Goal: Task Accomplishment & Management: Manage account settings

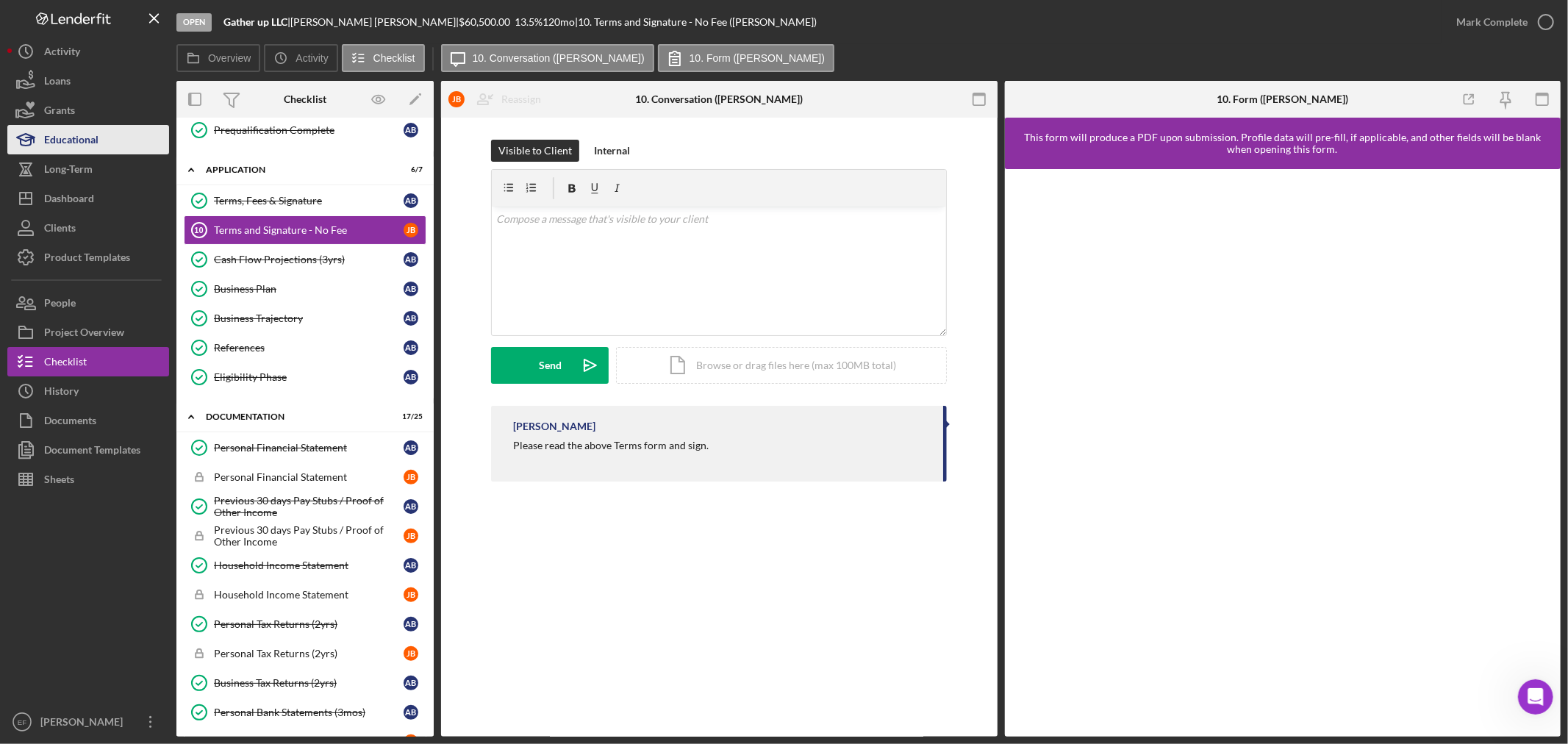
scroll to position [2, 0]
click at [57, 201] on div "Dashboard" at bounding box center [69, 200] width 50 height 33
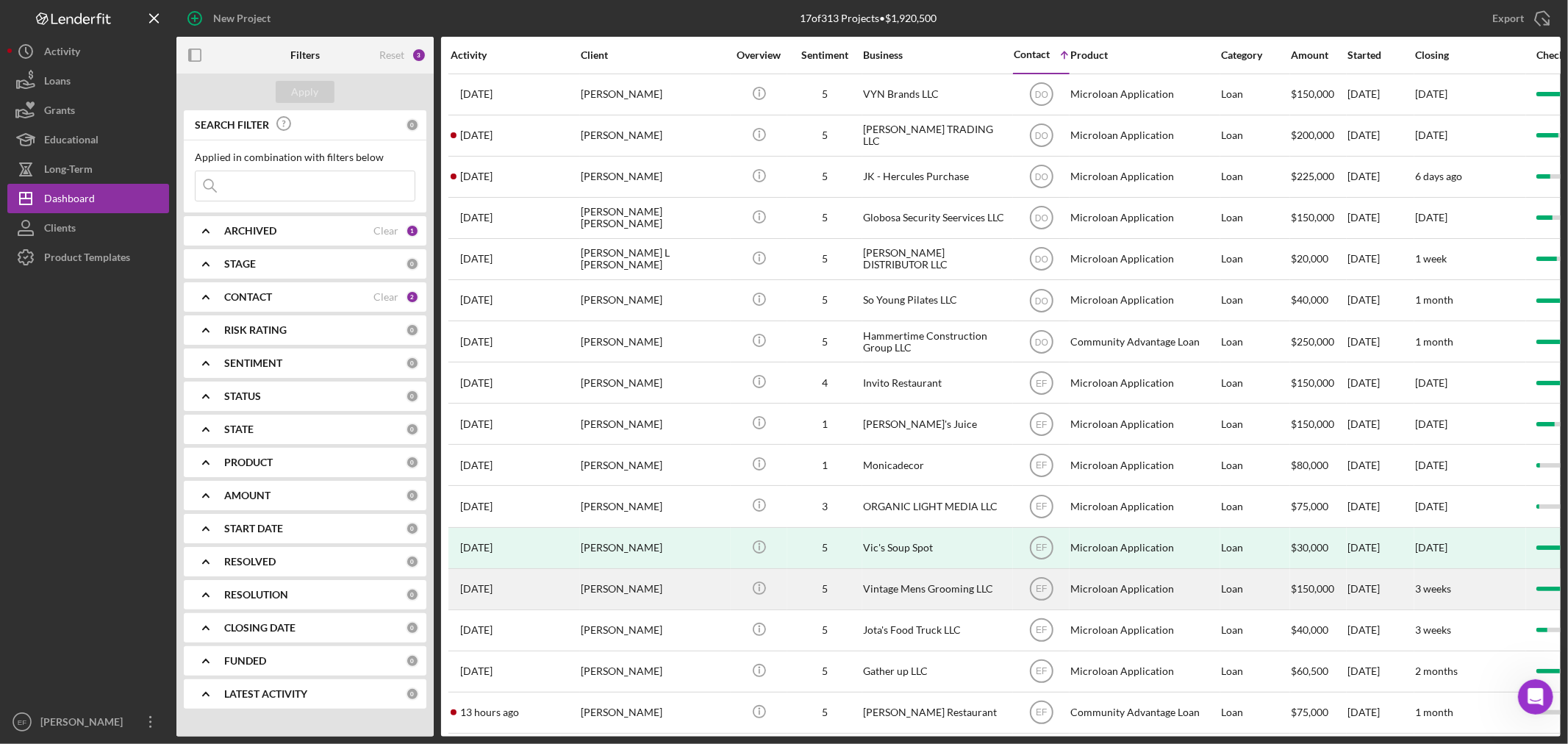
scroll to position [69, 0]
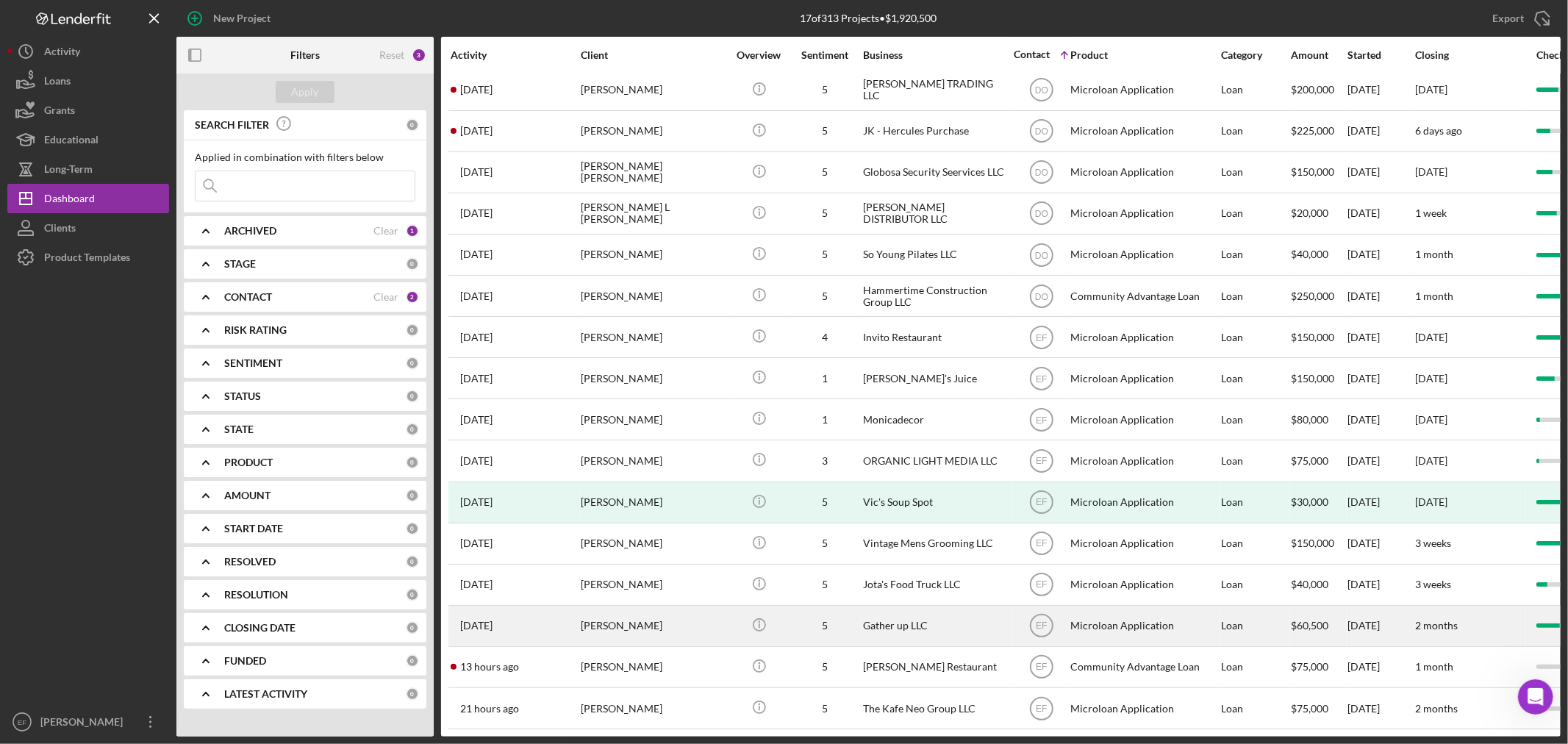
click at [879, 608] on div "Gather up LLC" at bounding box center [936, 625] width 147 height 39
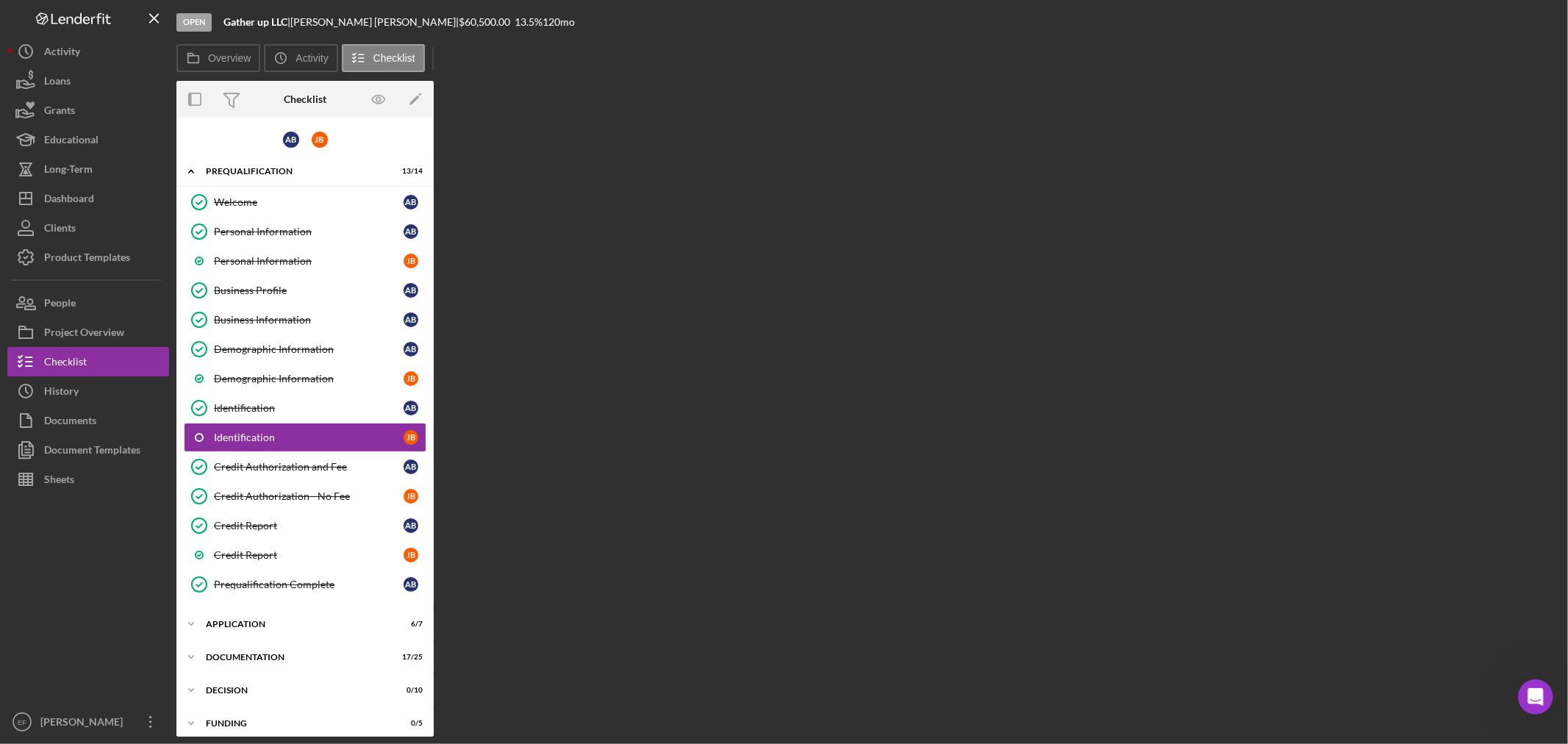
scroll to position [10, 0]
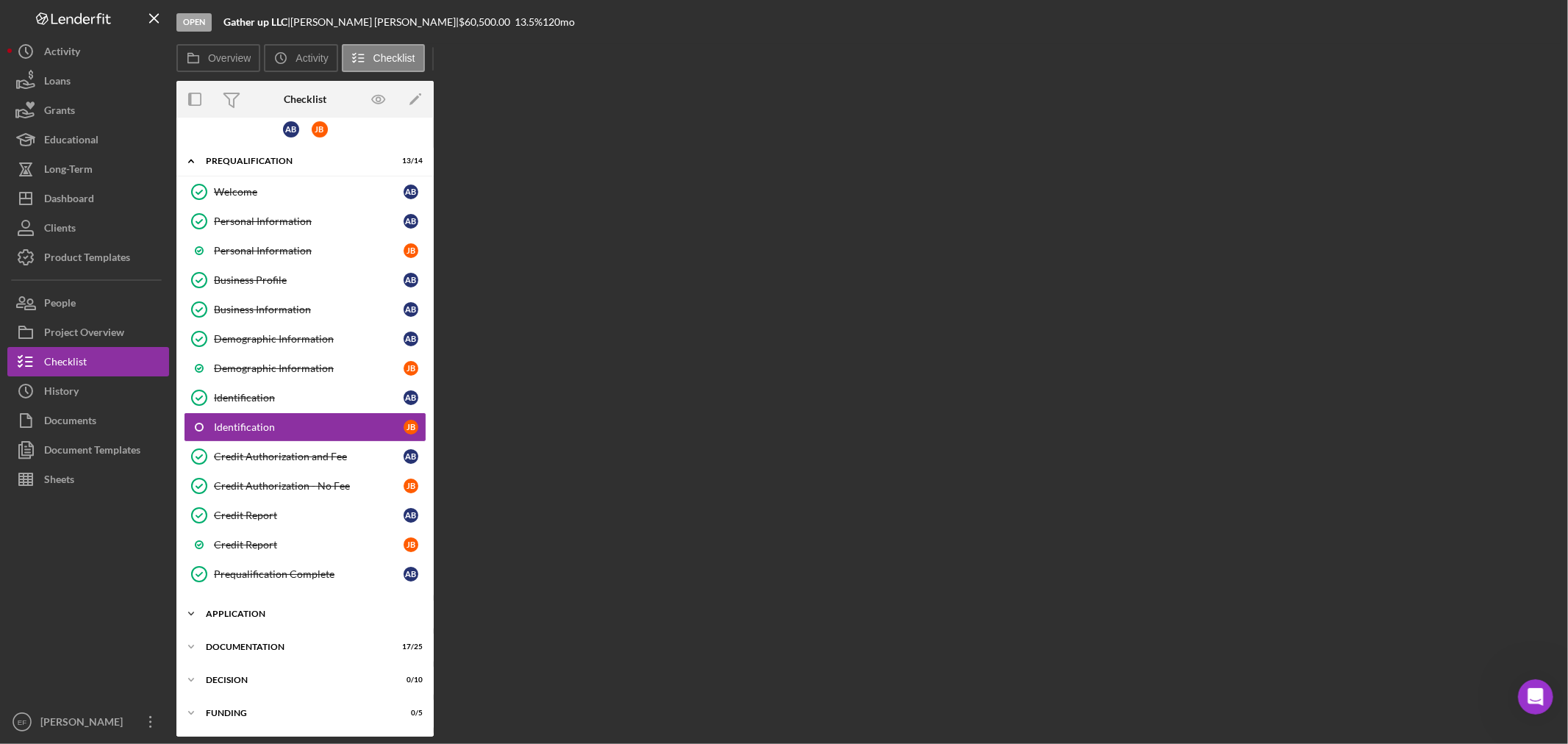
click at [262, 618] on div "Application" at bounding box center [310, 614] width 210 height 9
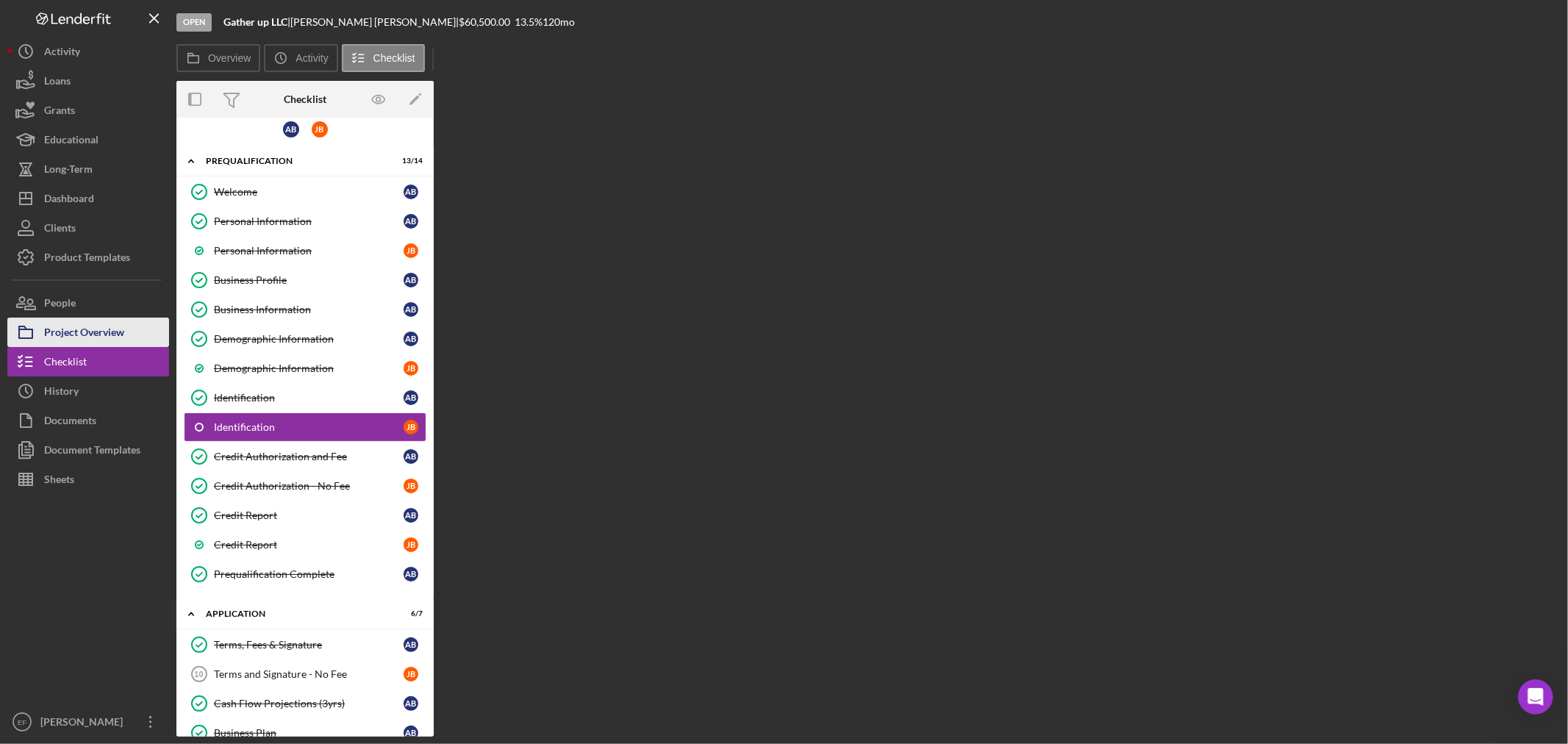
click at [81, 332] on div "Project Overview" at bounding box center [84, 334] width 80 height 33
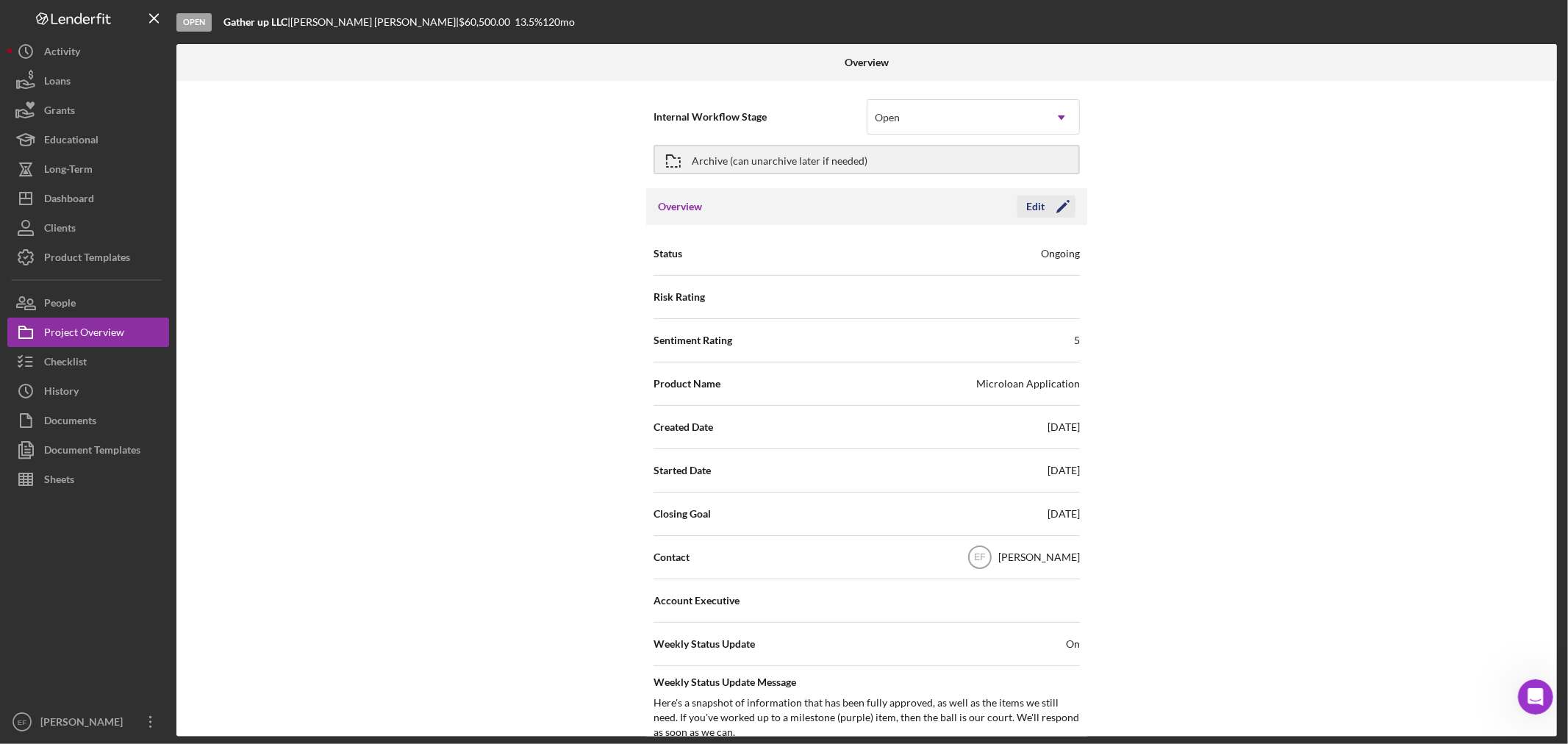
click at [1054, 206] on icon "Icon/Edit" at bounding box center [1062, 206] width 37 height 37
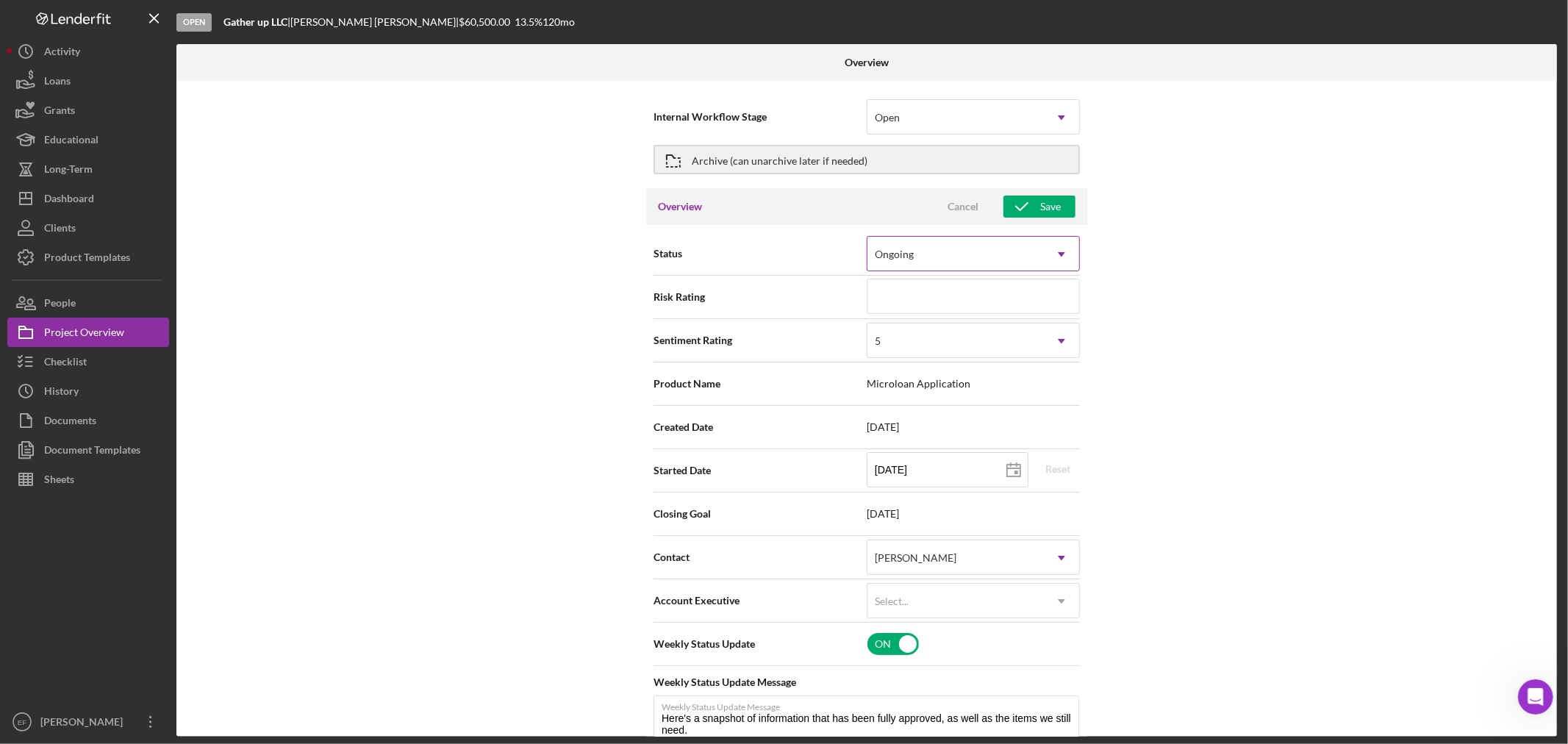
click at [973, 248] on div "Ongoing" at bounding box center [955, 253] width 177 height 34
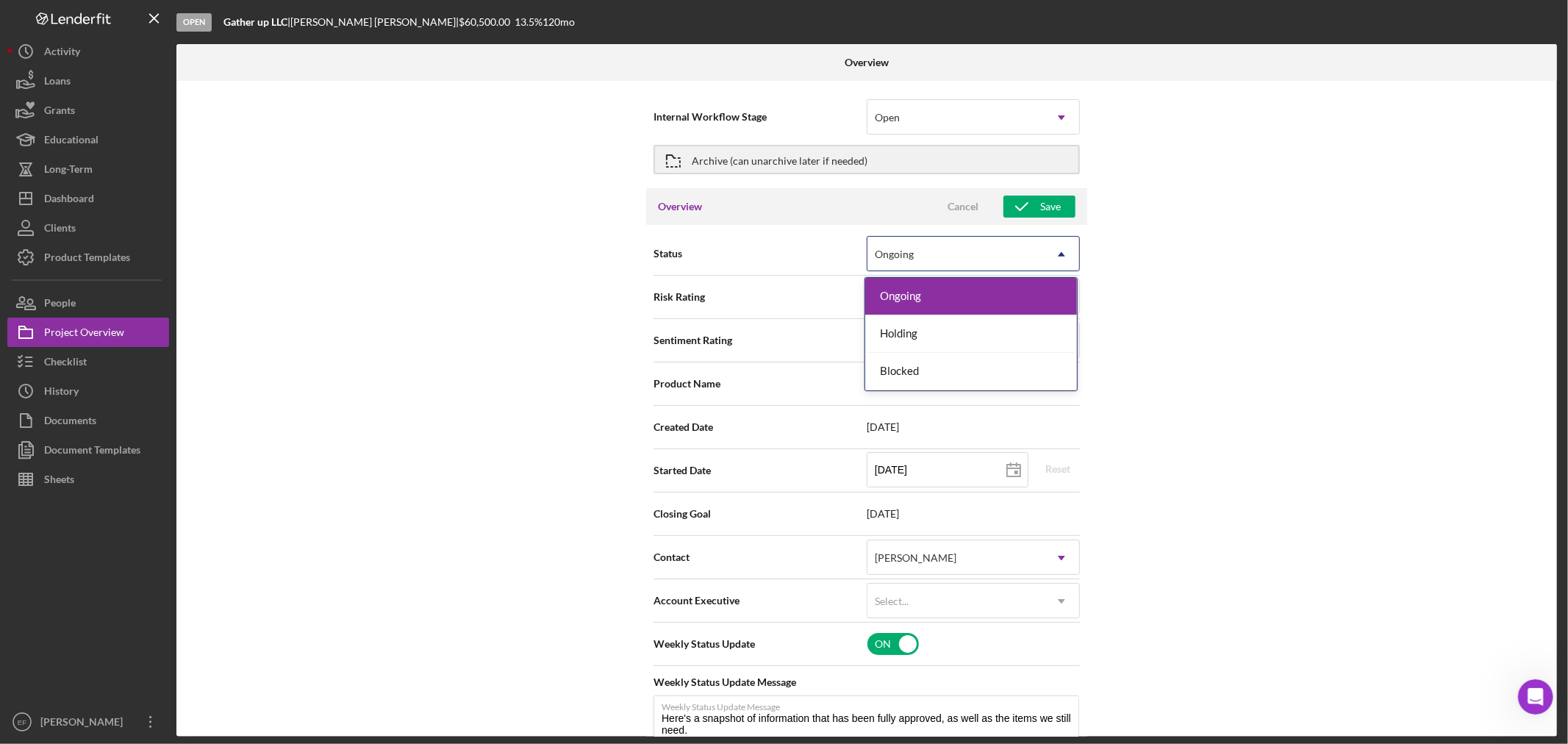
click at [1150, 256] on div "Internal Workflow Stage Open Icon/Dropdown Arrow Archive (can unarchive later i…" at bounding box center [866, 408] width 1380 height 655
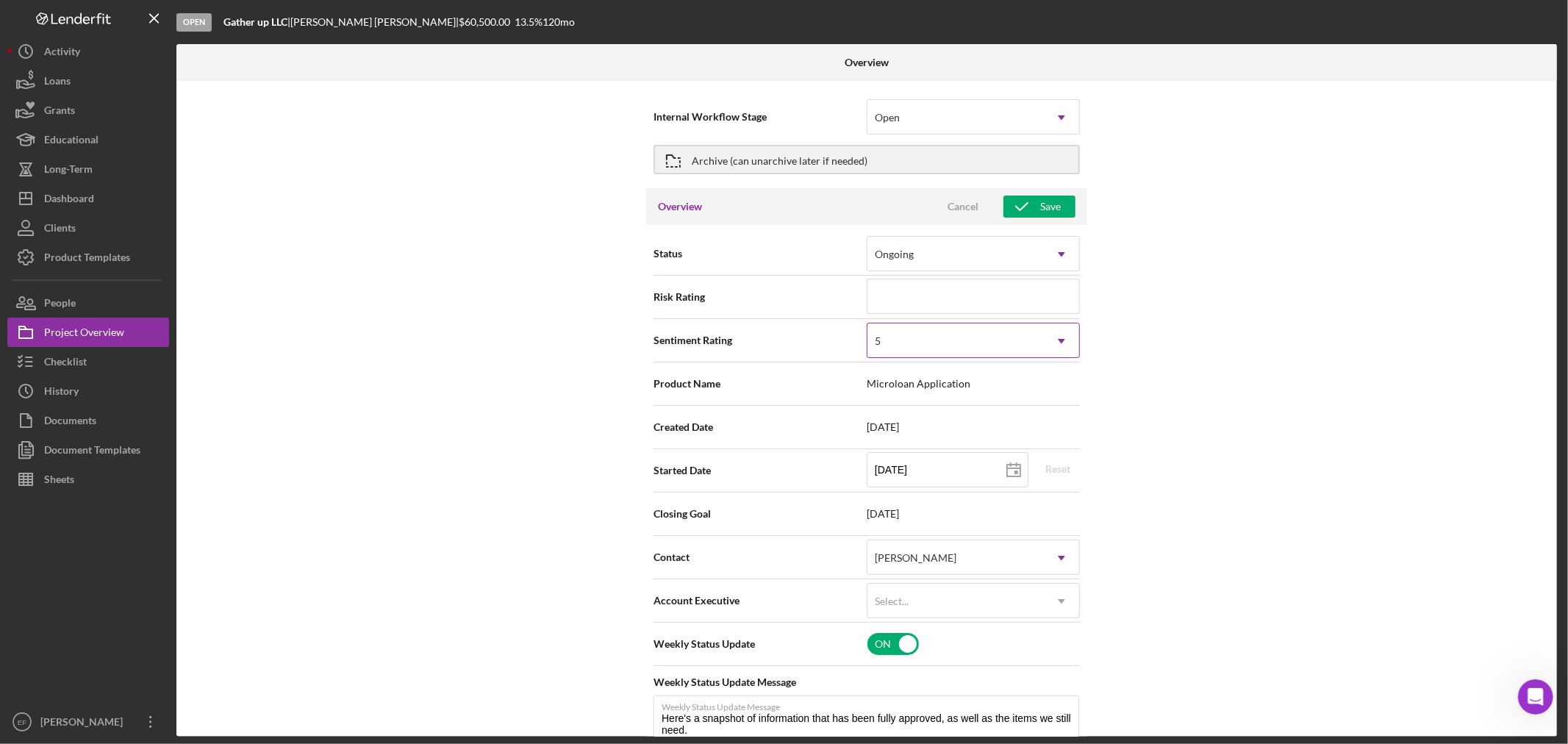
click at [952, 339] on div "5" at bounding box center [955, 341] width 177 height 34
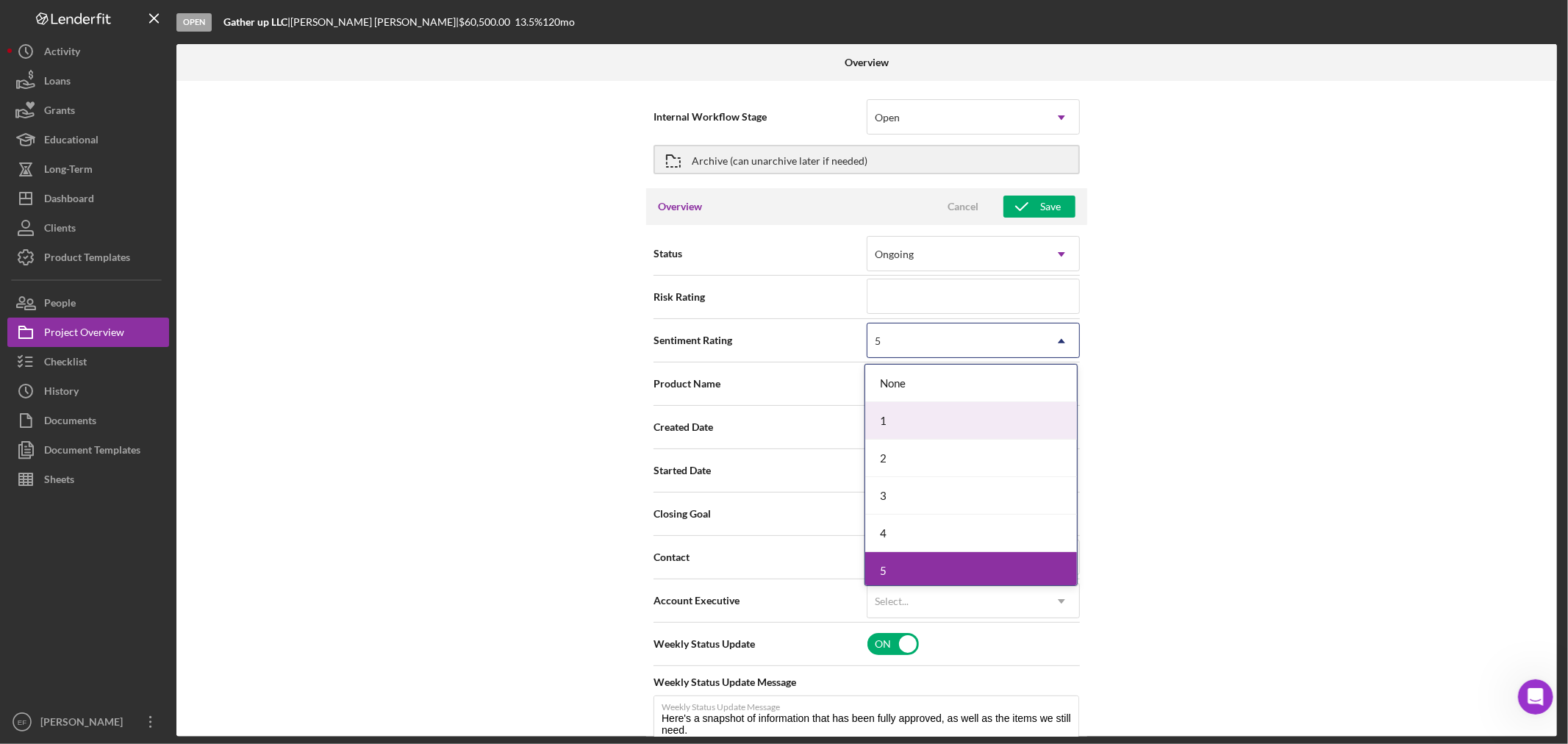
click at [932, 402] on div "1" at bounding box center [971, 420] width 212 height 37
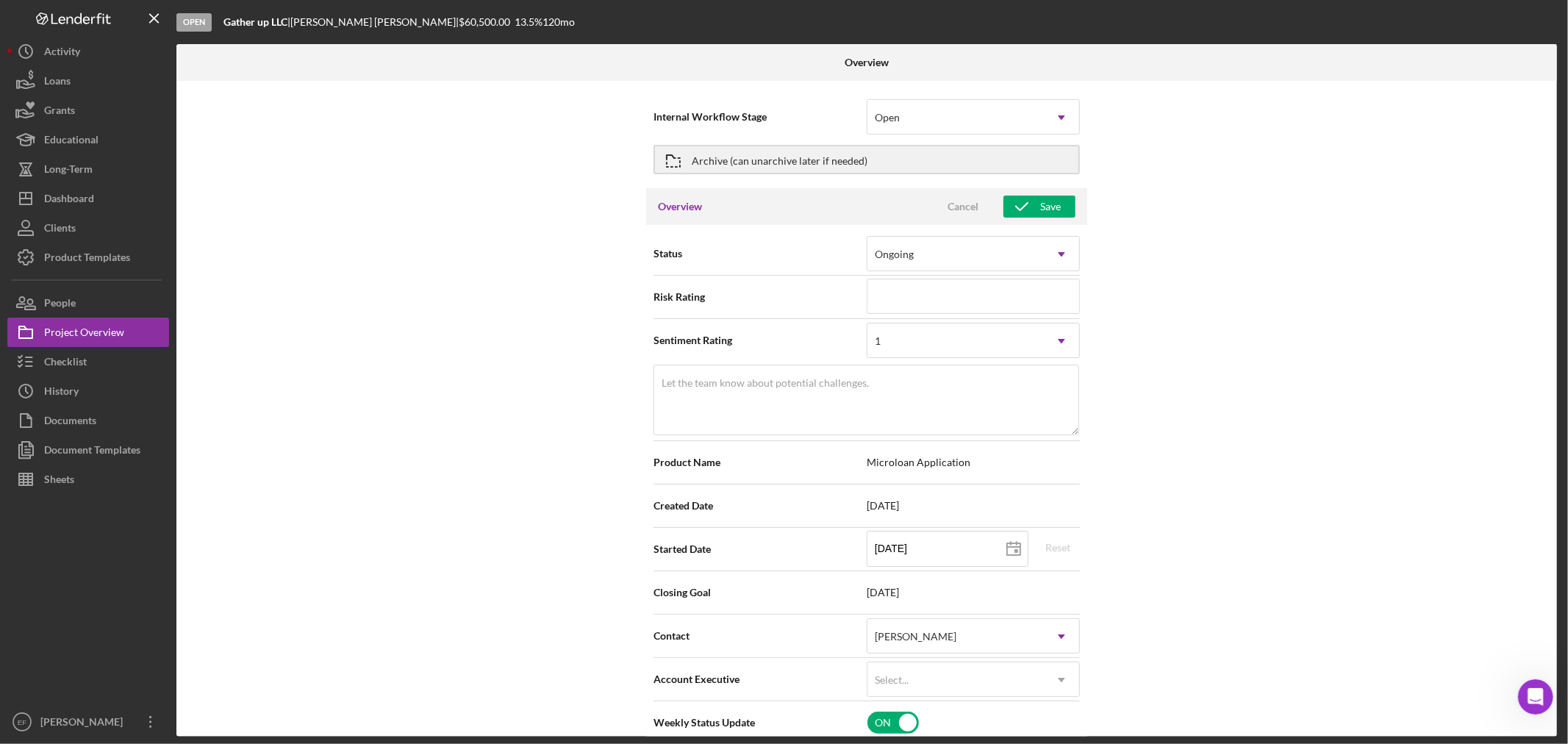
click at [1247, 389] on div "Internal Workflow Stage Open Icon/Dropdown Arrow Archive (can unarchive later i…" at bounding box center [866, 408] width 1380 height 655
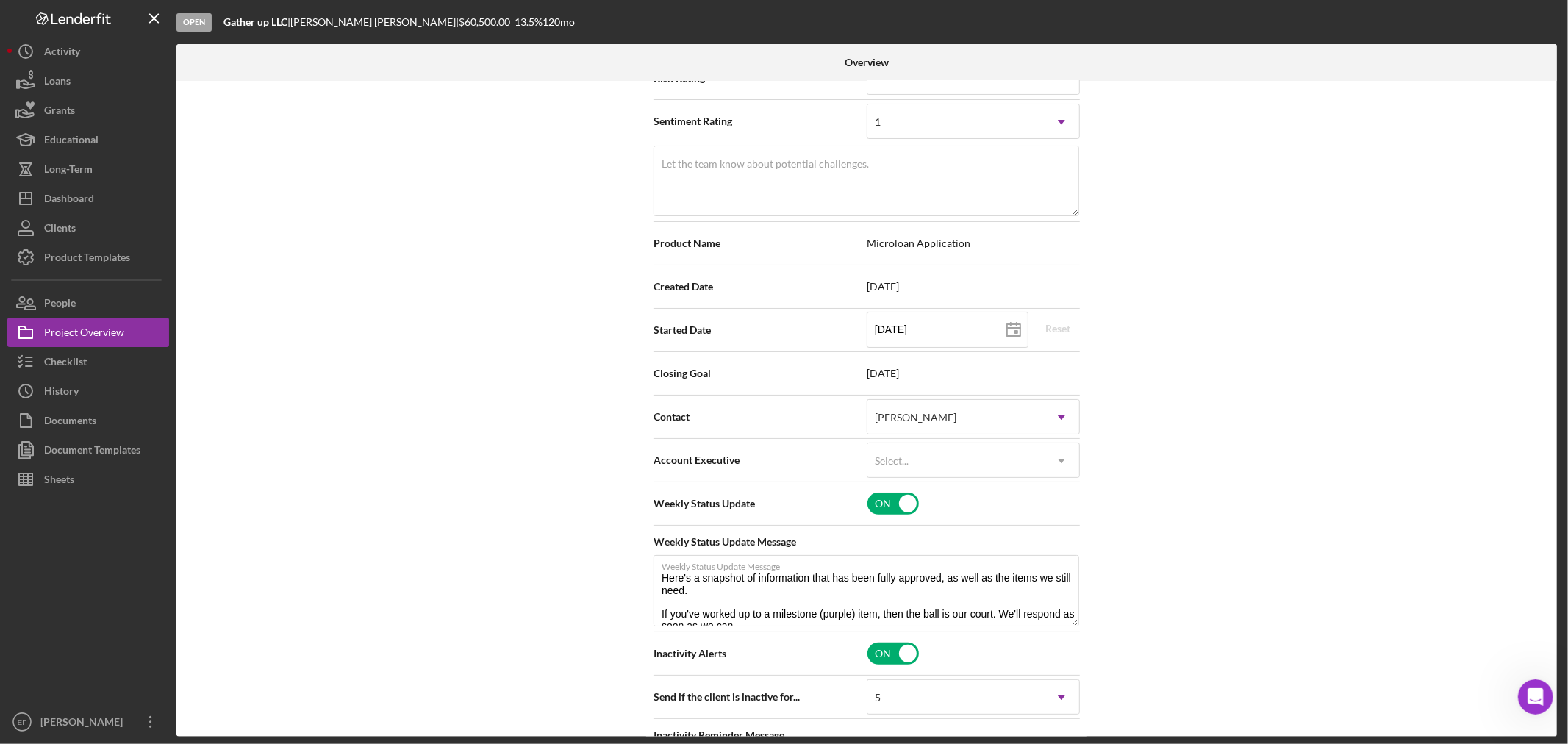
scroll to position [327, 0]
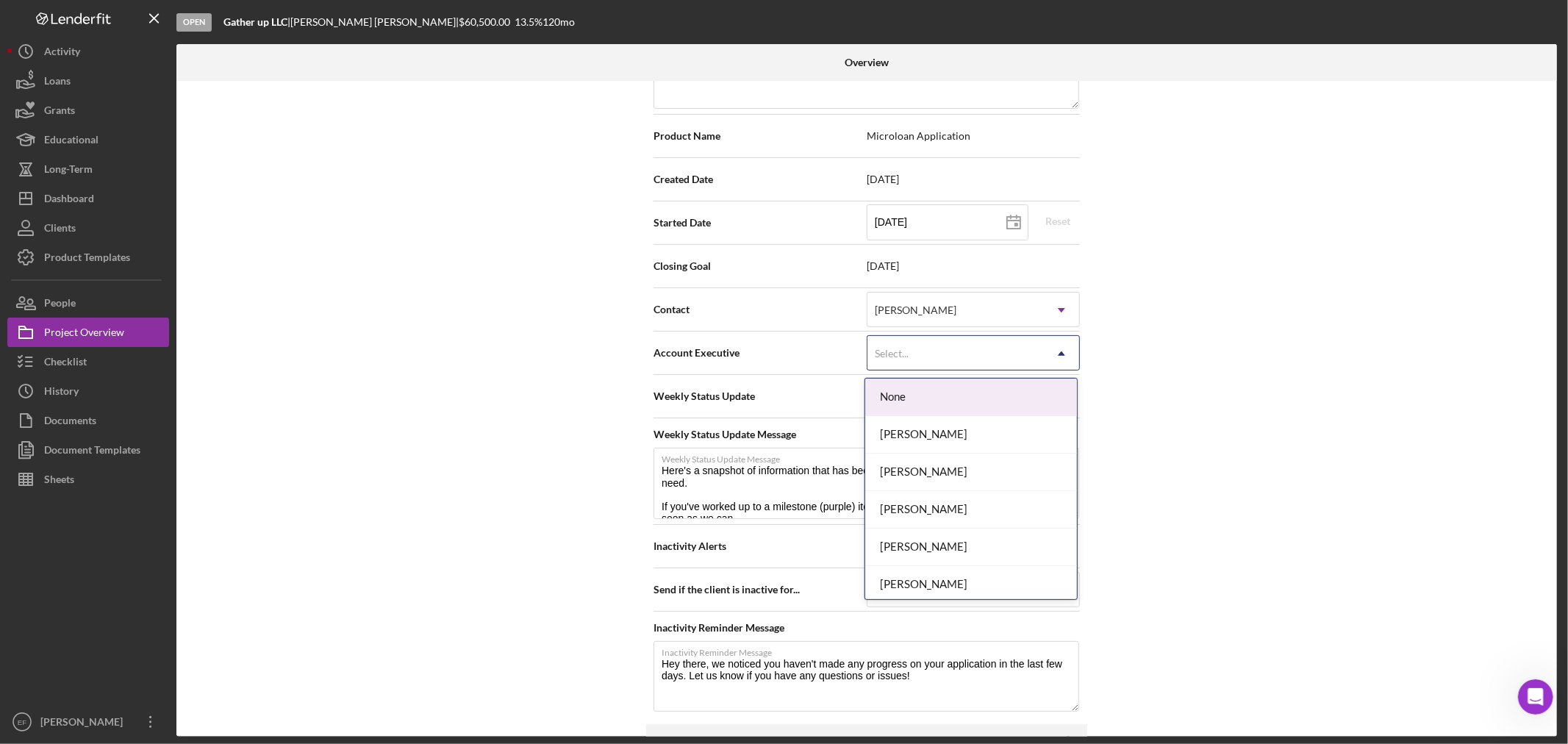
click at [930, 353] on div "Select..." at bounding box center [955, 353] width 177 height 34
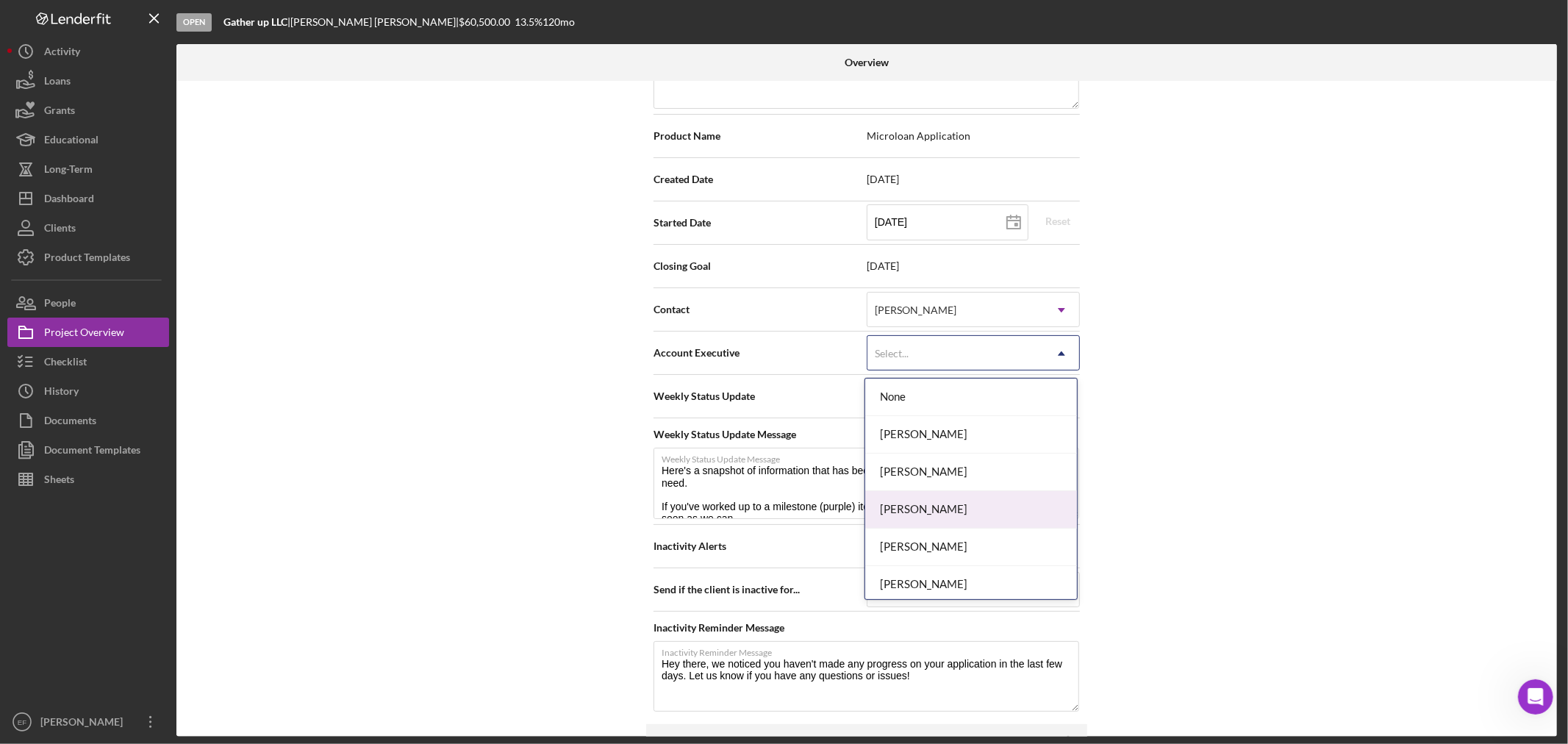
scroll to position [118, 0]
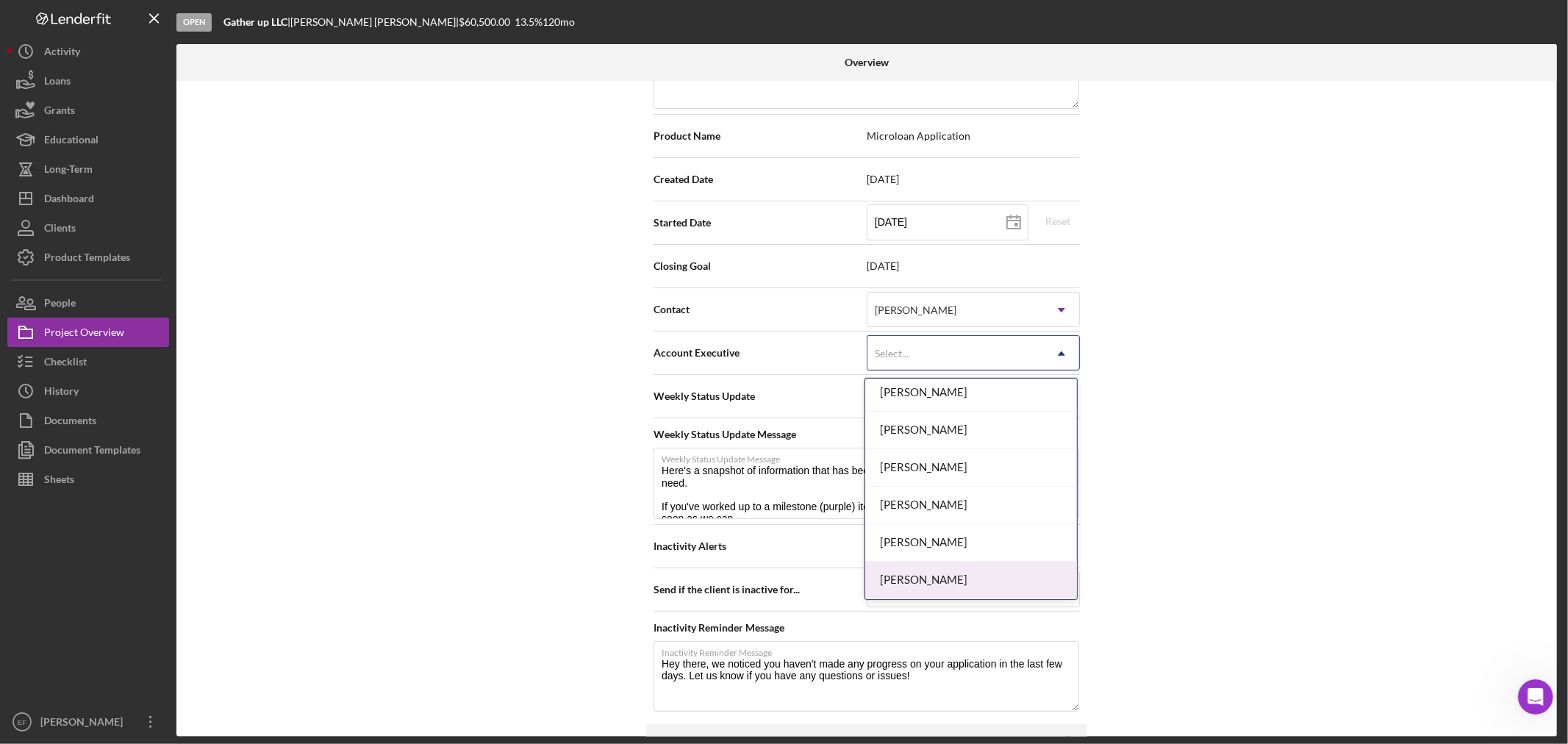
drag, startPoint x: 927, startPoint y: 585, endPoint x: 1106, endPoint y: 537, distance: 185.3
click at [928, 581] on div "[PERSON_NAME]" at bounding box center [971, 580] width 212 height 37
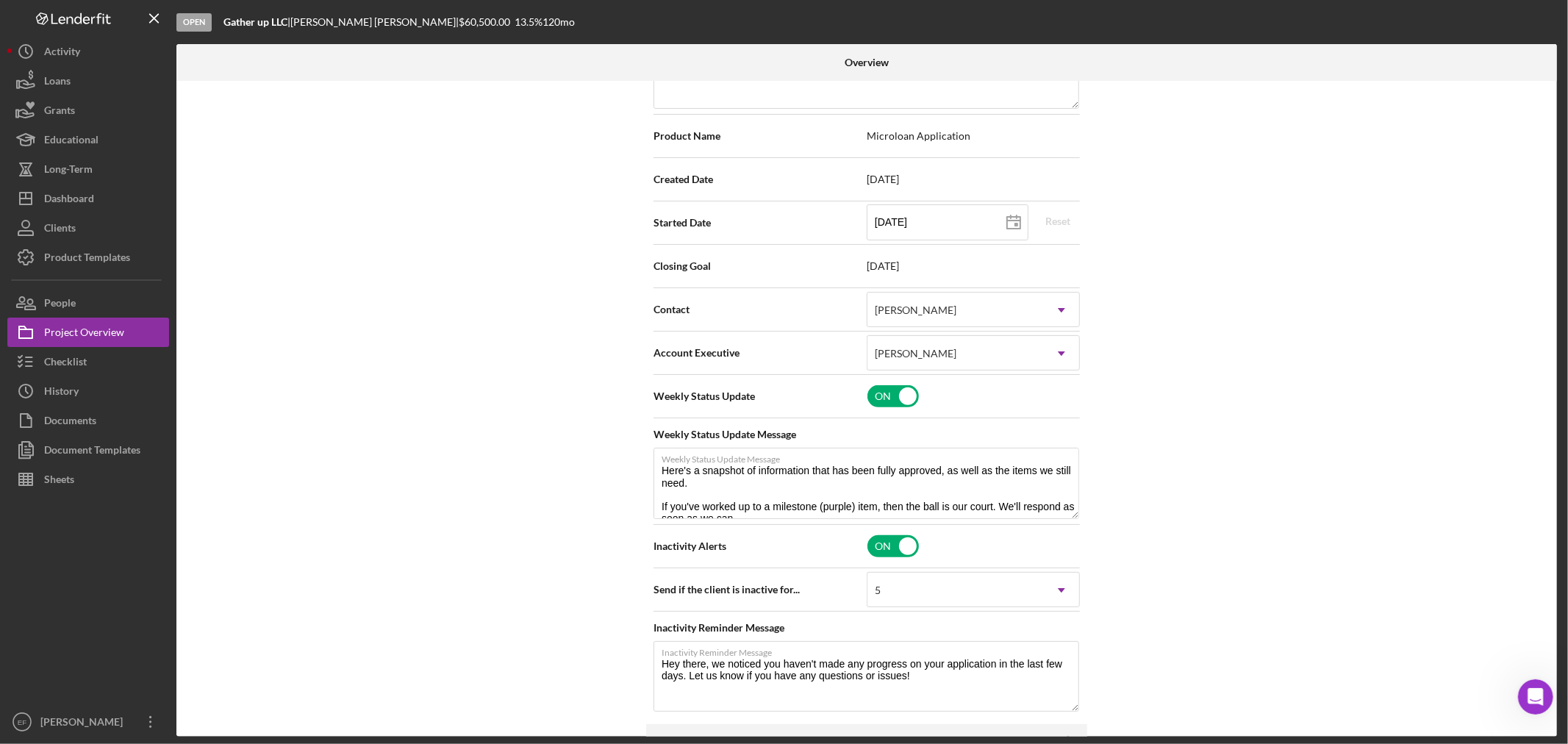
click at [1127, 519] on div "Internal Workflow Stage Open Icon/Dropdown Arrow Archive (can unarchive later i…" at bounding box center [866, 408] width 1380 height 655
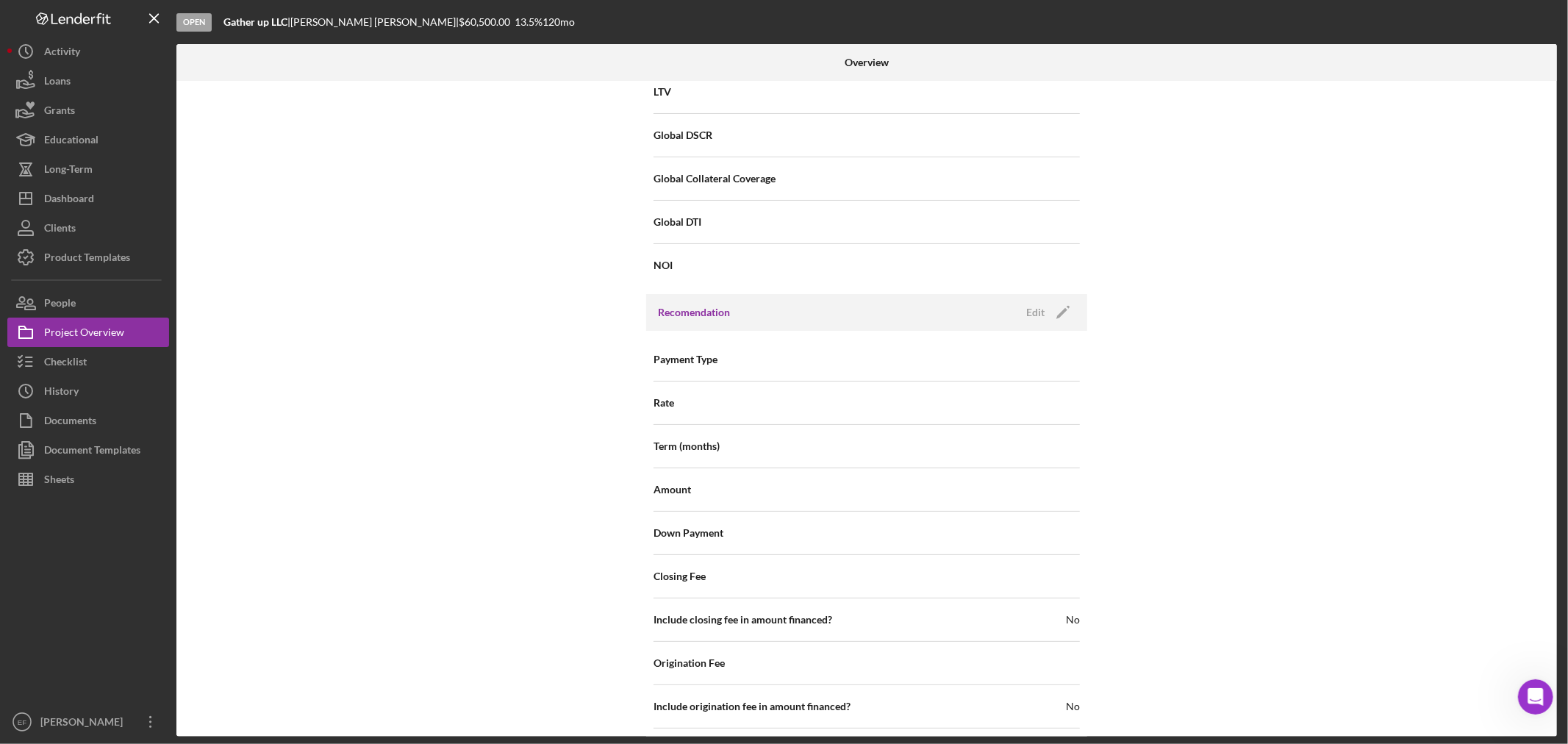
scroll to position [1656, 0]
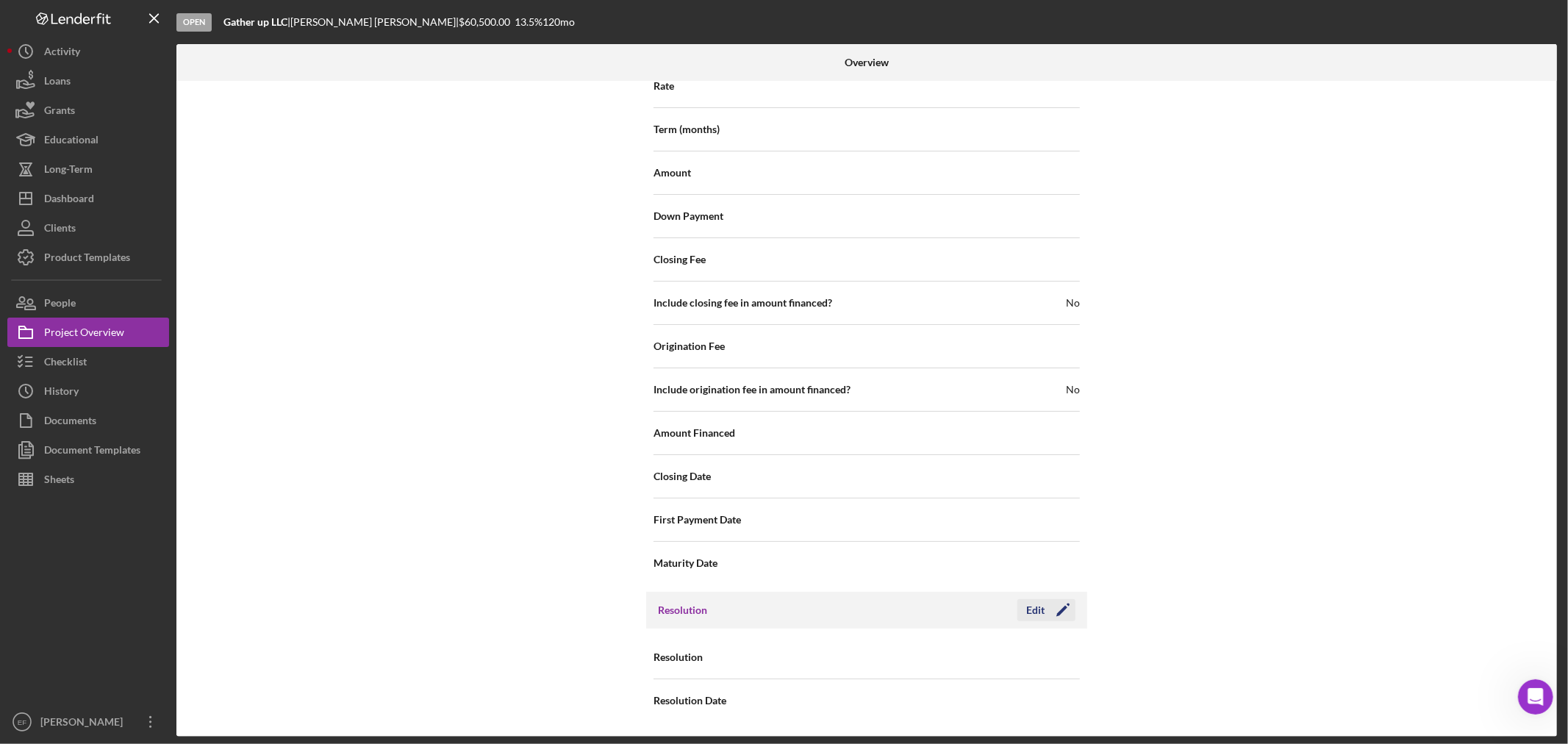
click at [1058, 605] on icon "Icon/Edit" at bounding box center [1062, 609] width 37 height 37
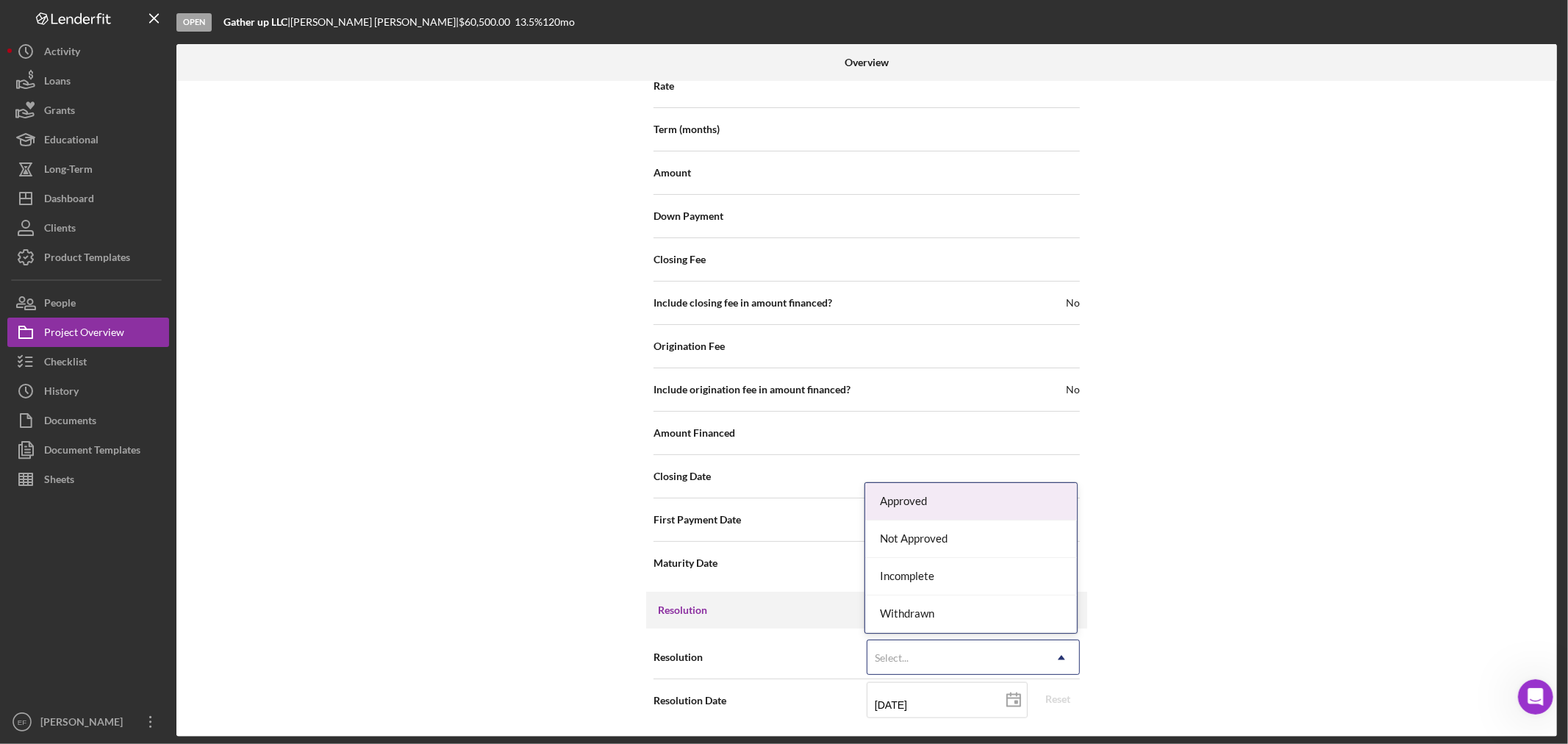
click at [931, 659] on div "Select..." at bounding box center [955, 658] width 177 height 34
click at [906, 613] on div "Withdrawn" at bounding box center [971, 614] width 212 height 37
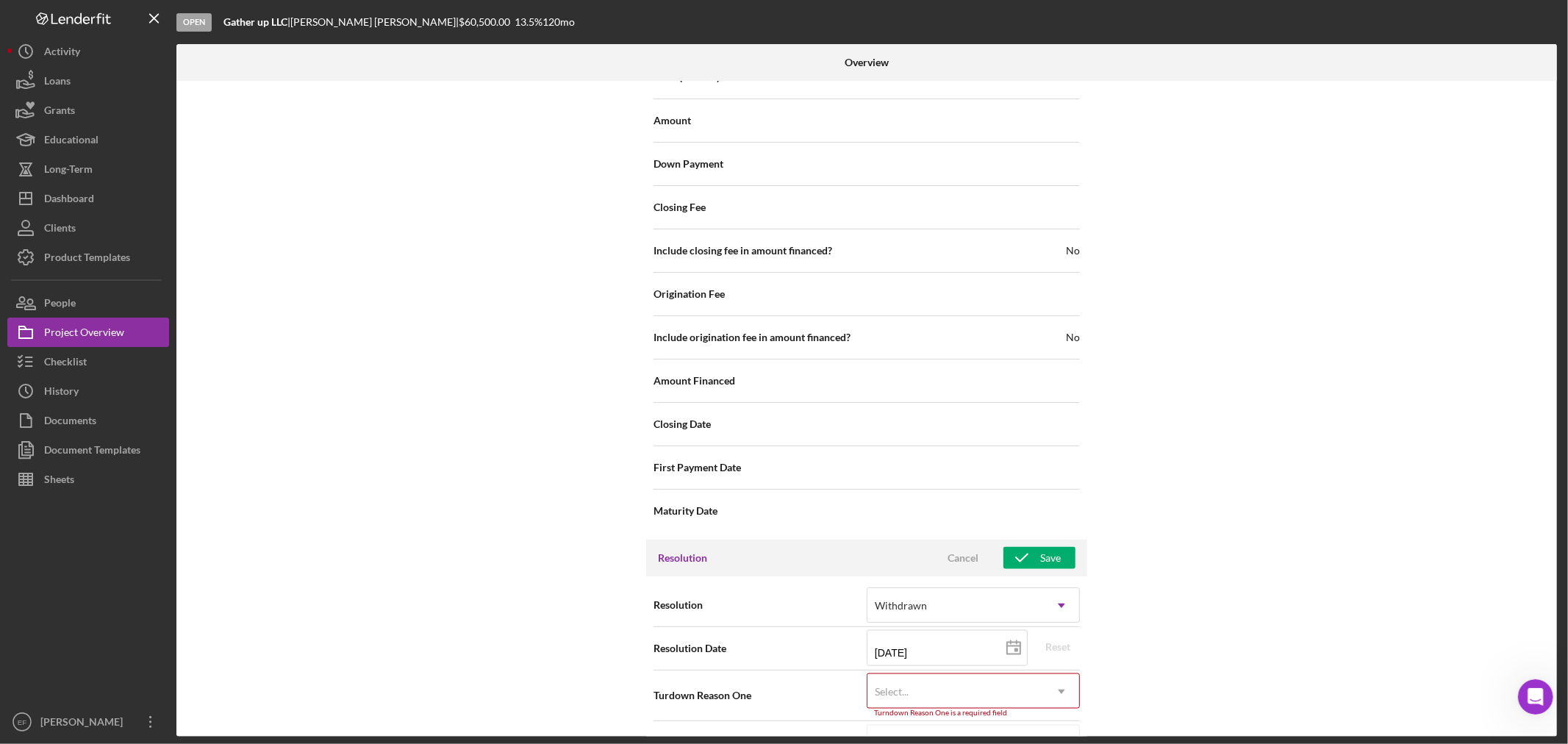
scroll to position [1750, 0]
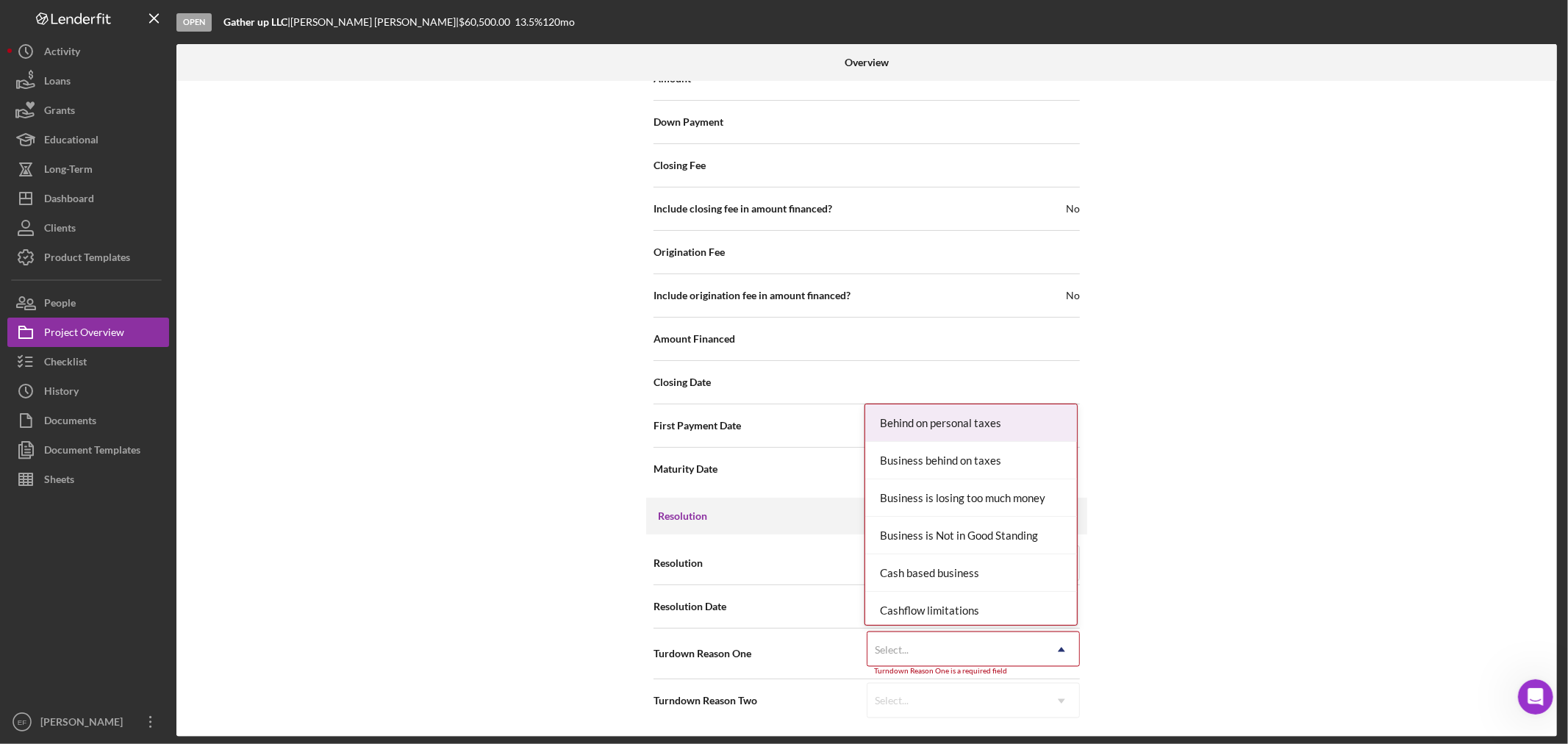
click at [919, 645] on div "Select..." at bounding box center [955, 649] width 177 height 34
click at [1198, 520] on div "Internal Workflow Stage Open Icon/Dropdown Arrow Archive (can unarchive later i…" at bounding box center [866, 408] width 1380 height 655
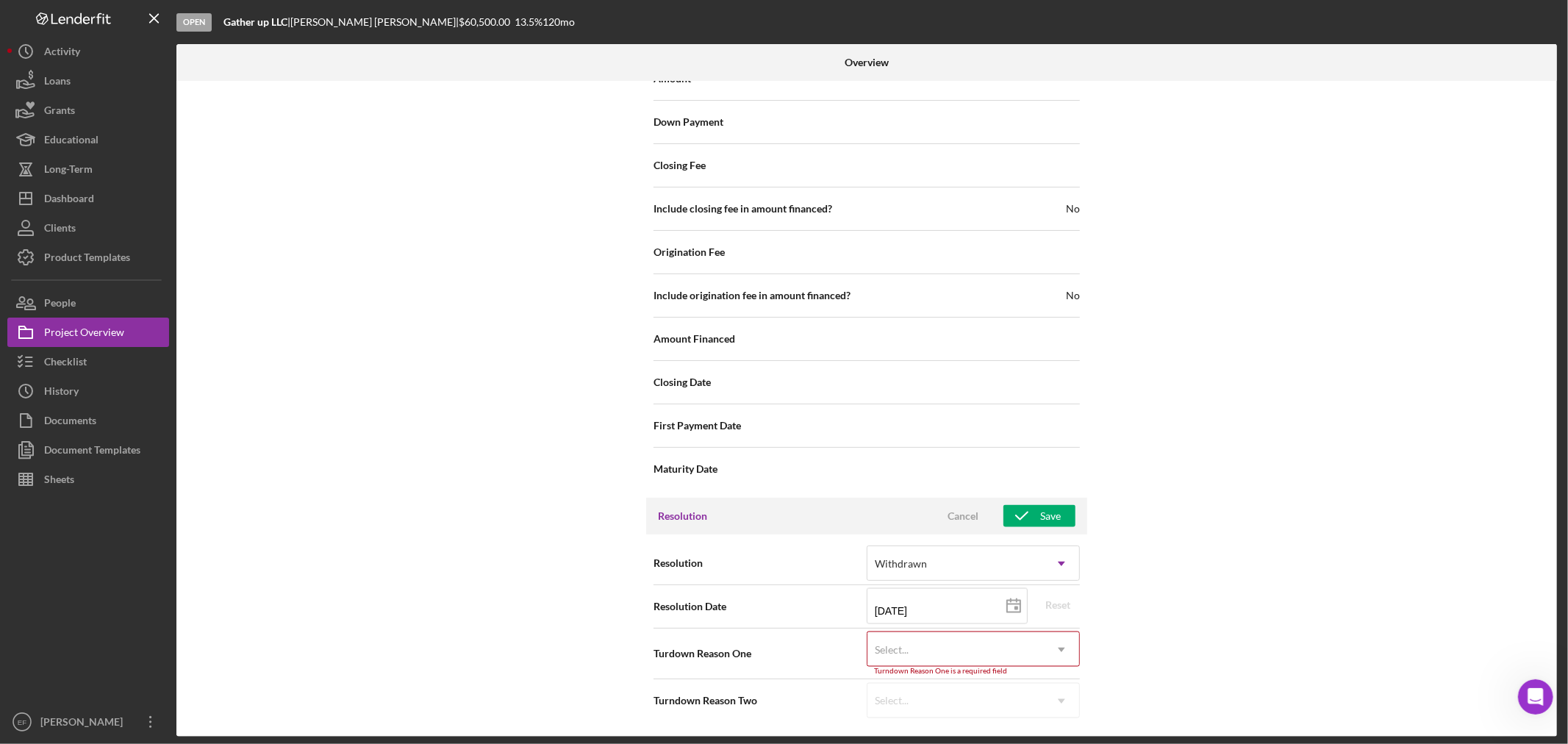
click at [975, 646] on div "Select..." at bounding box center [955, 649] width 177 height 34
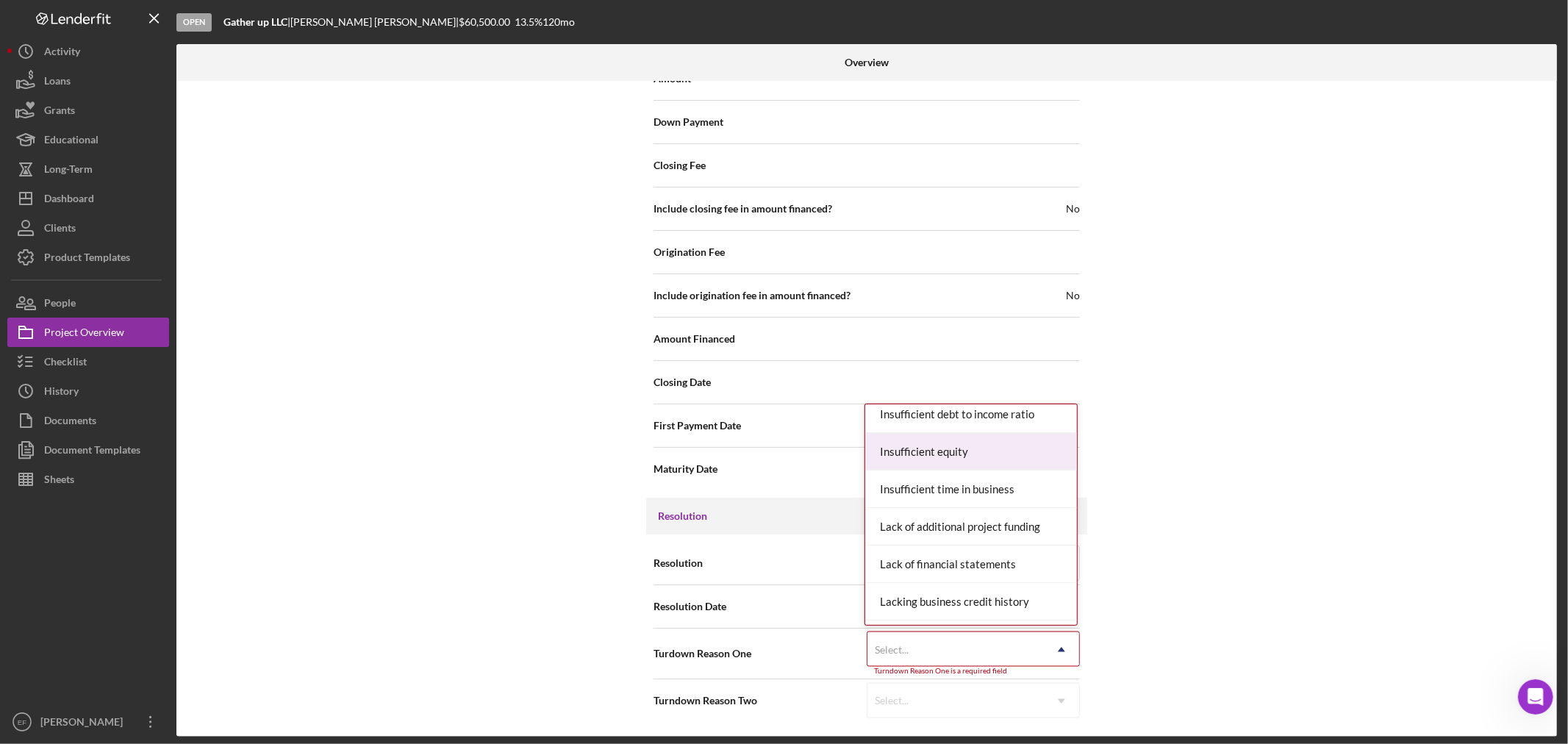
scroll to position [489, 0]
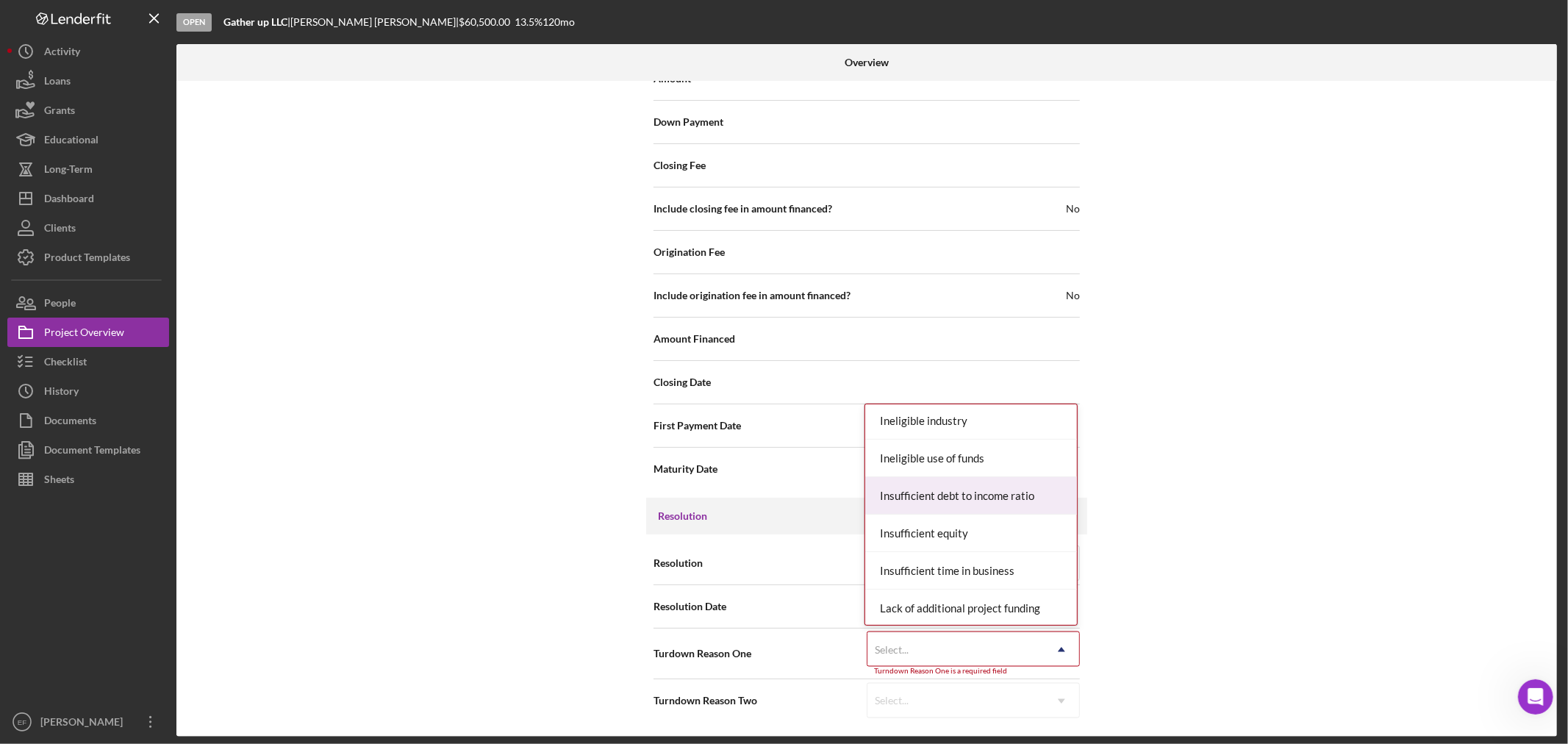
click at [904, 494] on div "Insufficient debt to income ratio" at bounding box center [971, 496] width 212 height 37
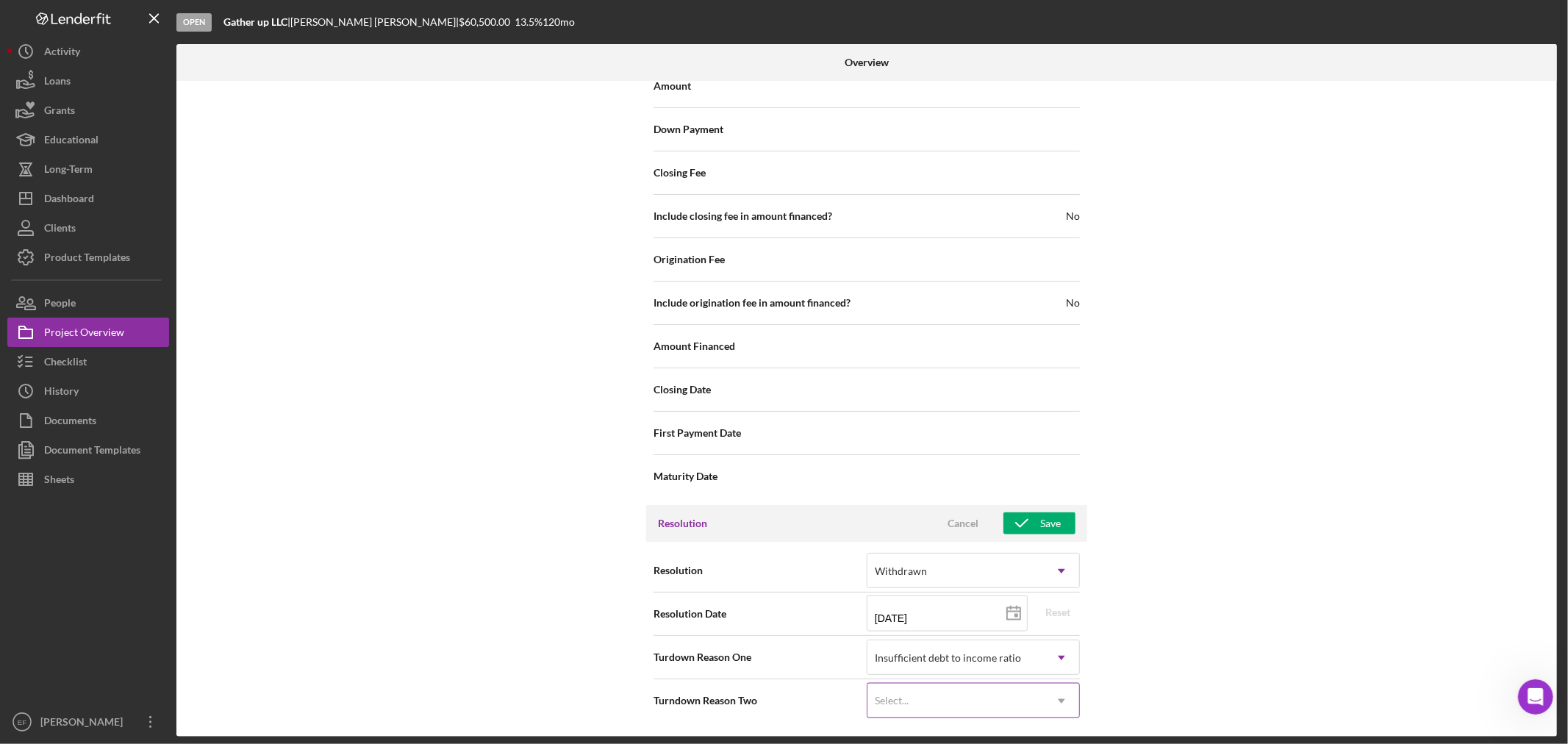
click at [945, 696] on div "Select..." at bounding box center [955, 701] width 177 height 34
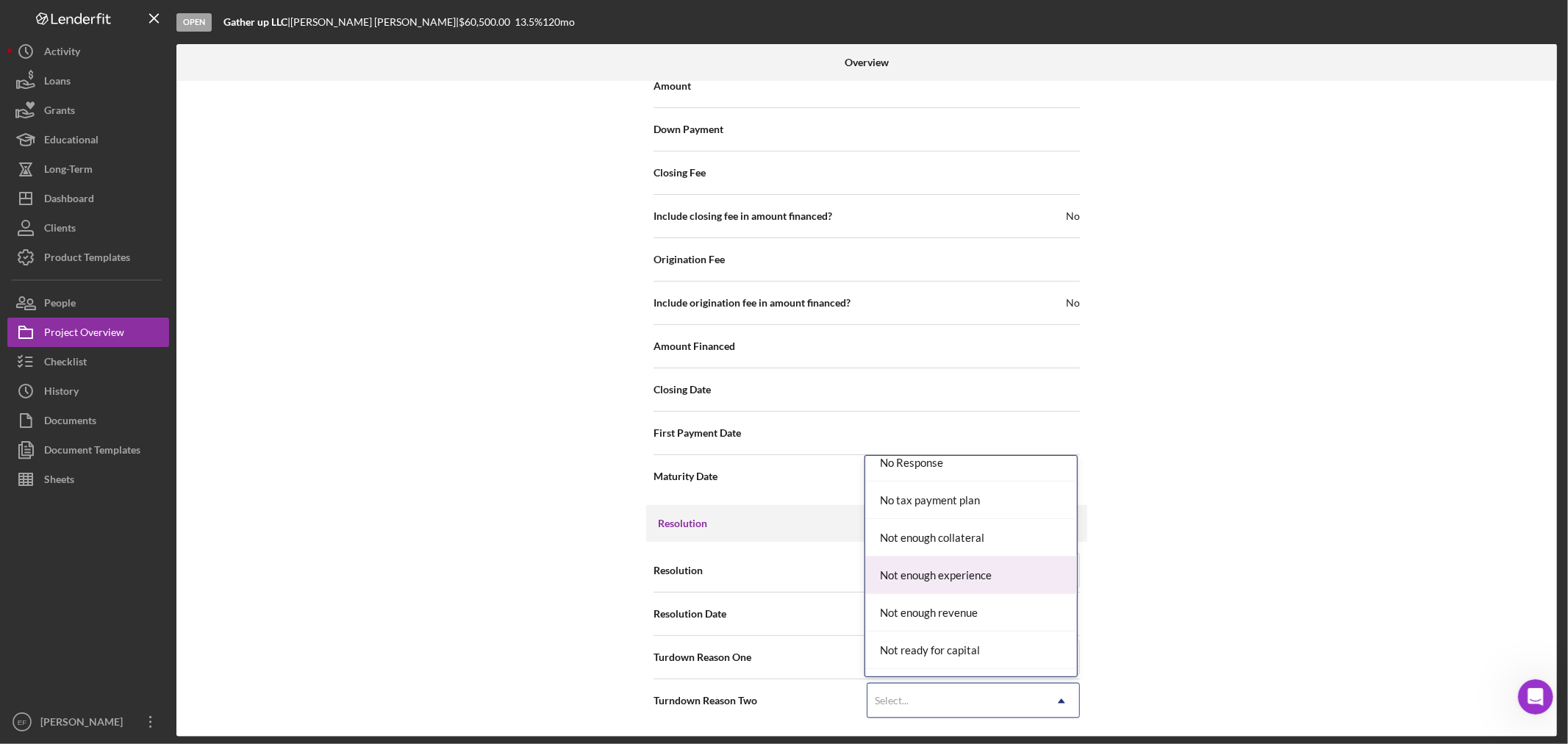
scroll to position [1143, 0]
click at [998, 577] on div "Not ready for capital" at bounding box center [971, 568] width 212 height 37
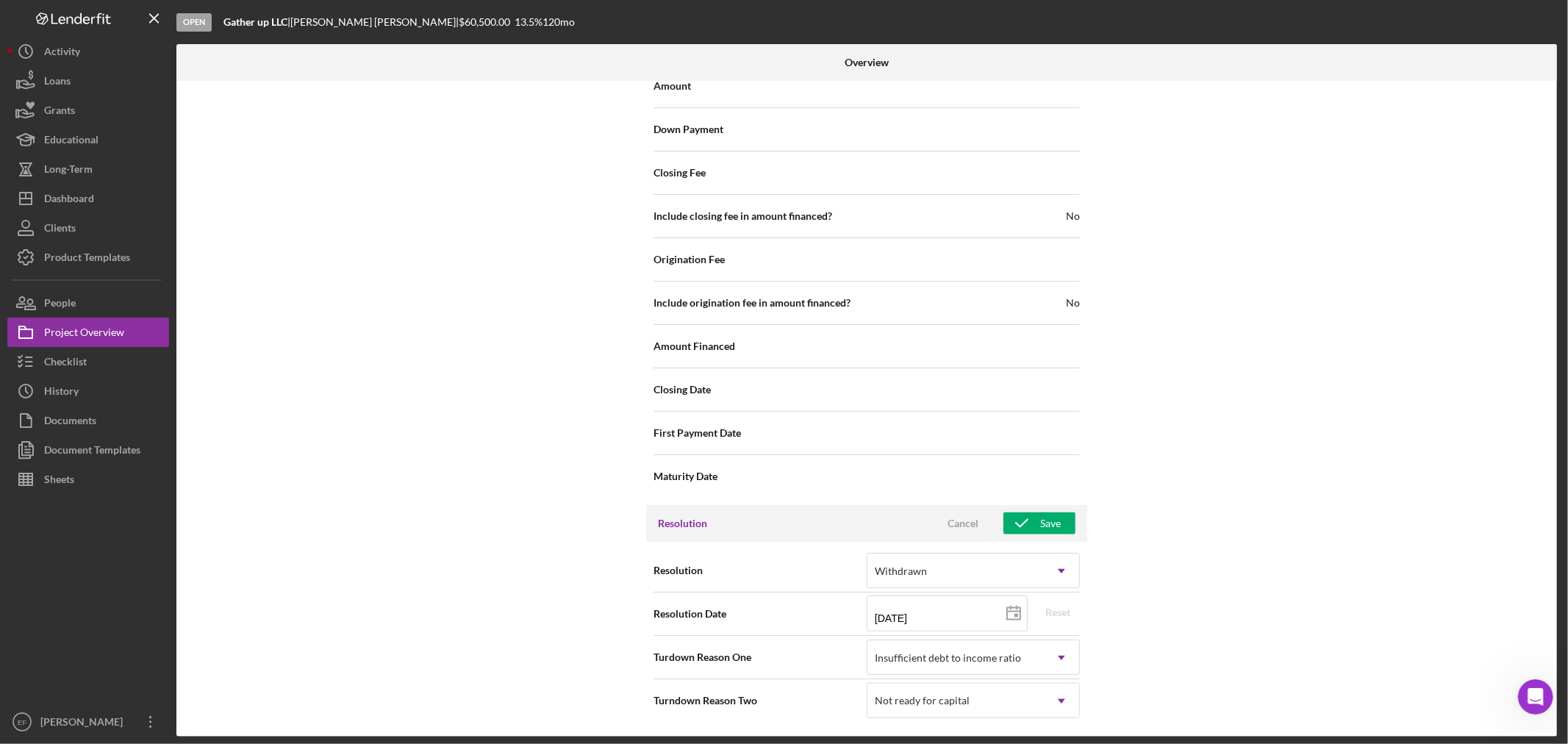
click at [1167, 622] on div "Internal Workflow Stage Open Icon/Dropdown Arrow Archive (can unarchive later i…" at bounding box center [866, 408] width 1380 height 655
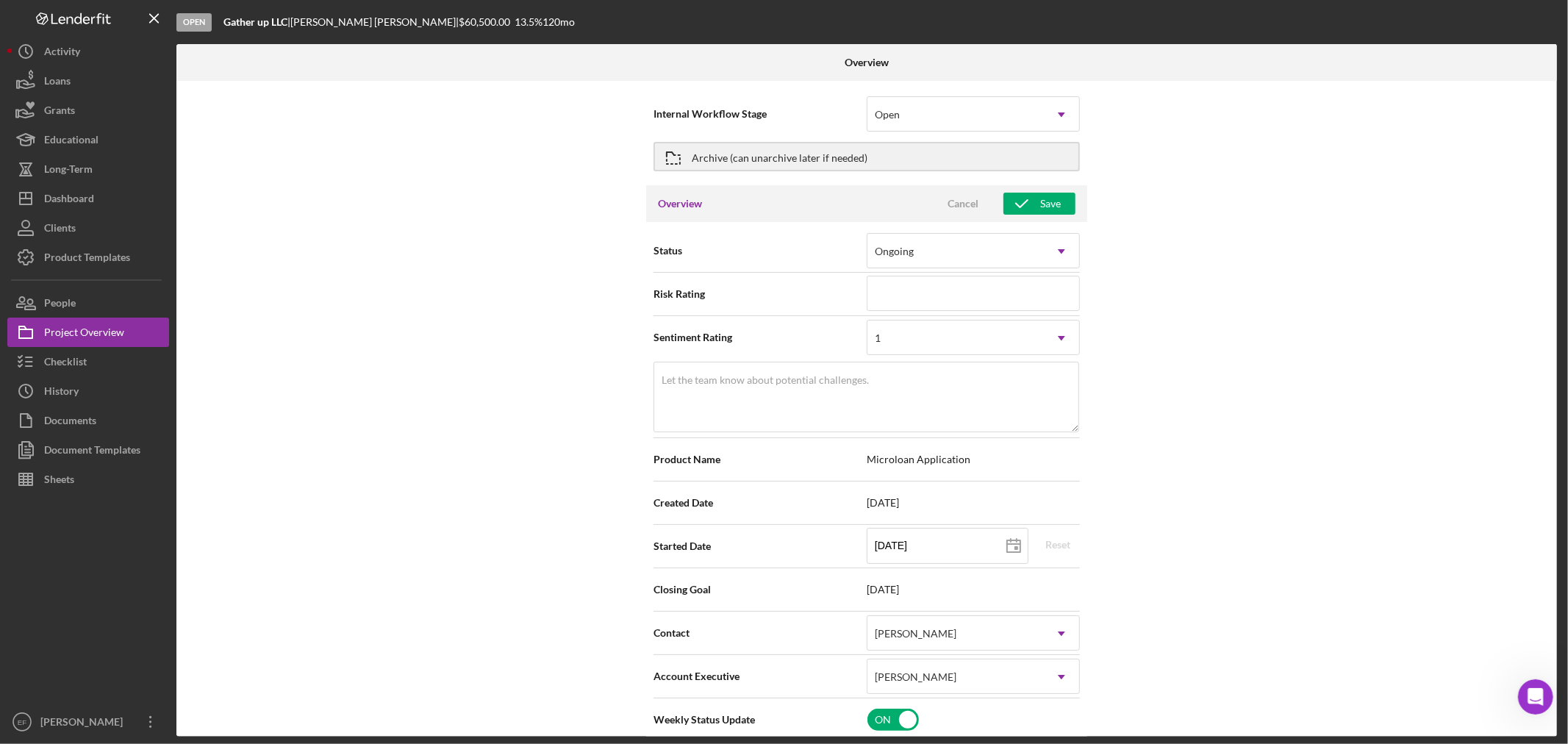
scroll to position [0, 0]
click at [1012, 206] on icon "button" at bounding box center [1021, 206] width 37 height 37
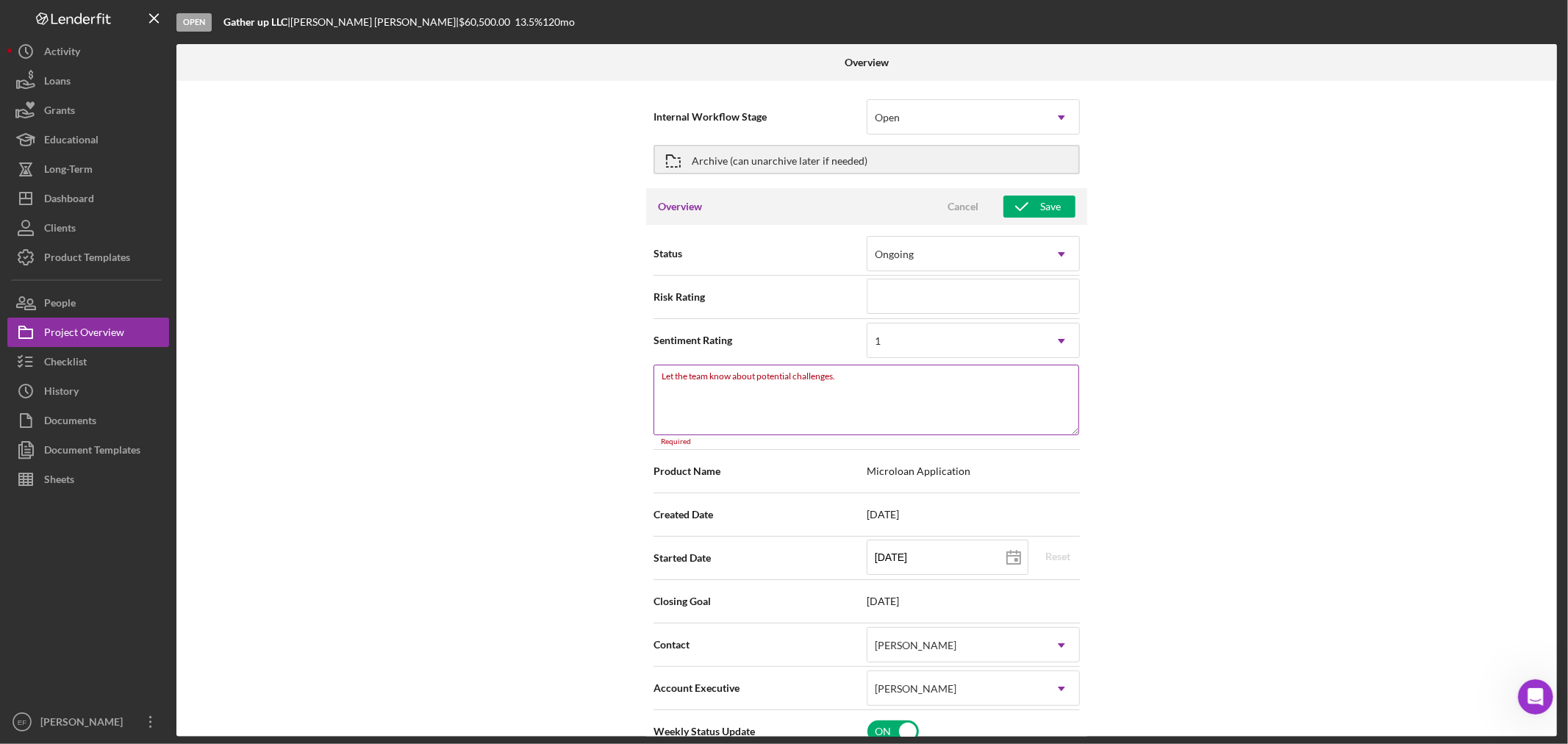
click at [843, 370] on div "Let the team know about potential challenges. Required" at bounding box center [866, 405] width 426 height 81
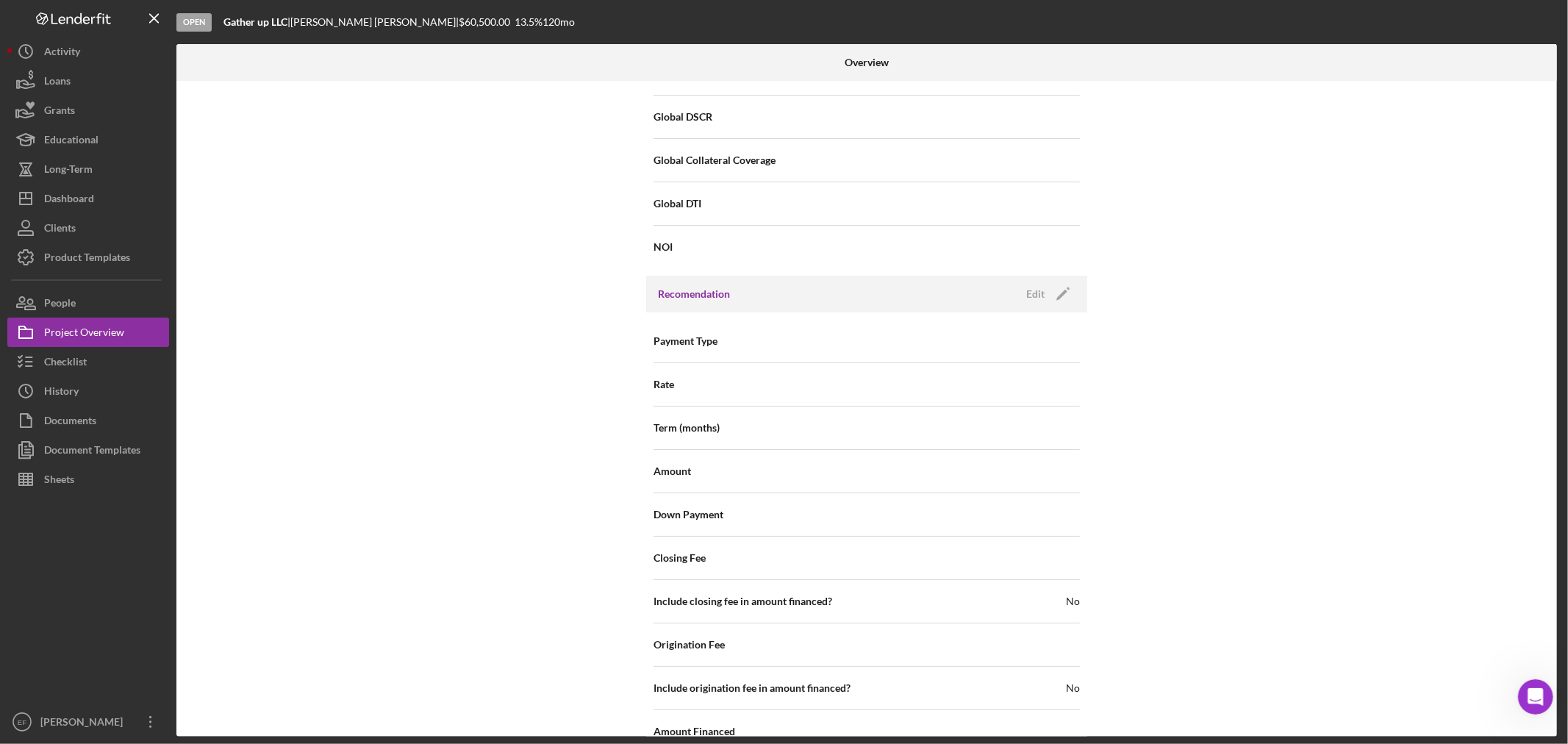
scroll to position [1751, 0]
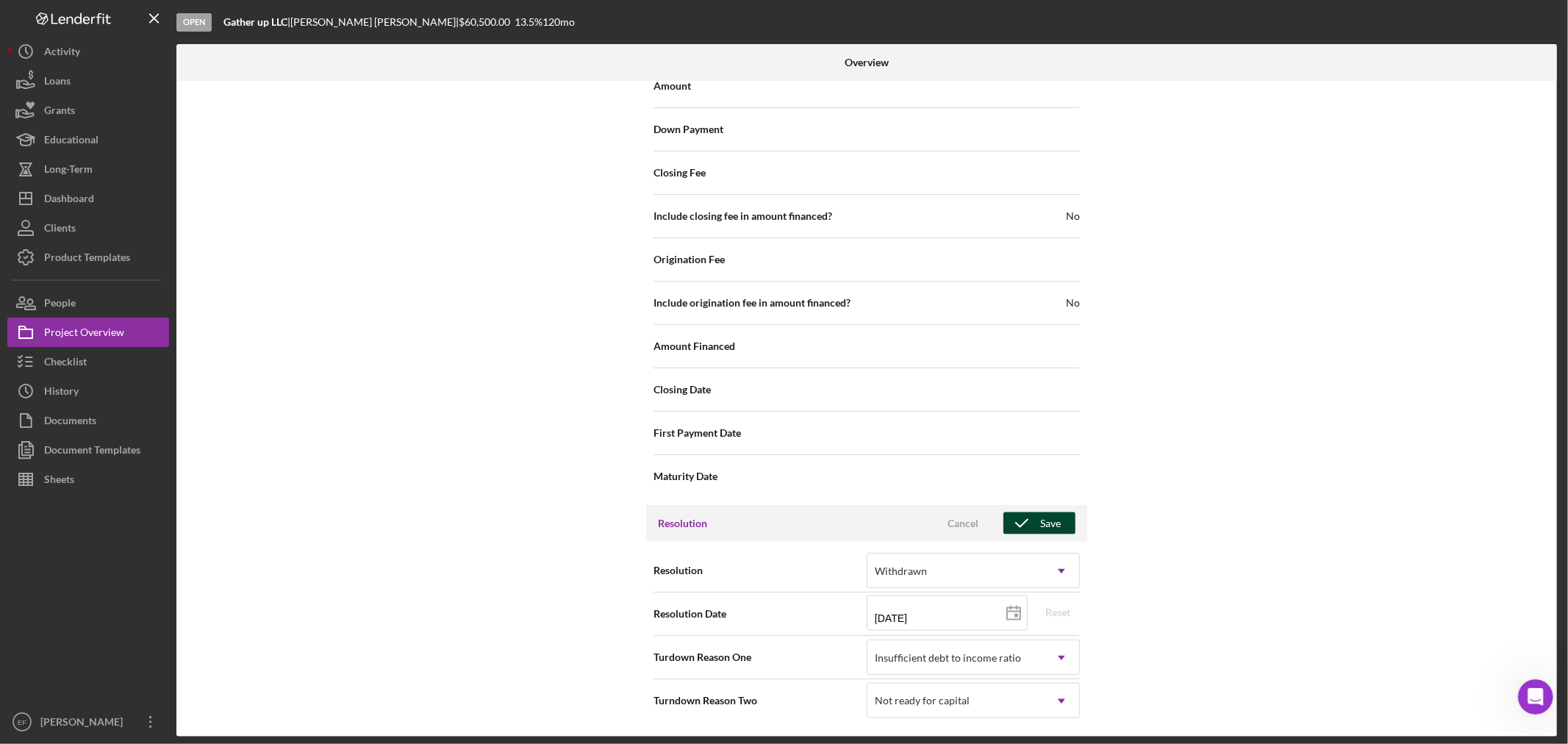
drag, startPoint x: 1040, startPoint y: 528, endPoint x: 1025, endPoint y: 535, distance: 16.6
click at [1040, 530] on div "Save" at bounding box center [1051, 523] width 21 height 22
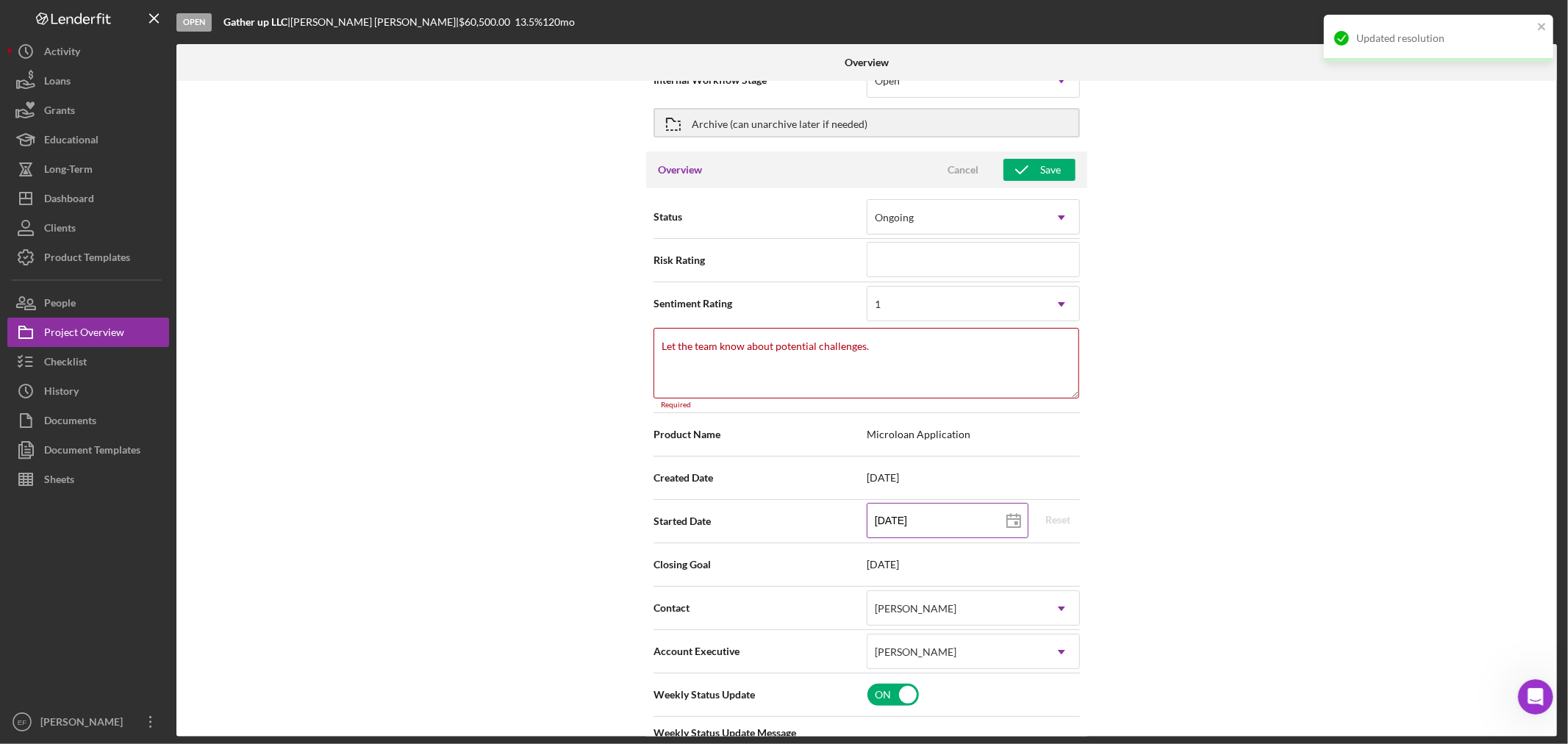
scroll to position [0, 0]
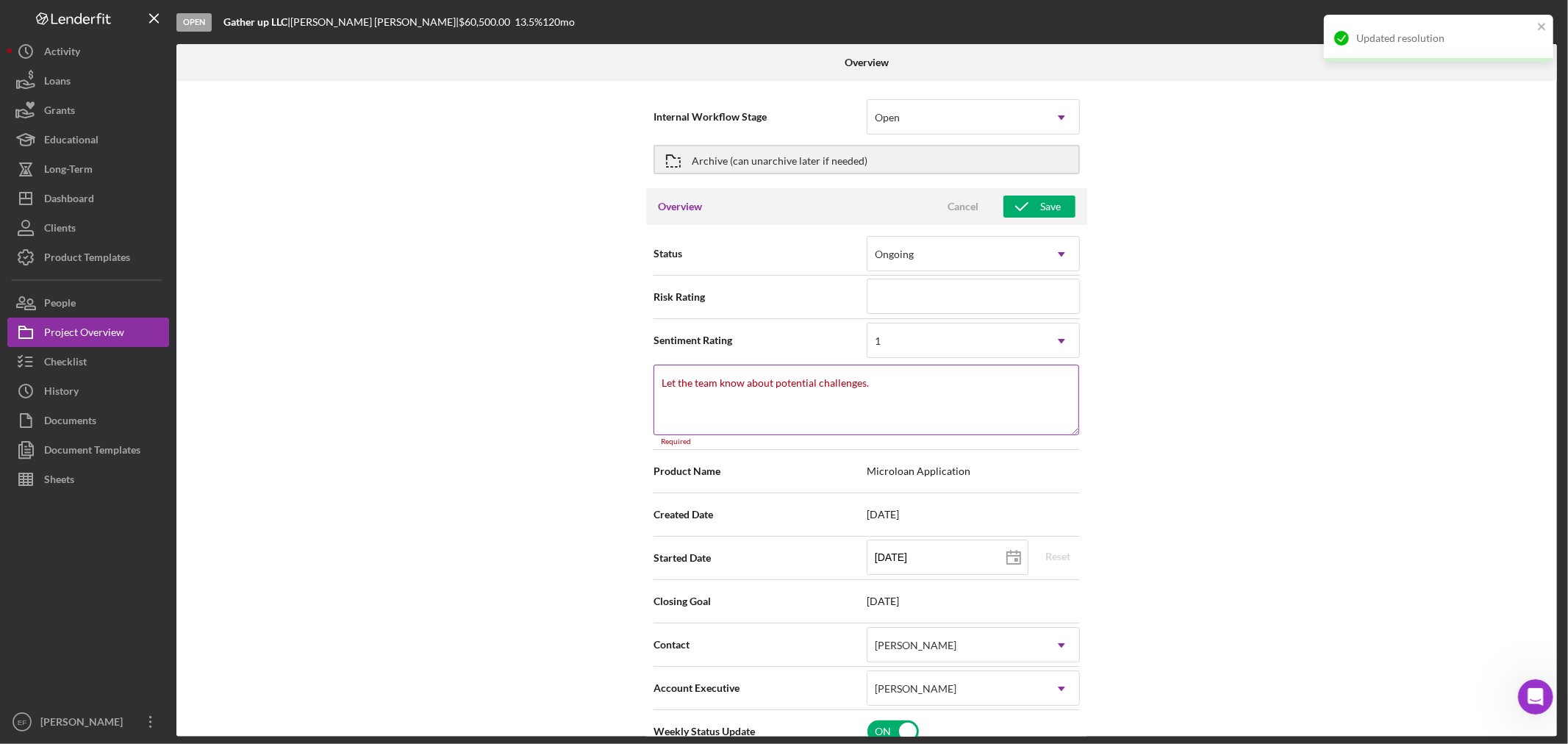
click at [919, 408] on textarea "Let the team know about potential challenges." at bounding box center [866, 400] width 426 height 71
type textarea "Here's a snapshot of information that has been fully approved, as well as the i…"
type textarea "b"
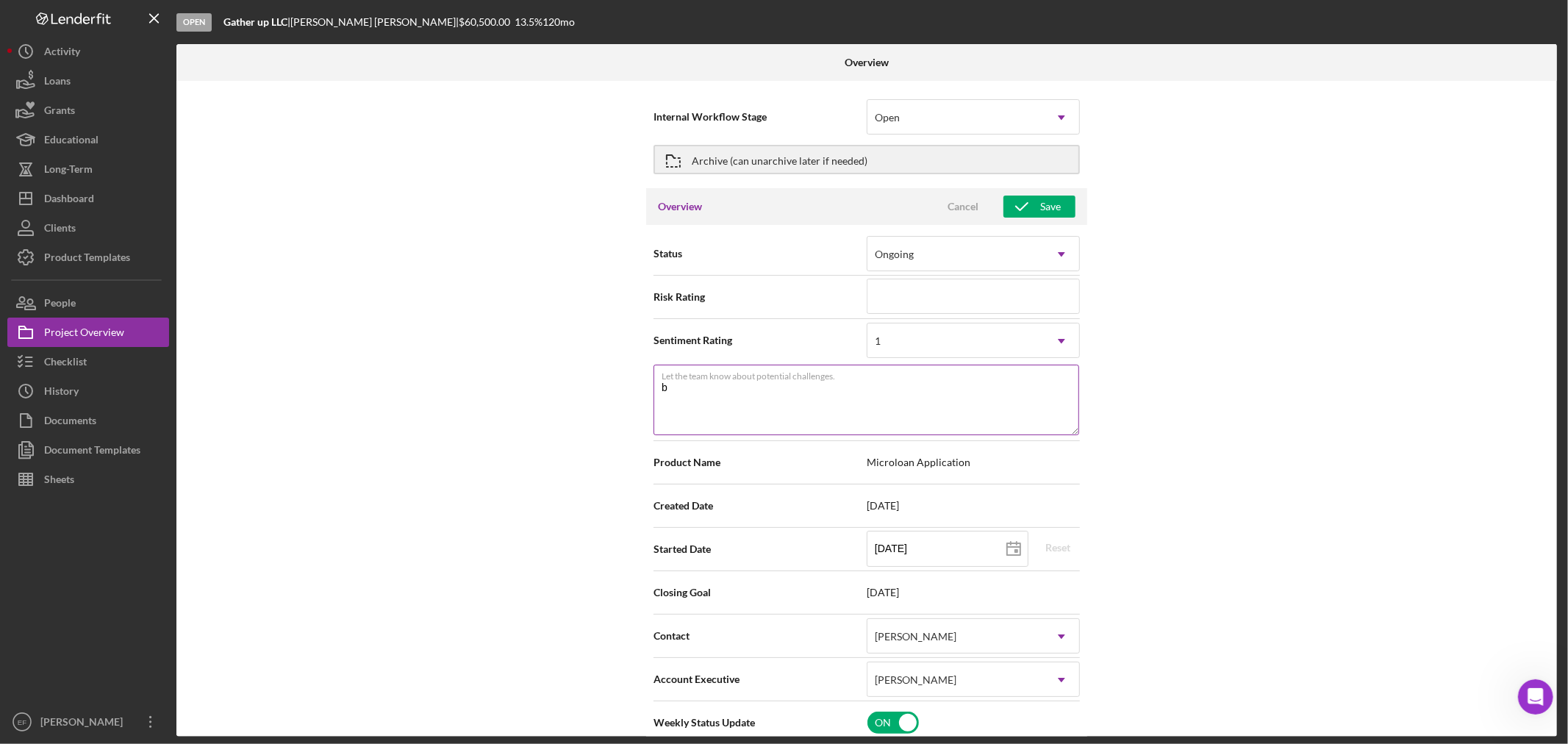
type textarea "Here's a snapshot of information that has been fully approved, as well as the i…"
type textarea "bo"
type textarea "Here's a snapshot of information that has been fully approved, as well as the i…"
type textarea "bor"
type textarea "Here's a snapshot of information that has been fully approved, as well as the i…"
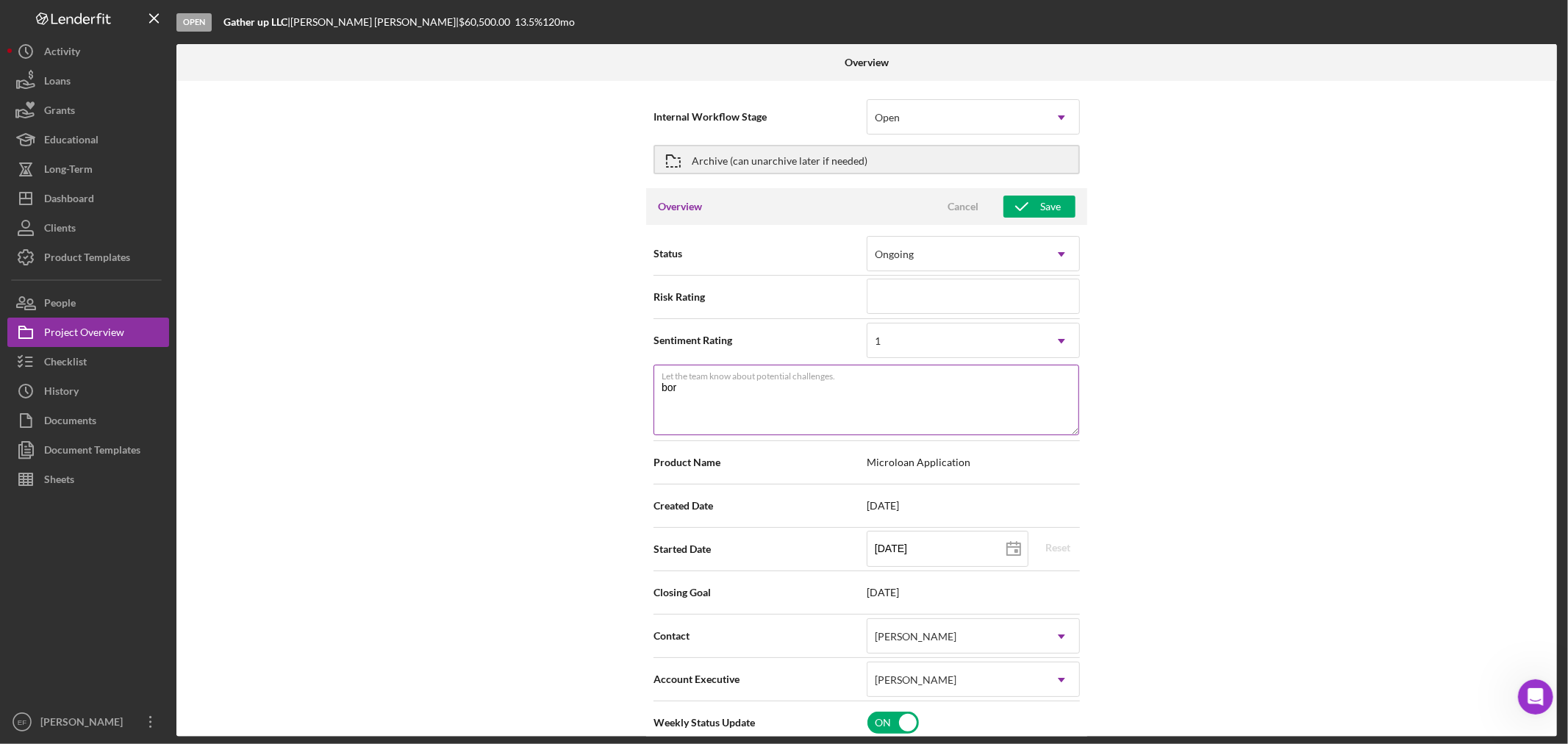
type textarea "[PERSON_NAME]"
type textarea "Here's a snapshot of information that has been fully approved, as well as the i…"
type textarea "borro"
type textarea "Here's a snapshot of information that has been fully approved, as well as the i…"
type textarea "borrow"
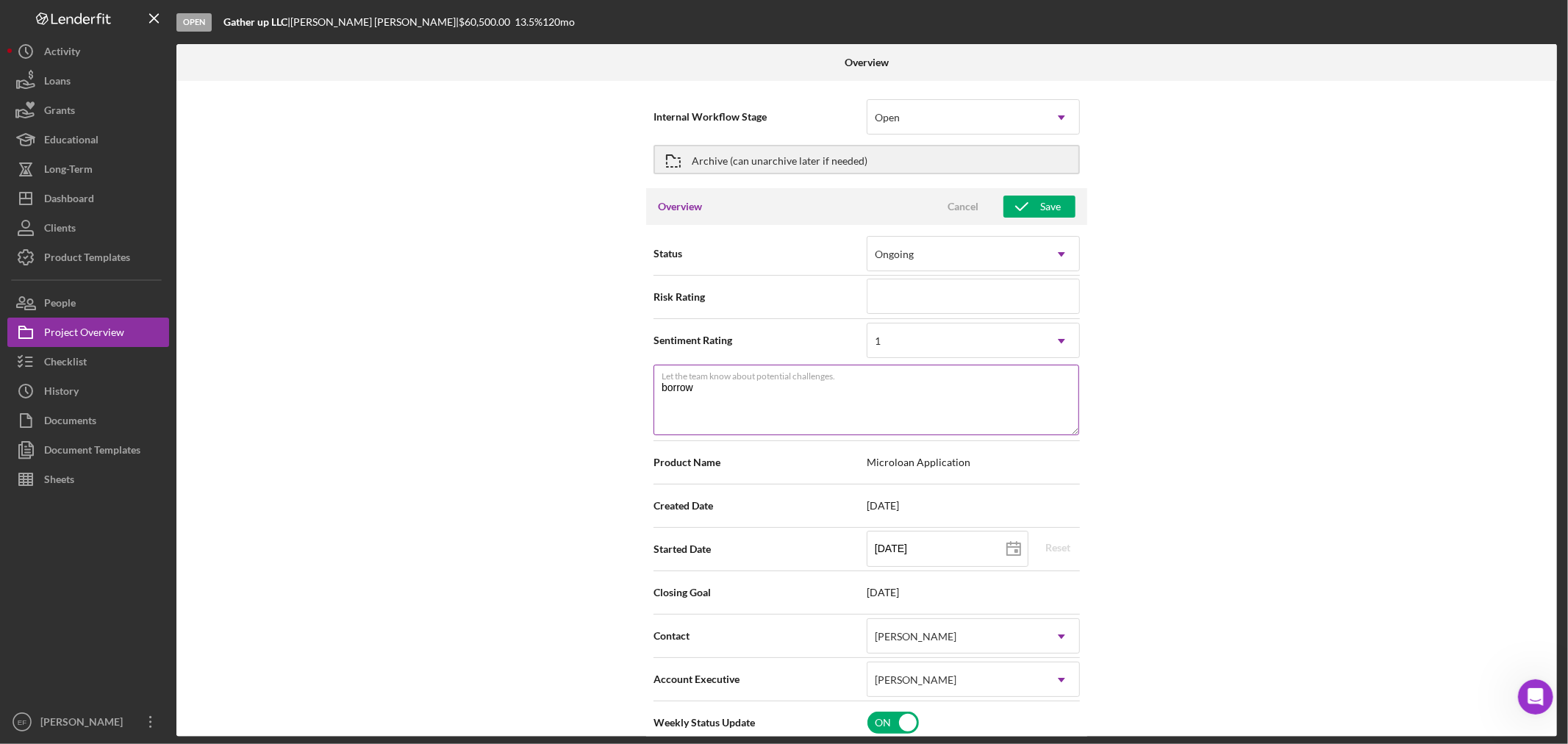
type textarea "Here's a snapshot of information that has been fully approved, as well as the i…"
type textarea "borrowe"
type textarea "Here's a snapshot of information that has been fully approved, as well as the i…"
type textarea "borrower"
type textarea "Here's a snapshot of information that has been fully approved, as well as the i…"
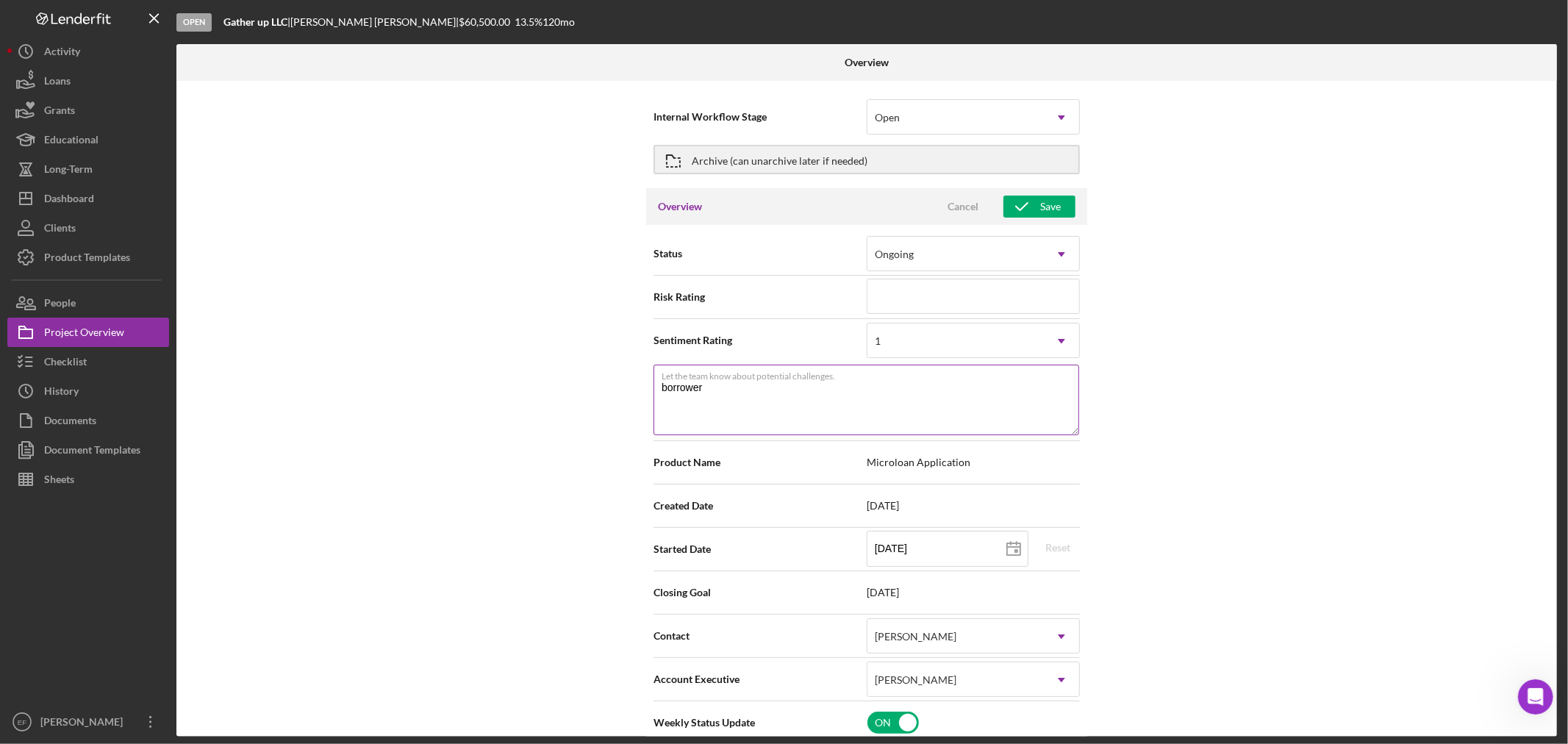
type textarea "borrower"
type textarea "Here's a snapshot of information that has been fully approved, as well as the i…"
type textarea "borrower"
type textarea "Here's a snapshot of information that has been fully approved, as well as the i…"
type textarea "borrowe"
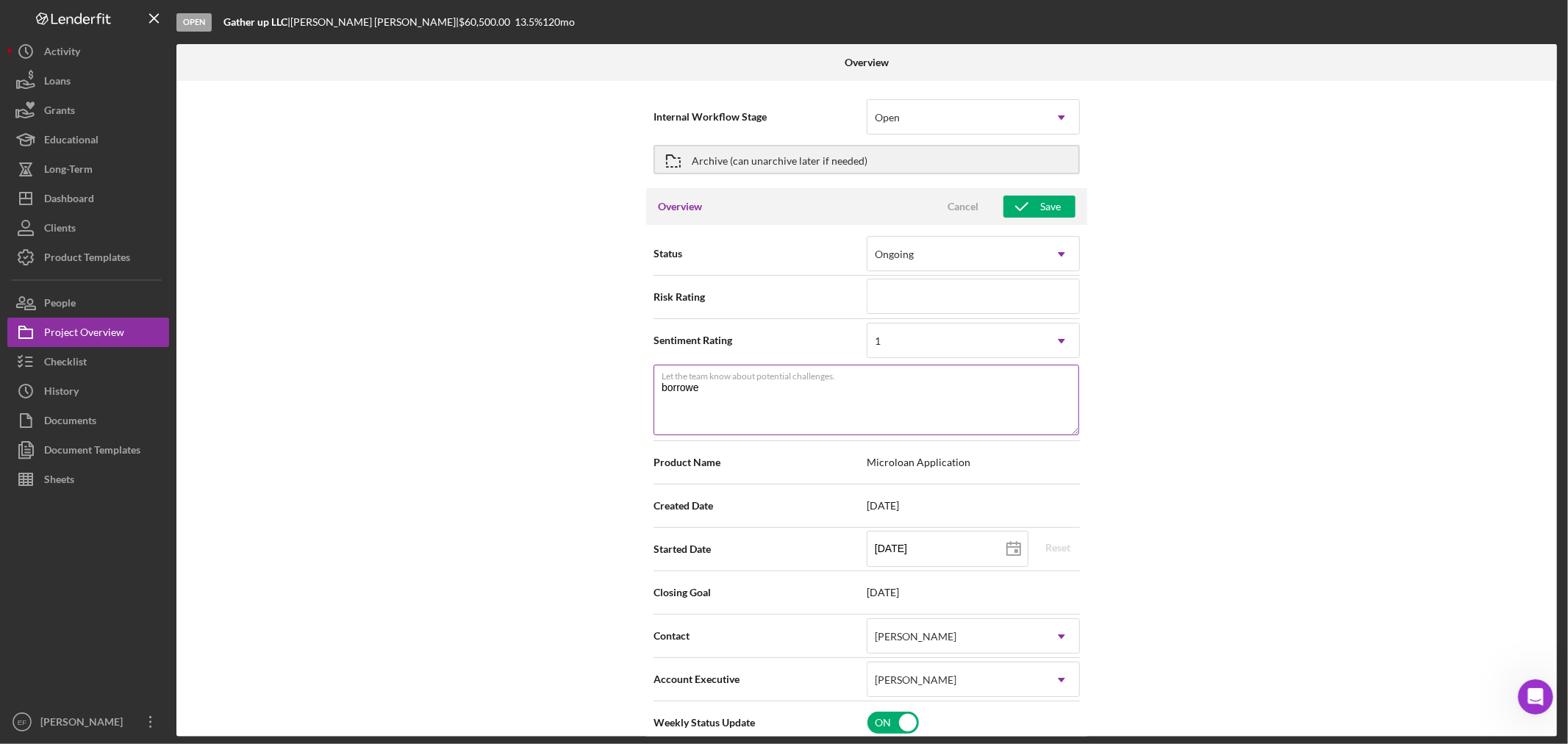
type textarea "Here's a snapshot of information that has been fully approved, as well as the i…"
type textarea "borrow"
type textarea "Here's a snapshot of information that has been fully approved, as well as the i…"
type textarea "borro"
type textarea "Here's a snapshot of information that has been fully approved, as well as the i…"
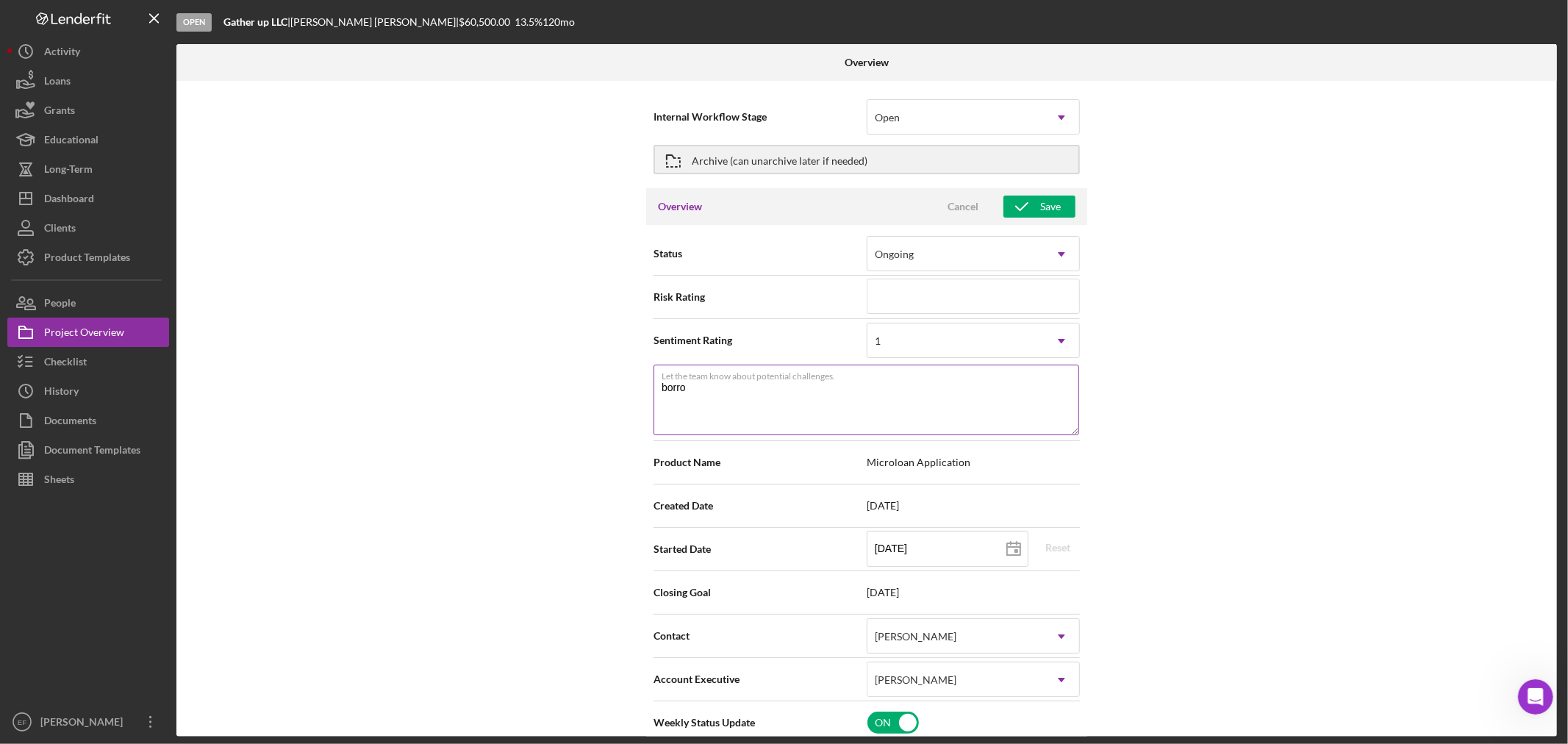
type textarea "[PERSON_NAME]"
type textarea "Here's a snapshot of information that has been fully approved, as well as the i…"
type textarea "bor"
type textarea "Here's a snapshot of information that has been fully approved, as well as the i…"
type textarea "bo"
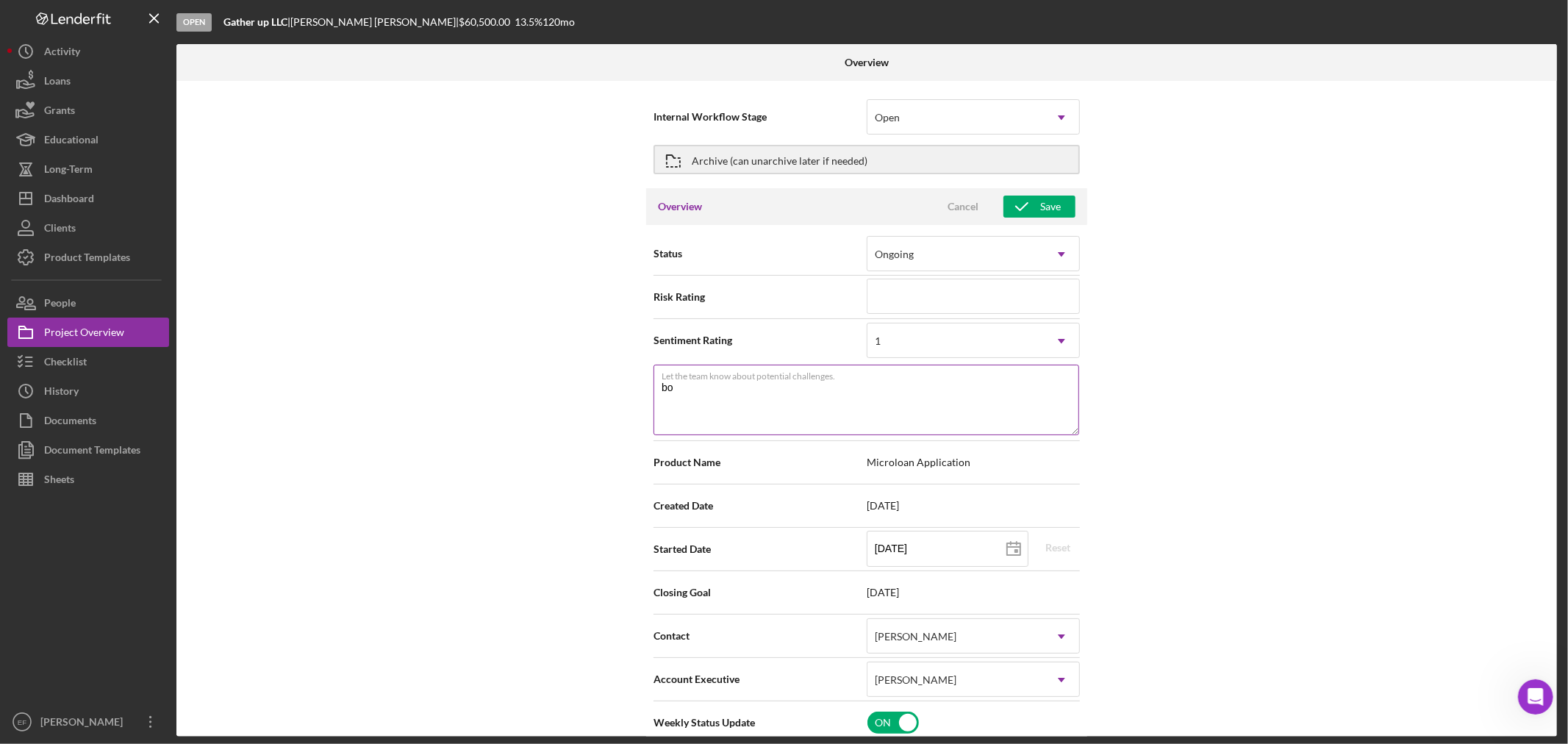
type textarea "Here's a snapshot of information that has been fully approved, as well as the i…"
type textarea "b"
type textarea "Here's a snapshot of information that has been fully approved, as well as the i…"
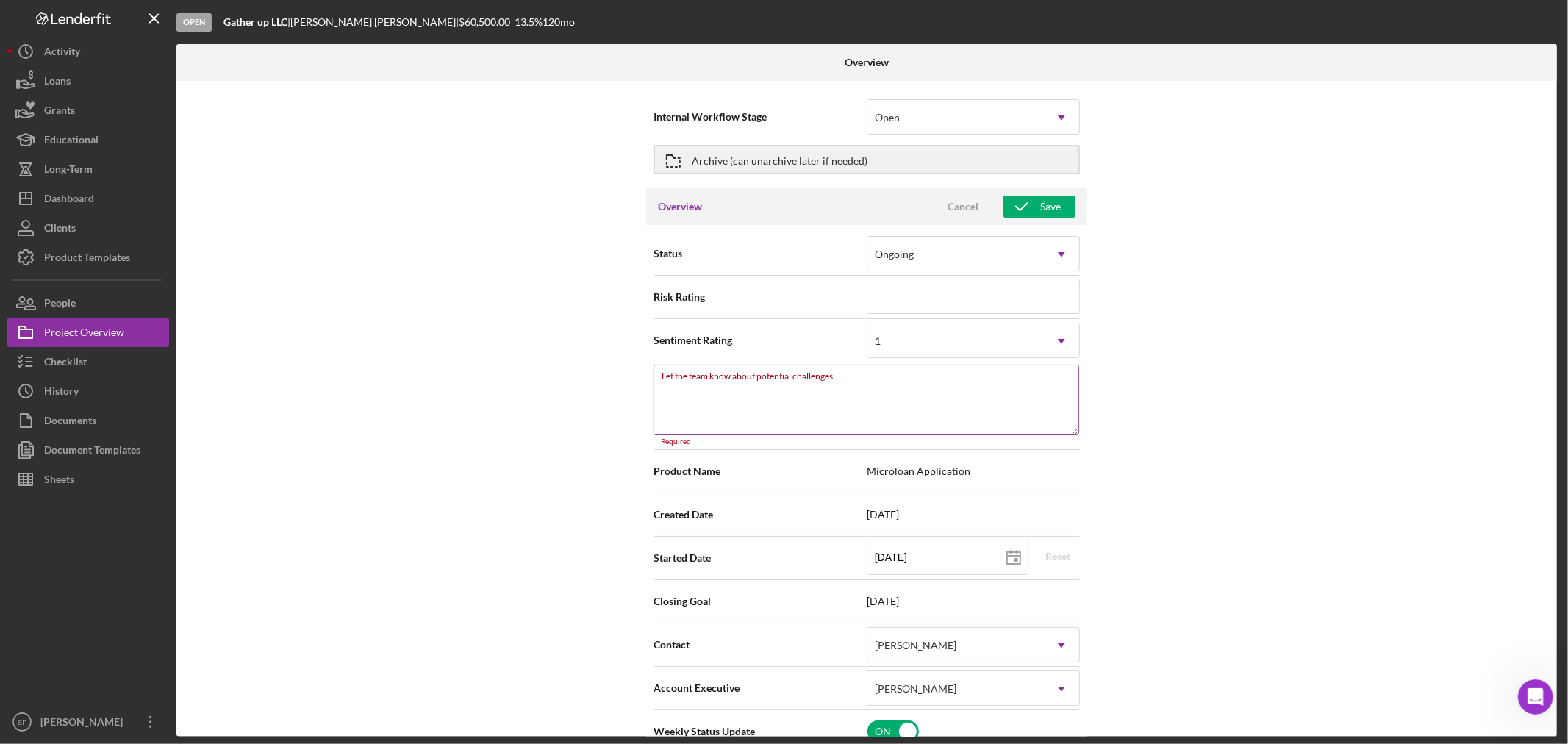
type textarea "Here's a snapshot of information that has been fully approved, as well as the i…"
type textarea "S"
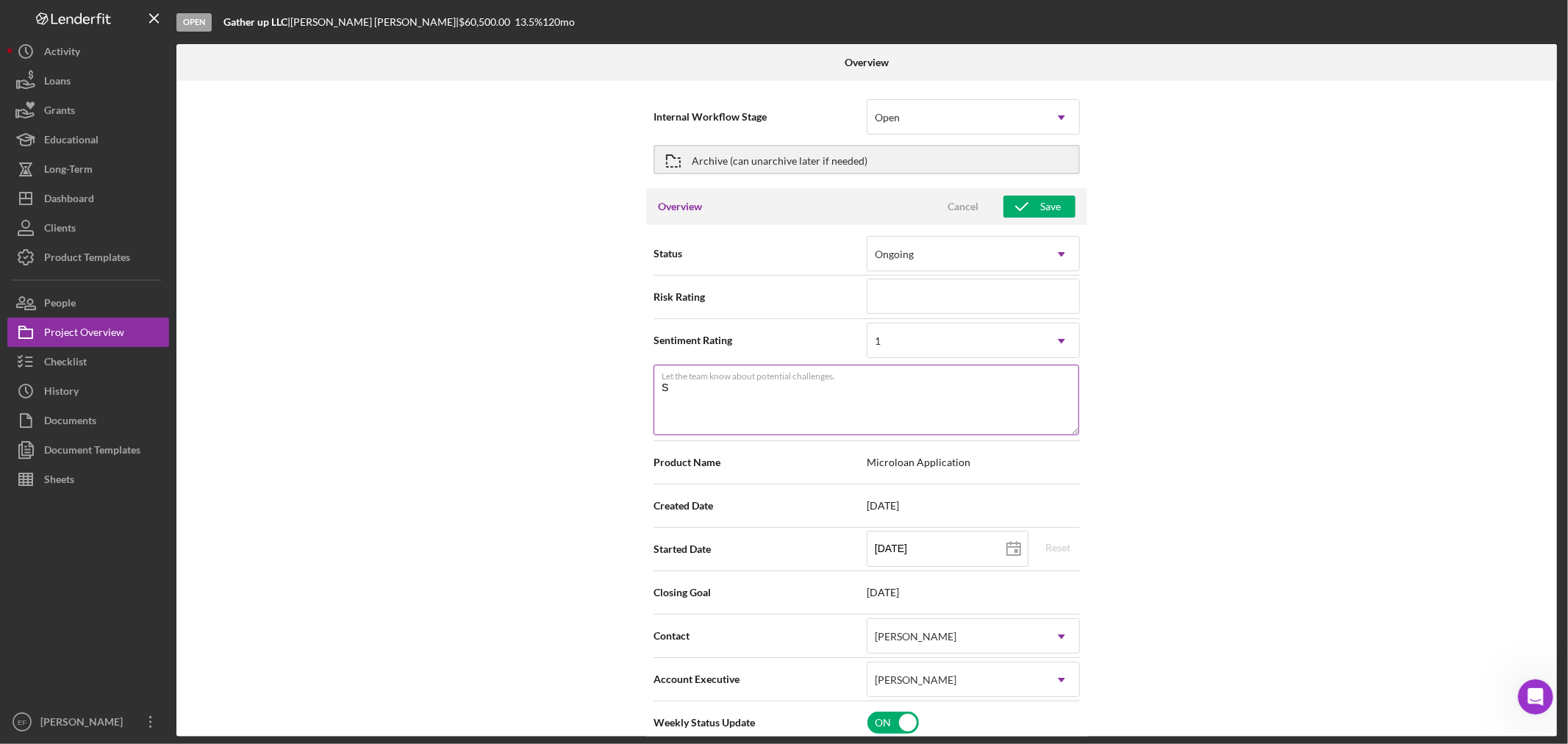
type textarea "Here's a snapshot of information that has been fully approved, as well as the i…"
type textarea "St"
type textarea "Here's a snapshot of information that has been fully approved, as well as the i…"
type textarea "Sta"
type textarea "Here's a snapshot of information that has been fully approved, as well as the i…"
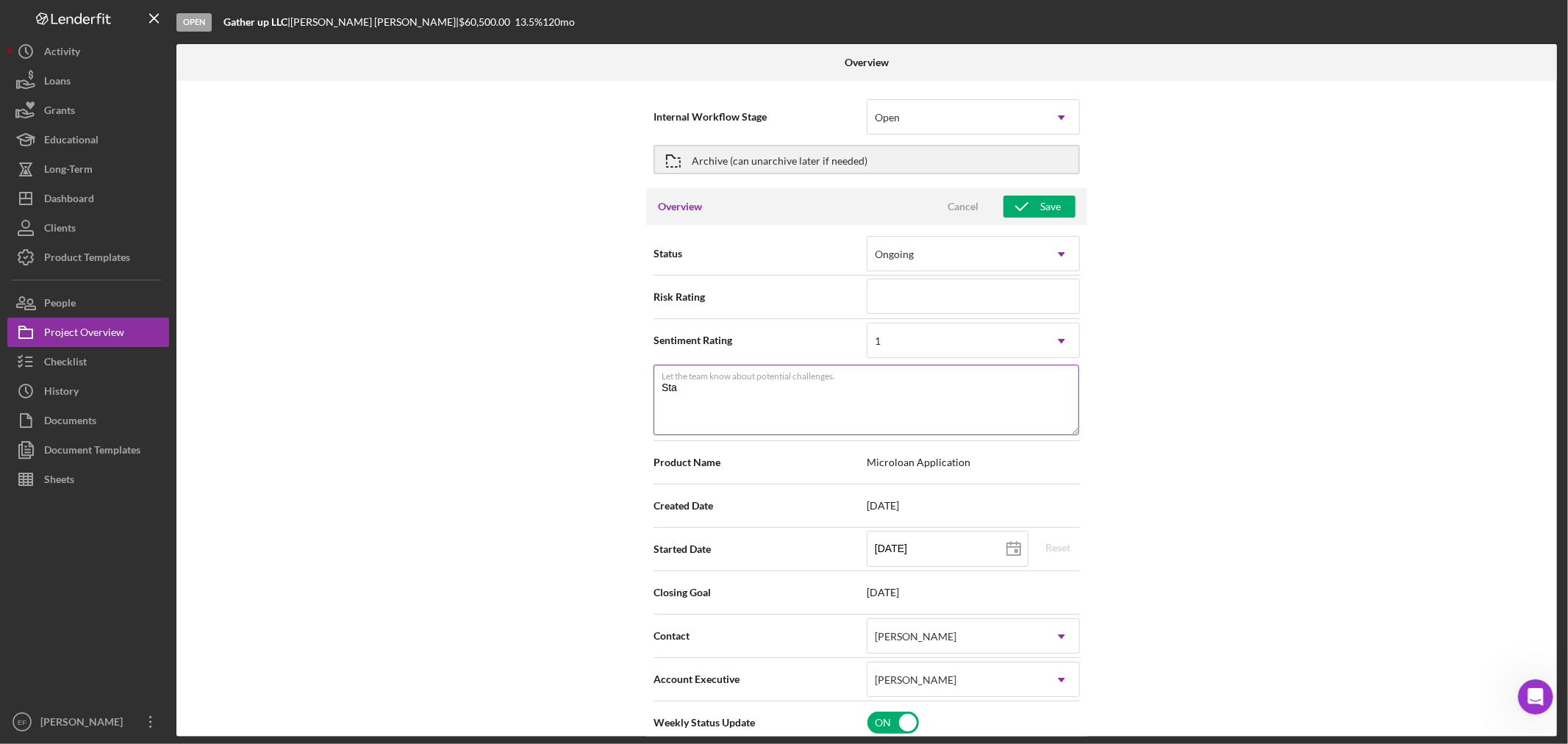
type textarea "Star"
type textarea "Here's a snapshot of information that has been fully approved, as well as the i…"
type textarea "Start"
type textarea "Here's a snapshot of information that has been fully approved, as well as the i…"
type textarea "Start"
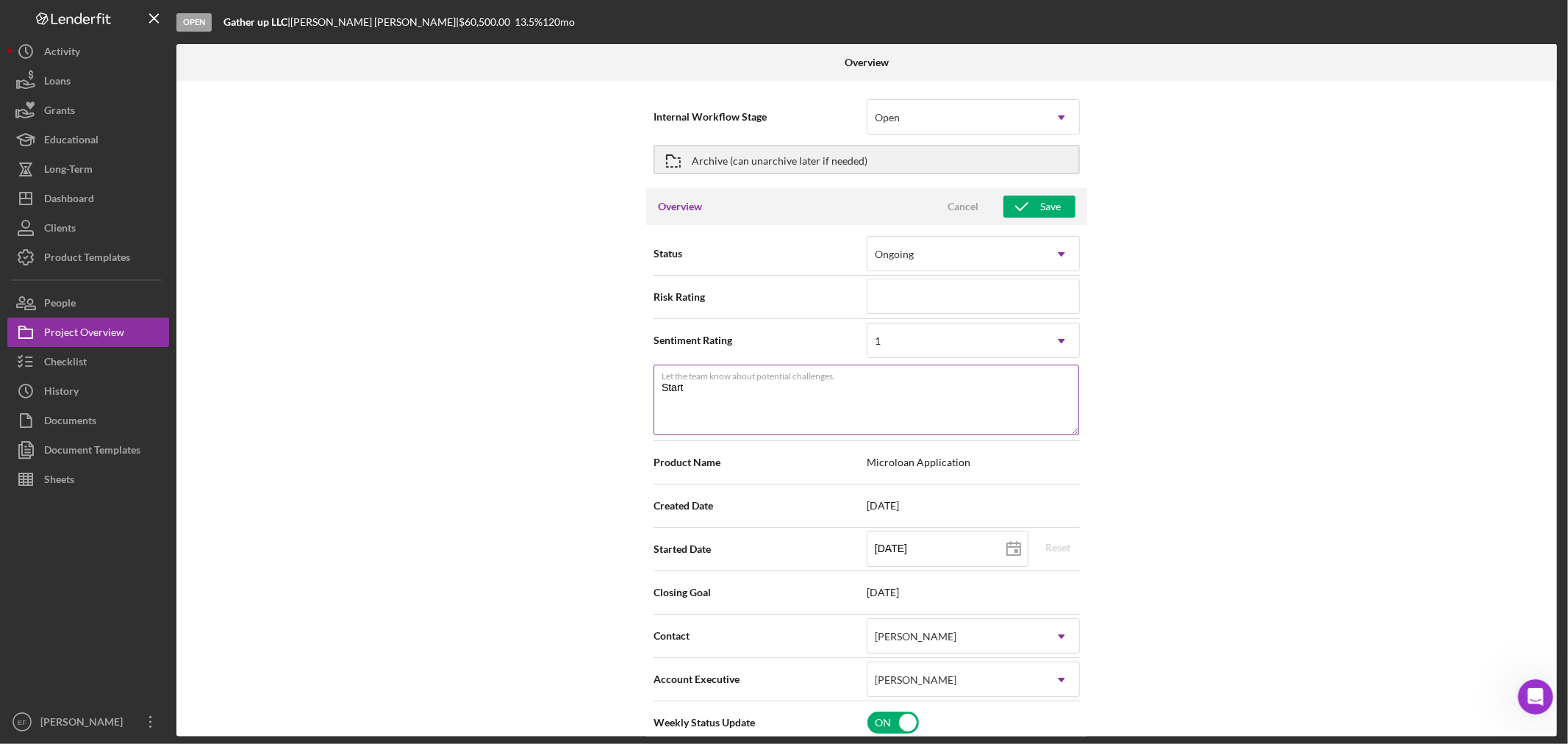
type textarea "Here's a snapshot of information that has been fully approved, as well as the i…"
type textarea "Start u"
type textarea "Here's a snapshot of information that has been fully approved, as well as the i…"
type textarea "Start up"
type textarea "Here's a snapshot of information that has been fully approved, as well as the i…"
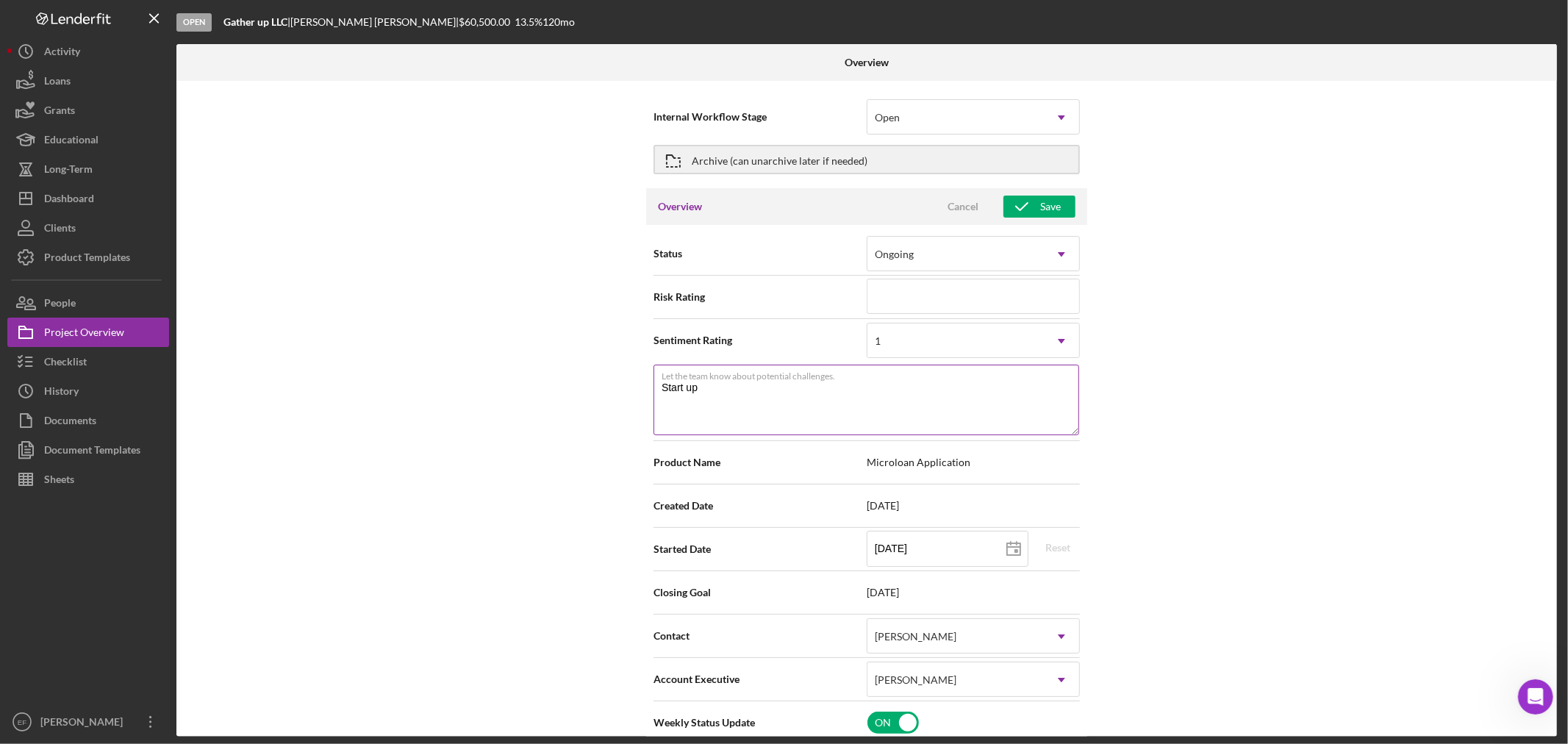
type textarea "Start up"
type textarea "Here's a snapshot of information that has been fully approved, as well as the i…"
type textarea "Start up b"
type textarea "Here's a snapshot of information that has been fully approved, as well as the i…"
type textarea "Start up bu"
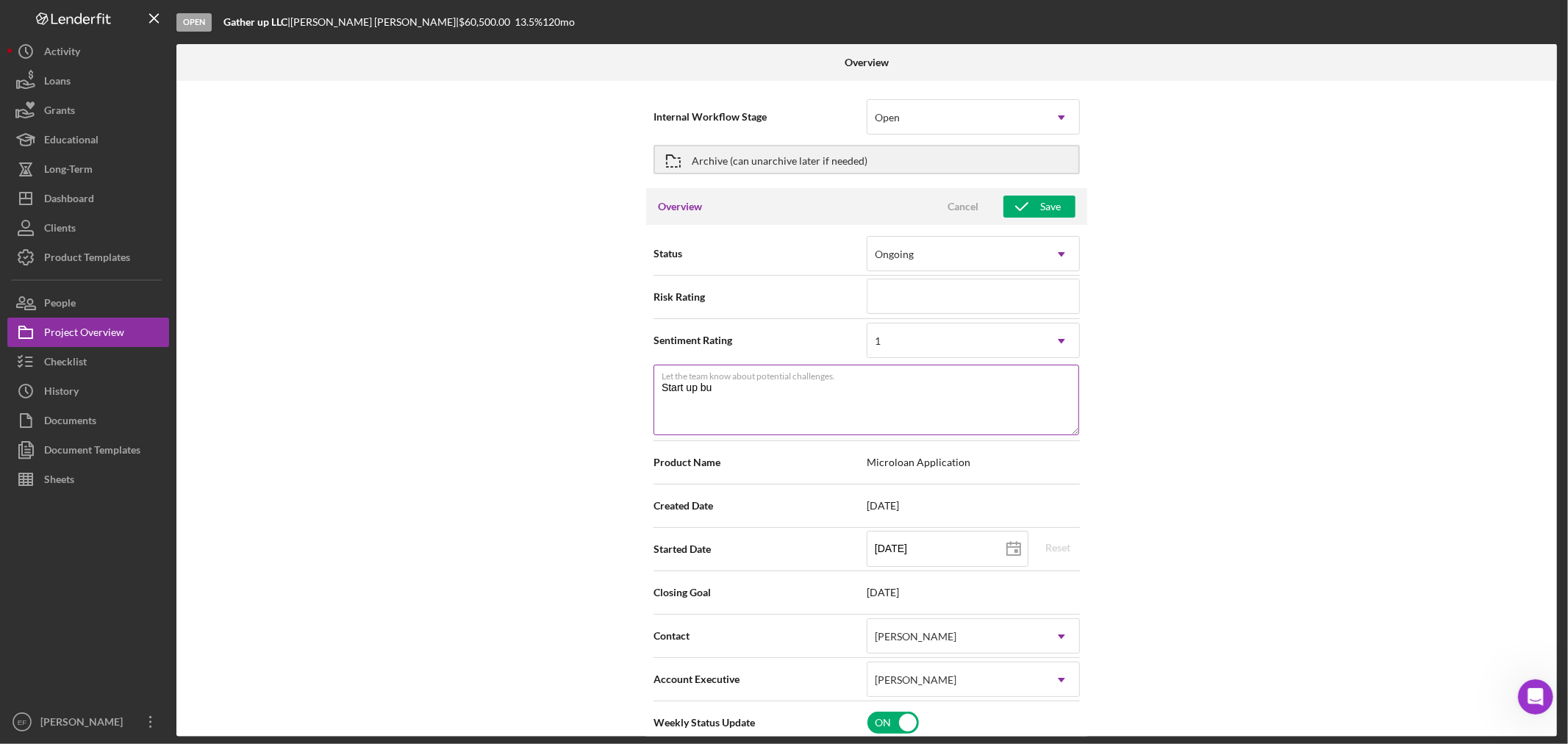
type textarea "Here's a snapshot of information that has been fully approved, as well as the i…"
type textarea "Start up bus"
type textarea "Here's a snapshot of information that has been fully approved, as well as the i…"
type textarea "Start up busin"
type textarea "Here's a snapshot of information that has been fully approved, as well as the i…"
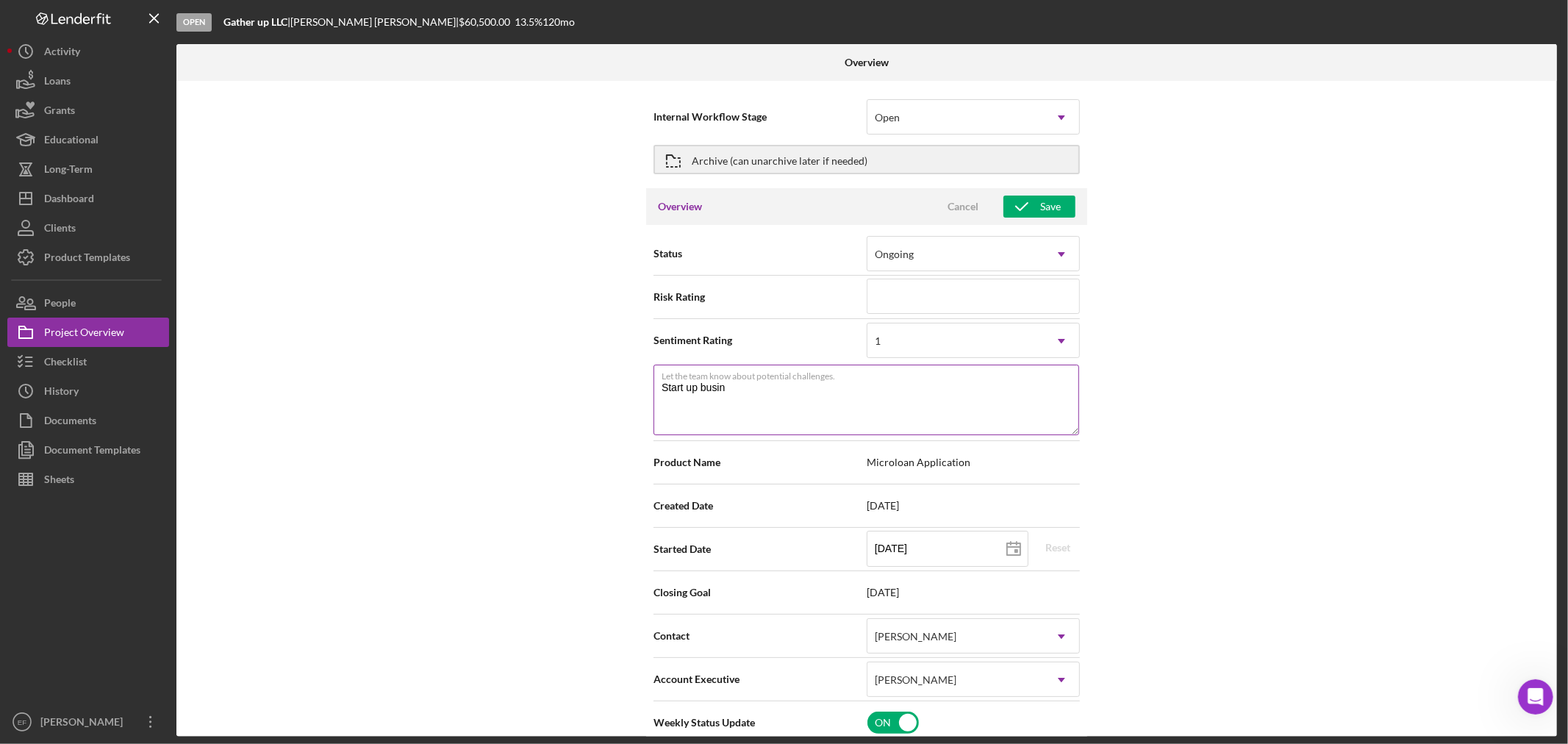
type textarea "Start up busine"
type textarea "Here's a snapshot of information that has been fully approved, as well as the i…"
type textarea "Start up busines"
type textarea "Here's a snapshot of information that has been fully approved, as well as the i…"
type textarea "Start up business"
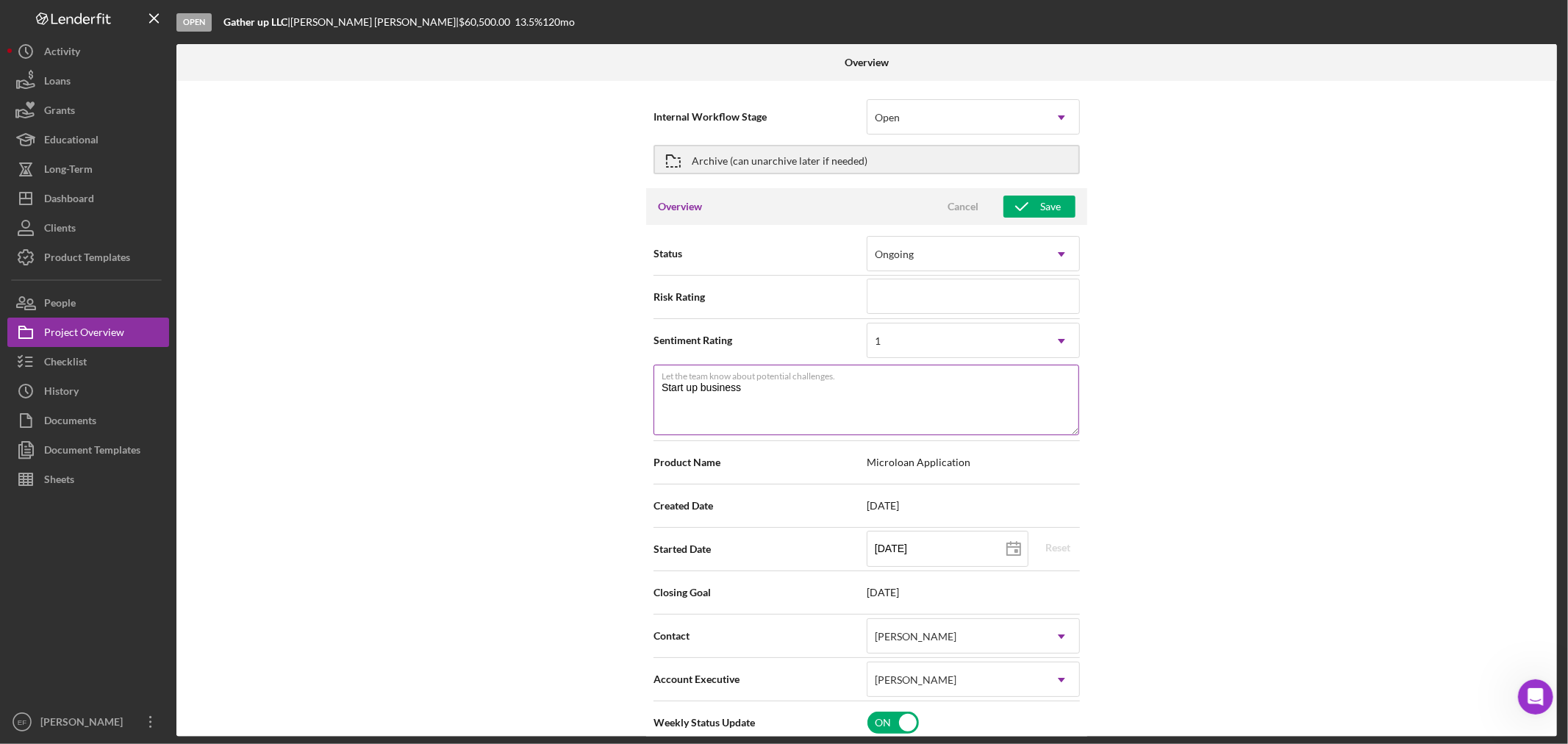
type textarea "Here's a snapshot of information that has been fully approved, as well as the i…"
type textarea "Start up business"
type textarea "Here's a snapshot of information that has been fully approved, as well as the i…"
type textarea "Start up business wi"
type textarea "Here's a snapshot of information that has been fully approved, as well as the i…"
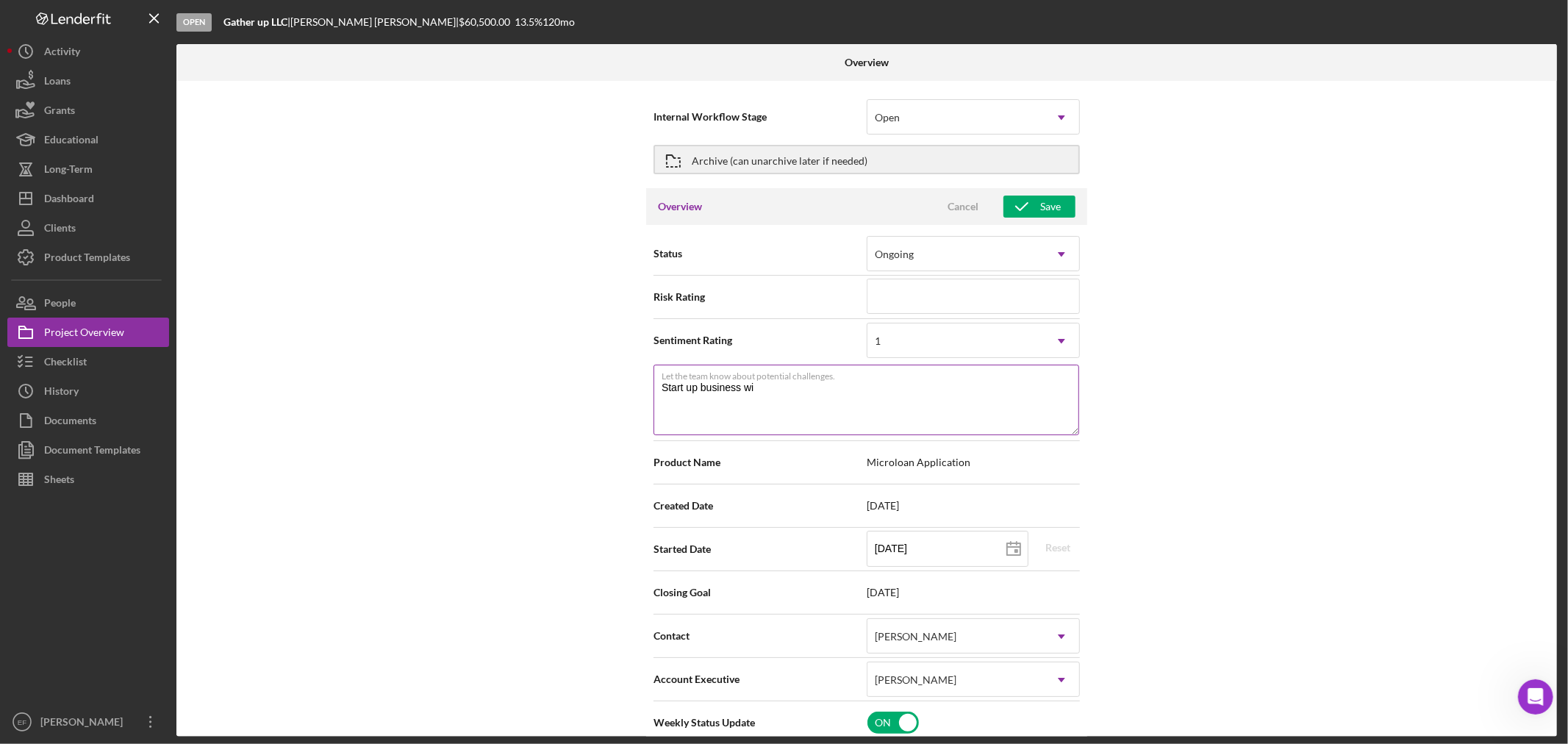
type textarea "Start up business wit"
type textarea "Here's a snapshot of information that has been fully approved, as well as the i…"
type textarea "Start up business with"
type textarea "Here's a snapshot of information that has been fully approved, as well as the i…"
type textarea "Start up business with"
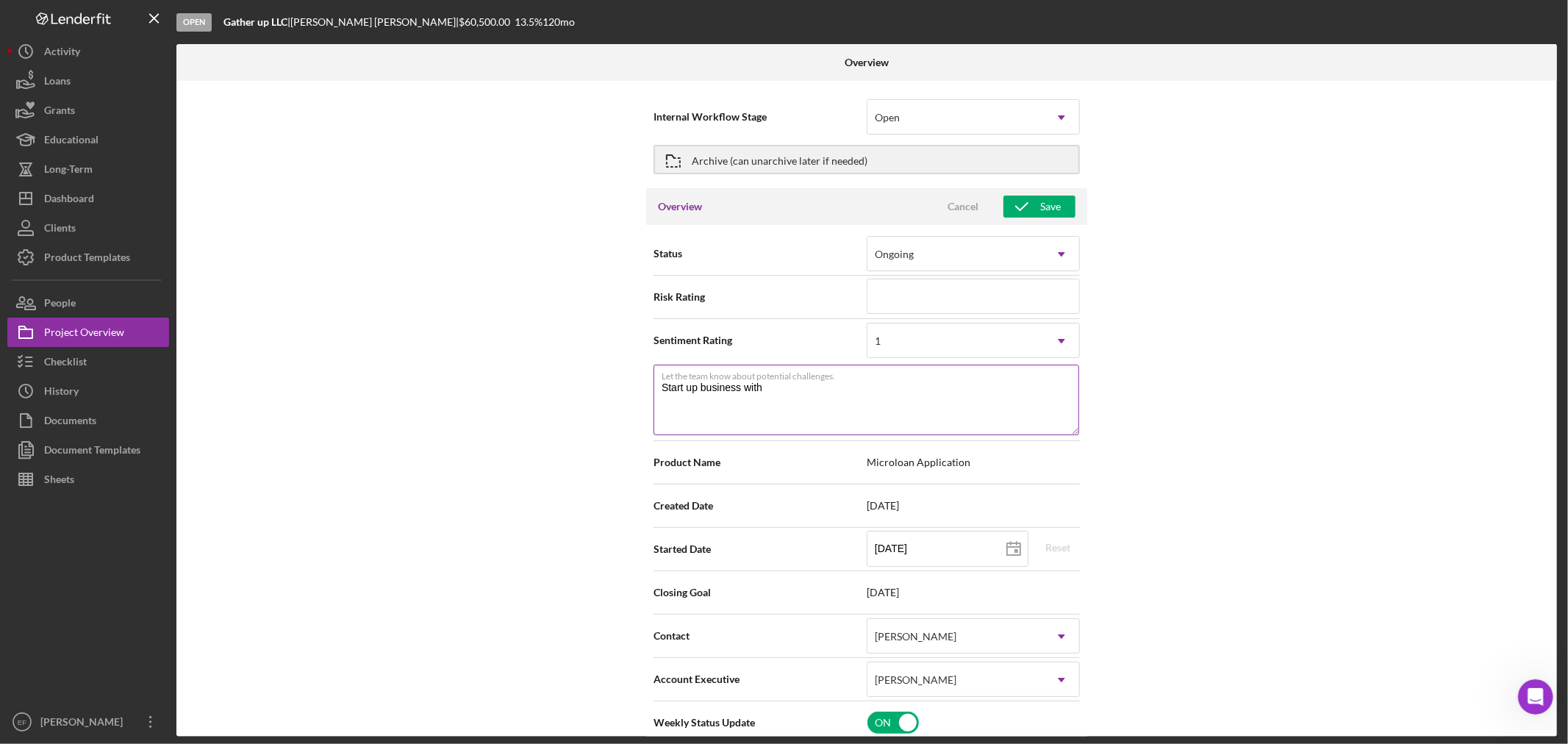
type textarea "Here's a snapshot of information that has been fully approved, as well as the i…"
type textarea "Start up business with n"
type textarea "Here's a snapshot of information that has been fully approved, as well as the i…"
type textarea "Start up business with no"
type textarea "Here's a snapshot of information that has been fully approved, as well as the i…"
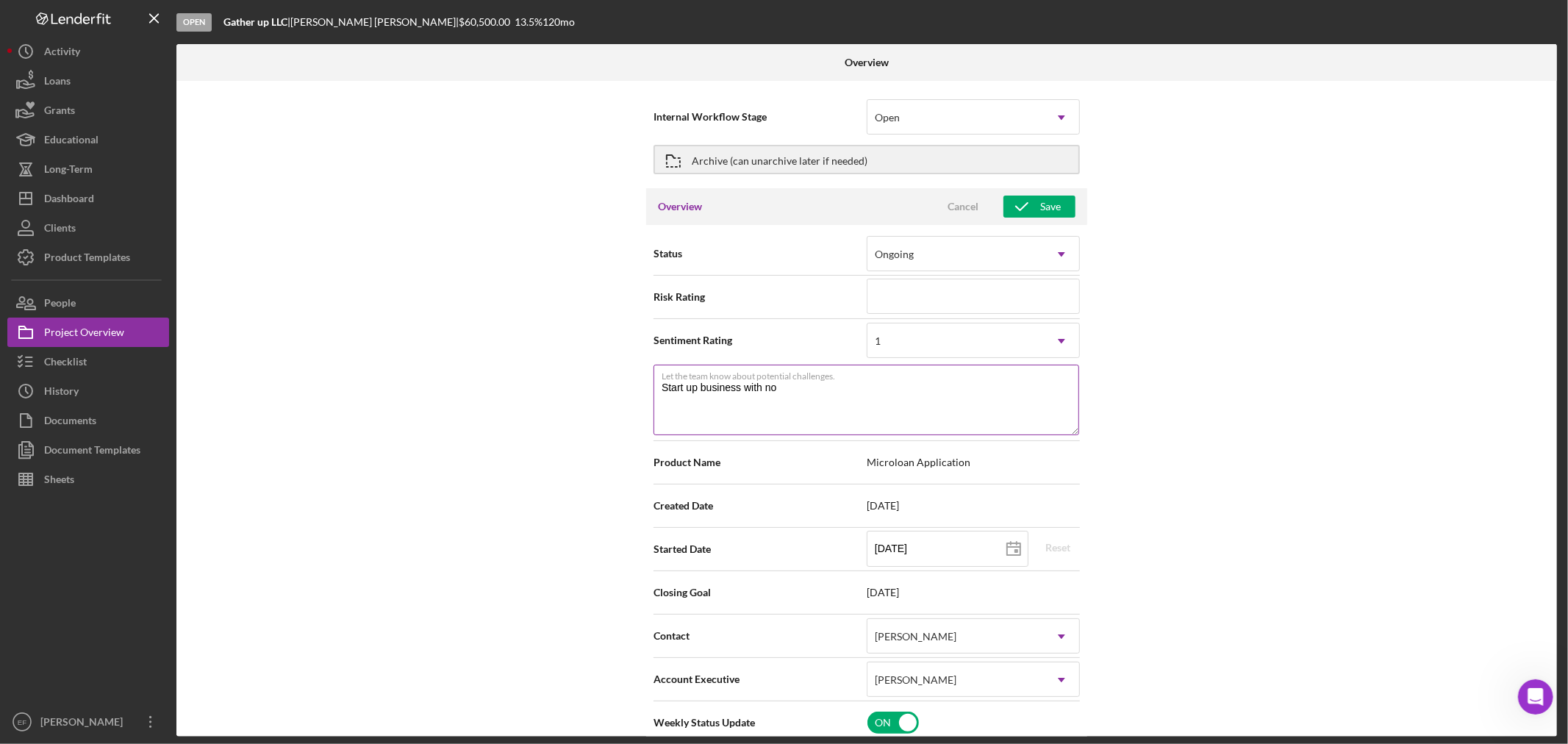
type textarea "Start up business with no"
type textarea "Here's a snapshot of information that has been fully approved, as well as the i…"
type textarea "Start up business with no o"
type textarea "Here's a snapshot of information that has been fully approved, as well as the i…"
type textarea "Start up business with no ou"
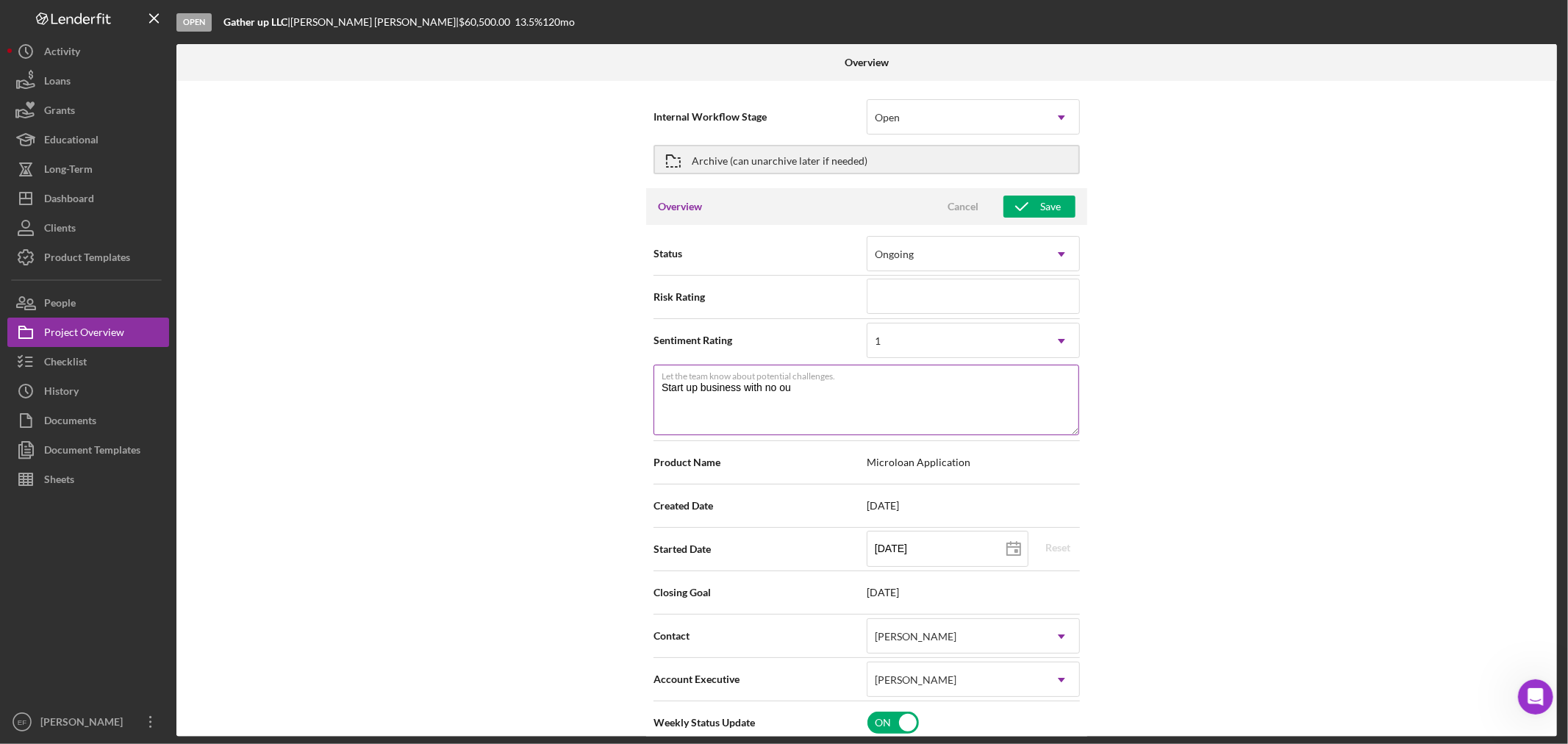
type textarea "Here's a snapshot of information that has been fully approved, as well as the i…"
type textarea "Start up business with no out"
type textarea "Here's a snapshot of information that has been fully approved, as well as the i…"
type textarea "Start up business with no outs"
type textarea "Here's a snapshot of information that has been fully approved, as well as the i…"
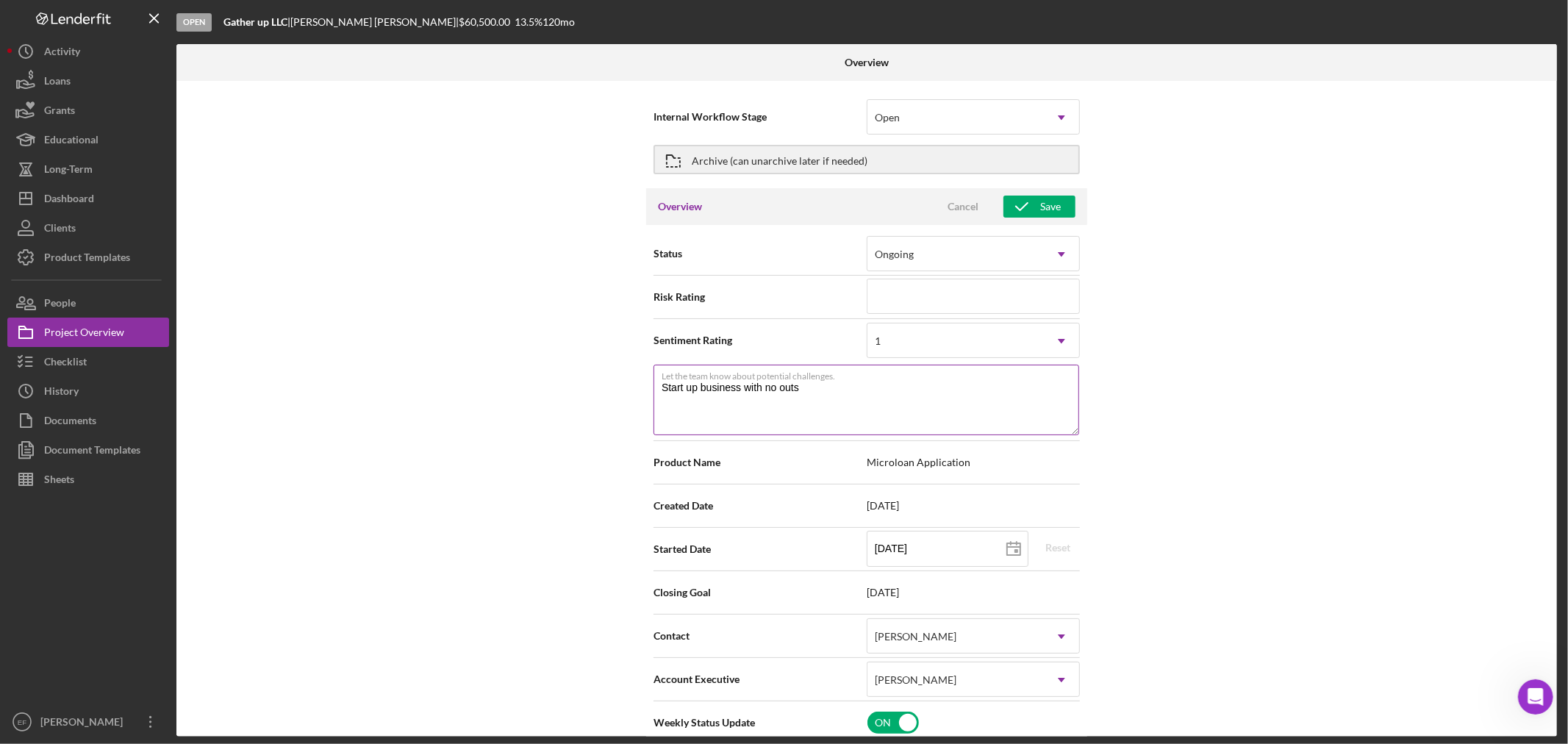
type textarea "Start up business with no outsi"
type textarea "Here's a snapshot of information that has been fully approved, as well as the i…"
type textarea "Start up business with no outsid"
type textarea "Here's a snapshot of information that has been fully approved, as well as the i…"
type textarea "Start up business with no outside"
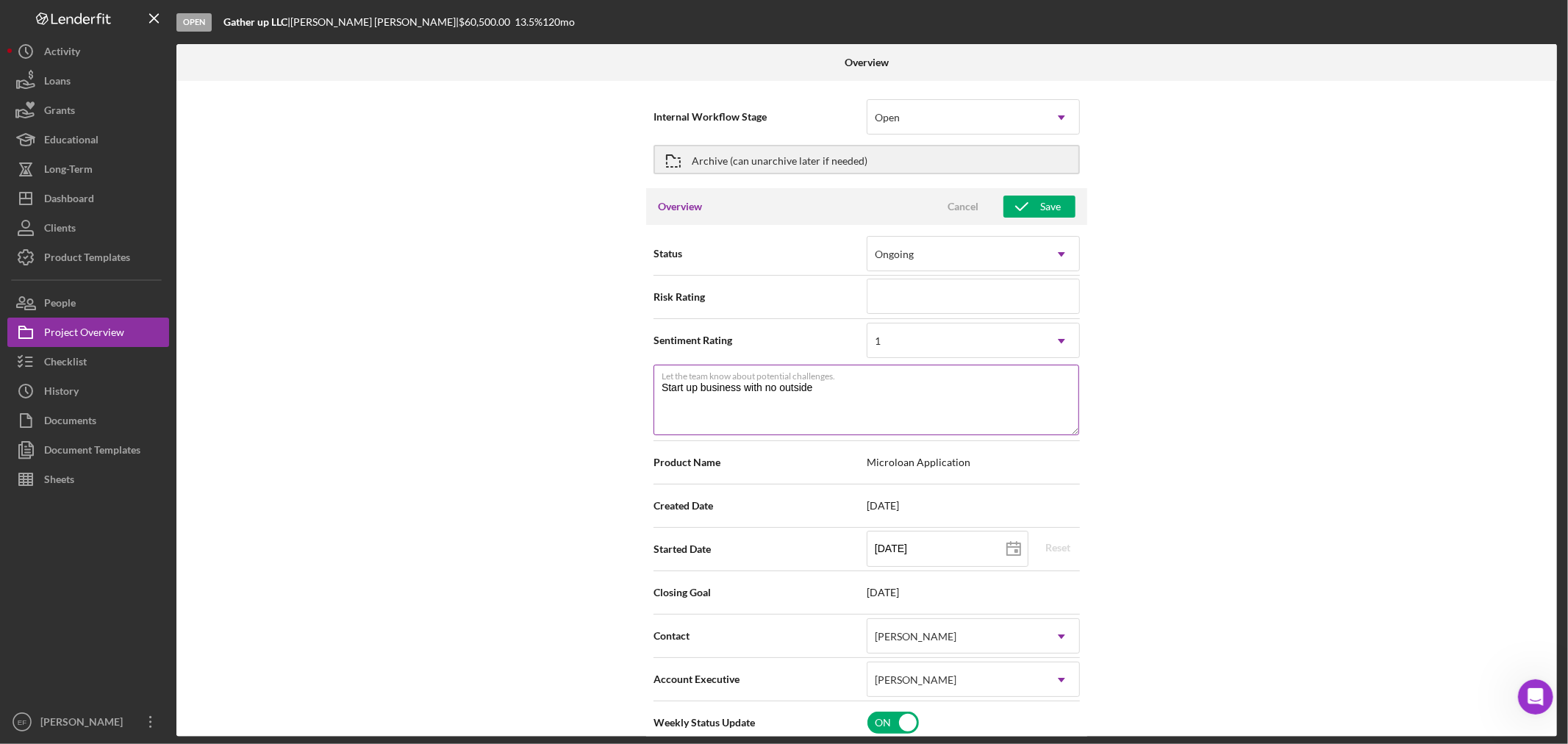
type textarea "Here's a snapshot of information that has been fully approved, as well as the i…"
type textarea "Start up business with no outside"
type textarea "Here's a snapshot of information that has been fully approved, as well as the i…"
type textarea "Start up business with no outside i"
type textarea "Here's a snapshot of information that has been fully approved, as well as the i…"
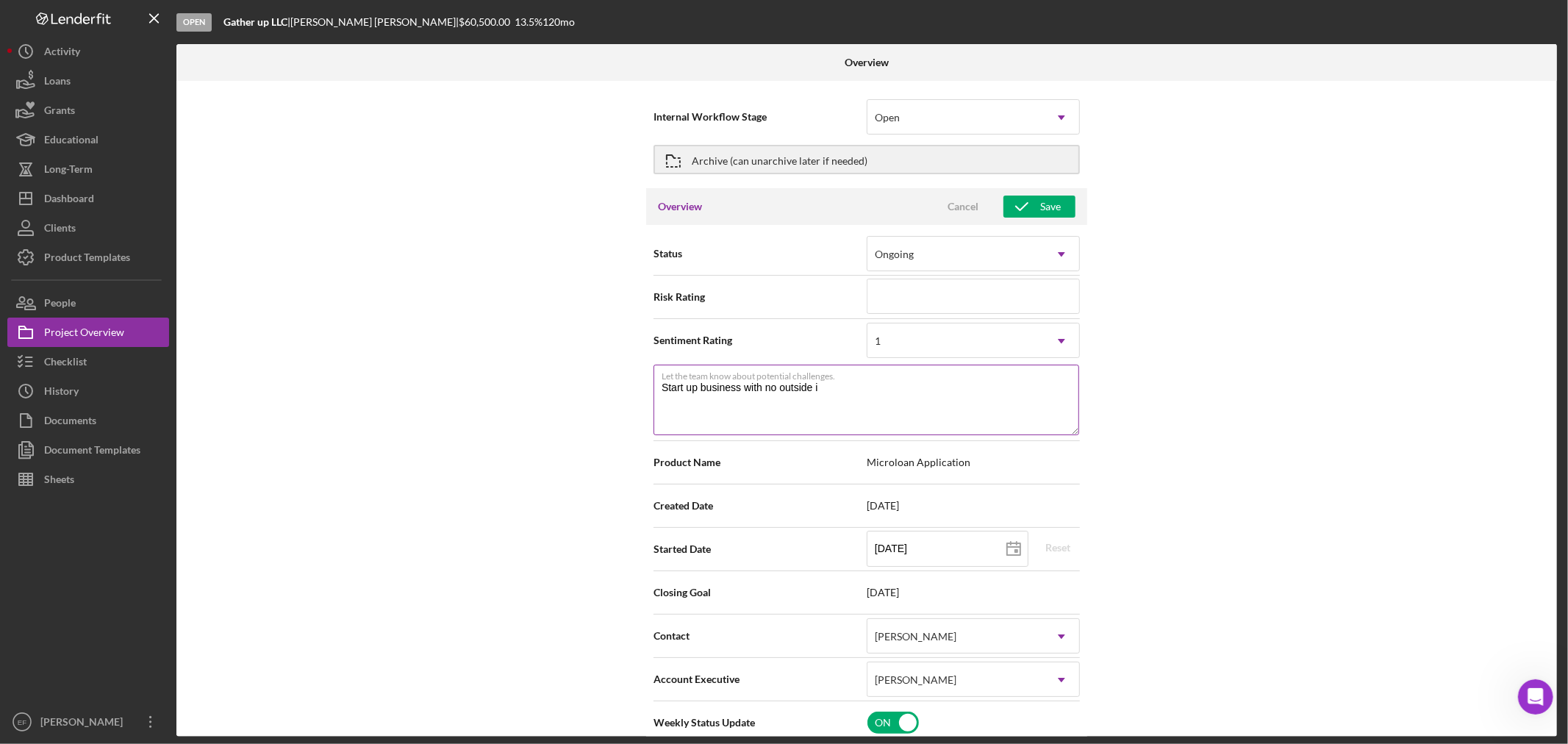
type textarea "Start up business with no outside in"
type textarea "Here's a snapshot of information that has been fully approved, as well as the i…"
type textarea "Start up business with no outside inc"
type textarea "Here's a snapshot of information that has been fully approved, as well as the i…"
type textarea "Start up business with no outside inco"
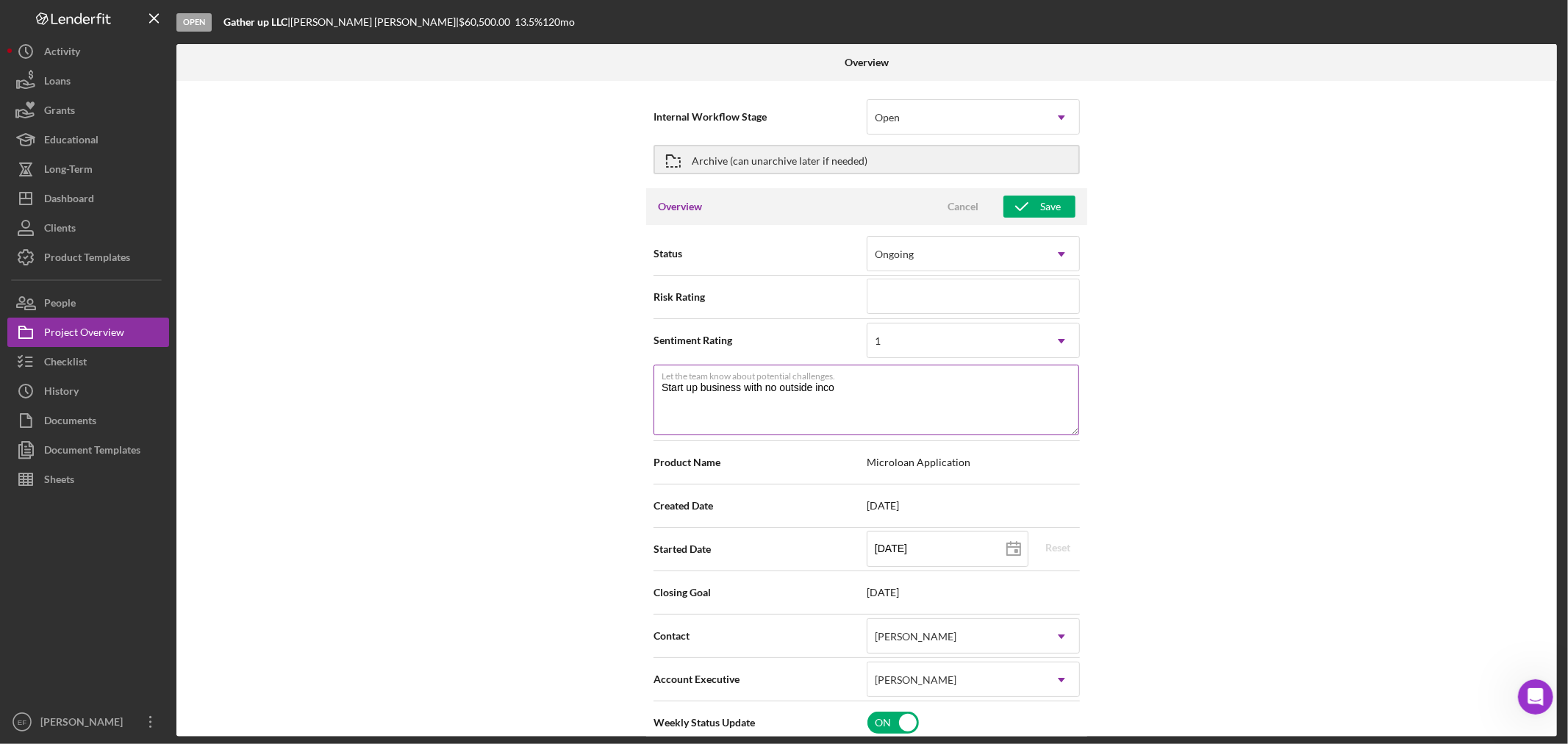
type textarea "Here's a snapshot of information that has been fully approved, as well as the i…"
type textarea "Start up business with no outside incom"
type textarea "Here's a snapshot of information that has been fully approved, as well as the i…"
type textarea "Start up business with no outside income"
type textarea "Here's a snapshot of information that has been fully approved, as well as the i…"
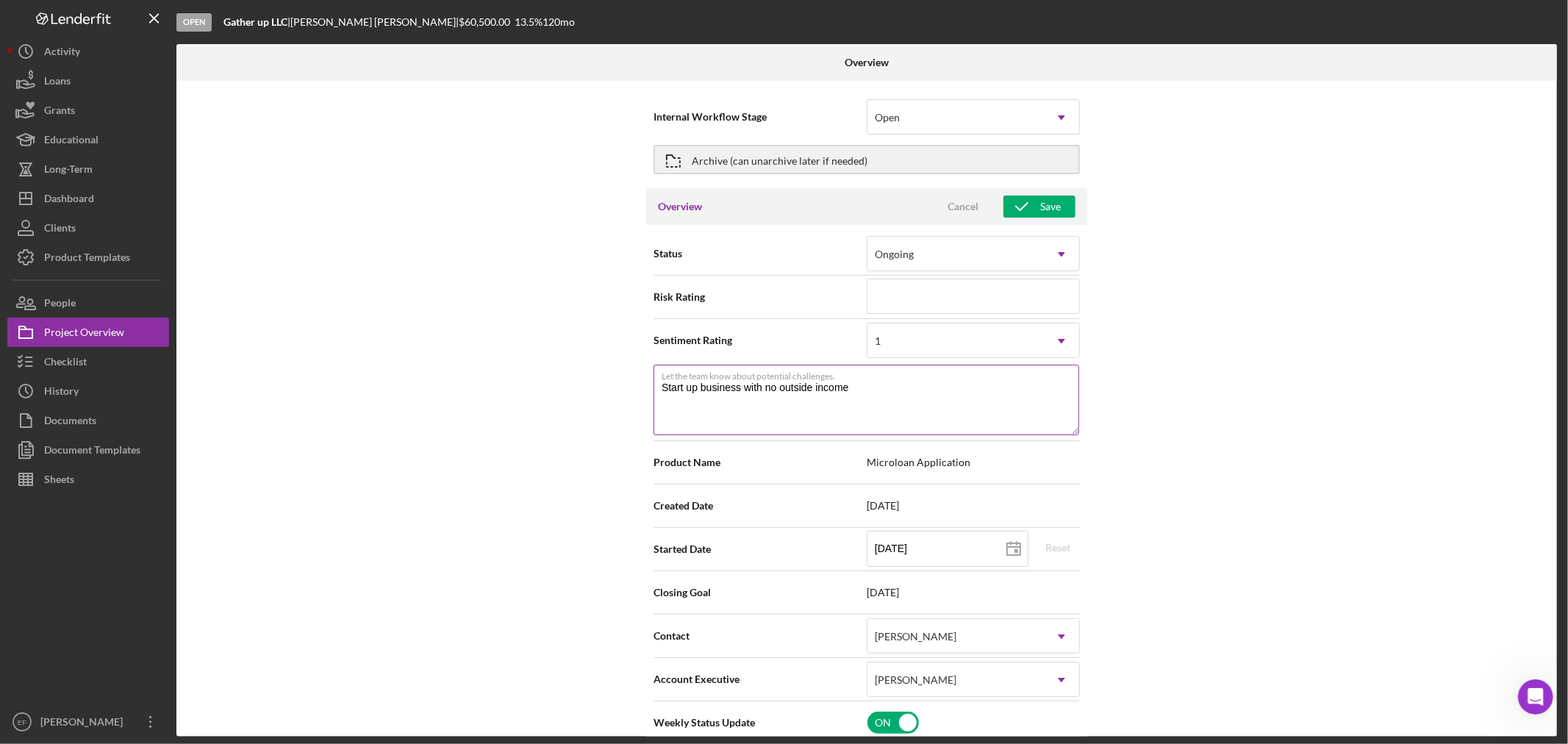
type textarea "Start up business with no outside income."
type textarea "Here's a snapshot of information that has been fully approved, as well as the i…"
type textarea "Start up business with no outside income."
type textarea "Here's a snapshot of information that has been fully approved, as well as the i…"
type textarea "Start up business with no outside income. f"
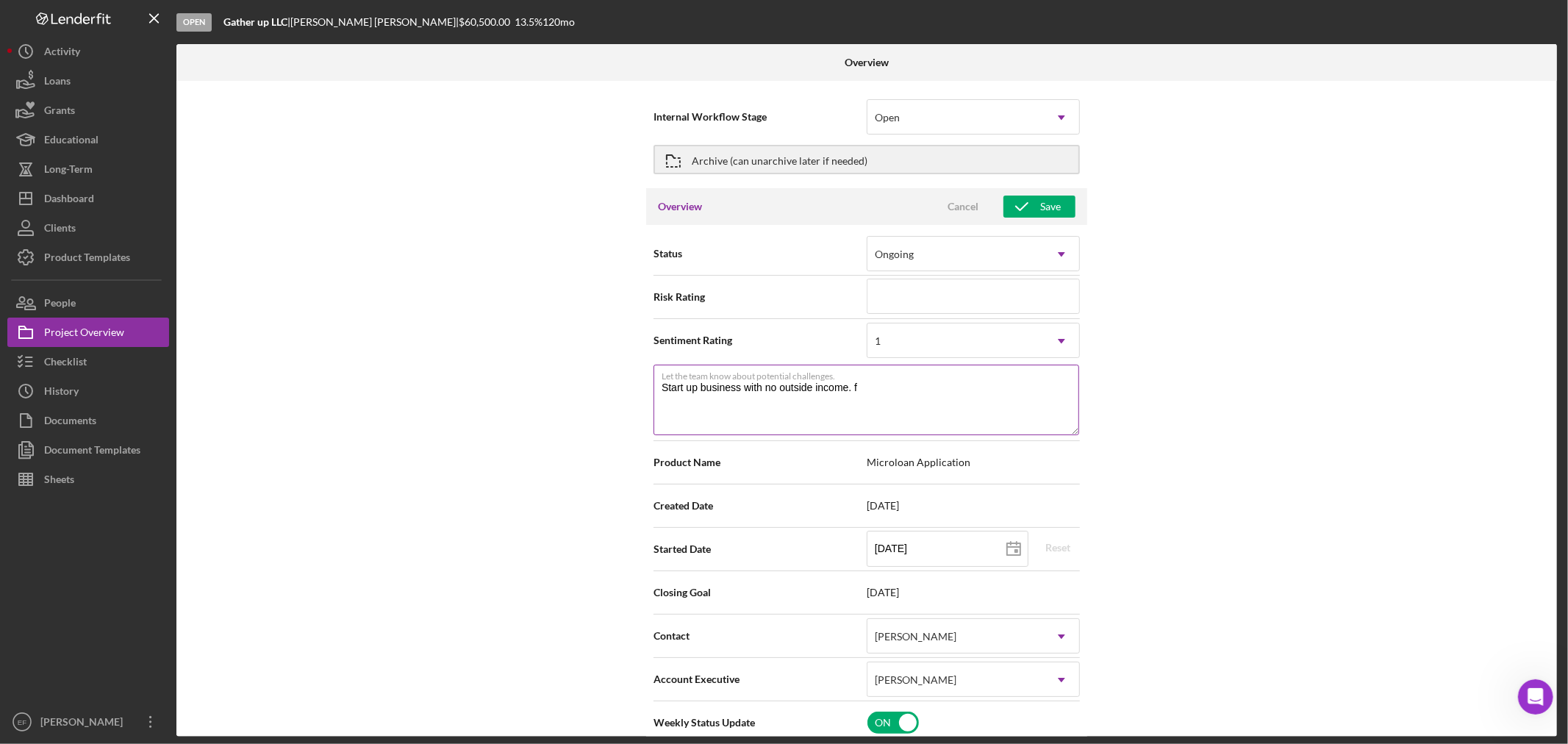
type textarea "Here's a snapshot of information that has been fully approved, as well as the i…"
type textarea "Start up business with no outside income. fa"
type textarea "Here's a snapshot of information that has been fully approved, as well as the i…"
type textarea "Start up business with no outside income. fat"
type textarea "Here's a snapshot of information that has been fully approved, as well as the i…"
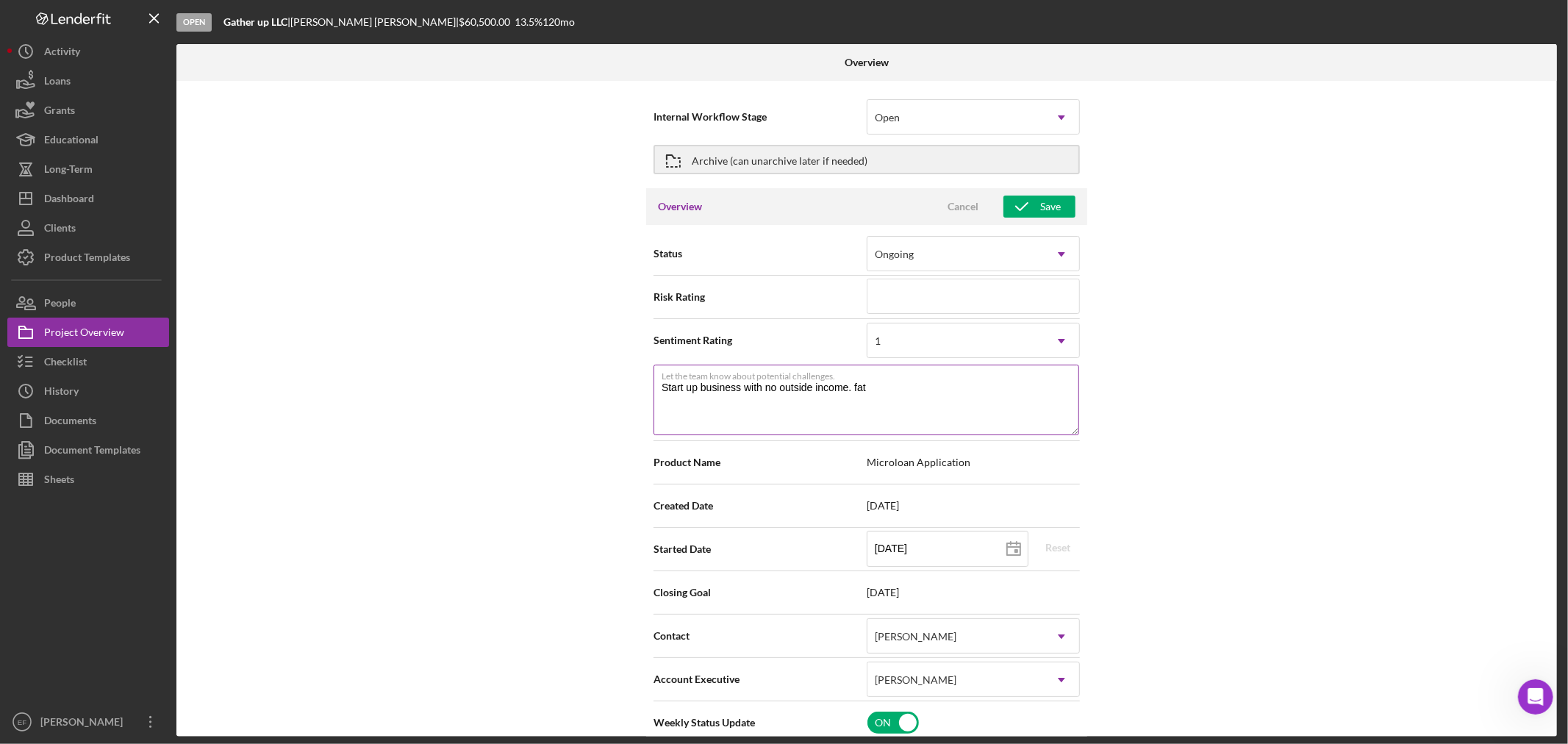
type textarea "Start up business with no outside income. fath"
type textarea "Here's a snapshot of information that has been fully approved, as well as the i…"
type textarea "Start up business with no outside income. fathe"
type textarea "Here's a snapshot of information that has been fully approved, as well as the i…"
type textarea "Start up business with no outside income. father"
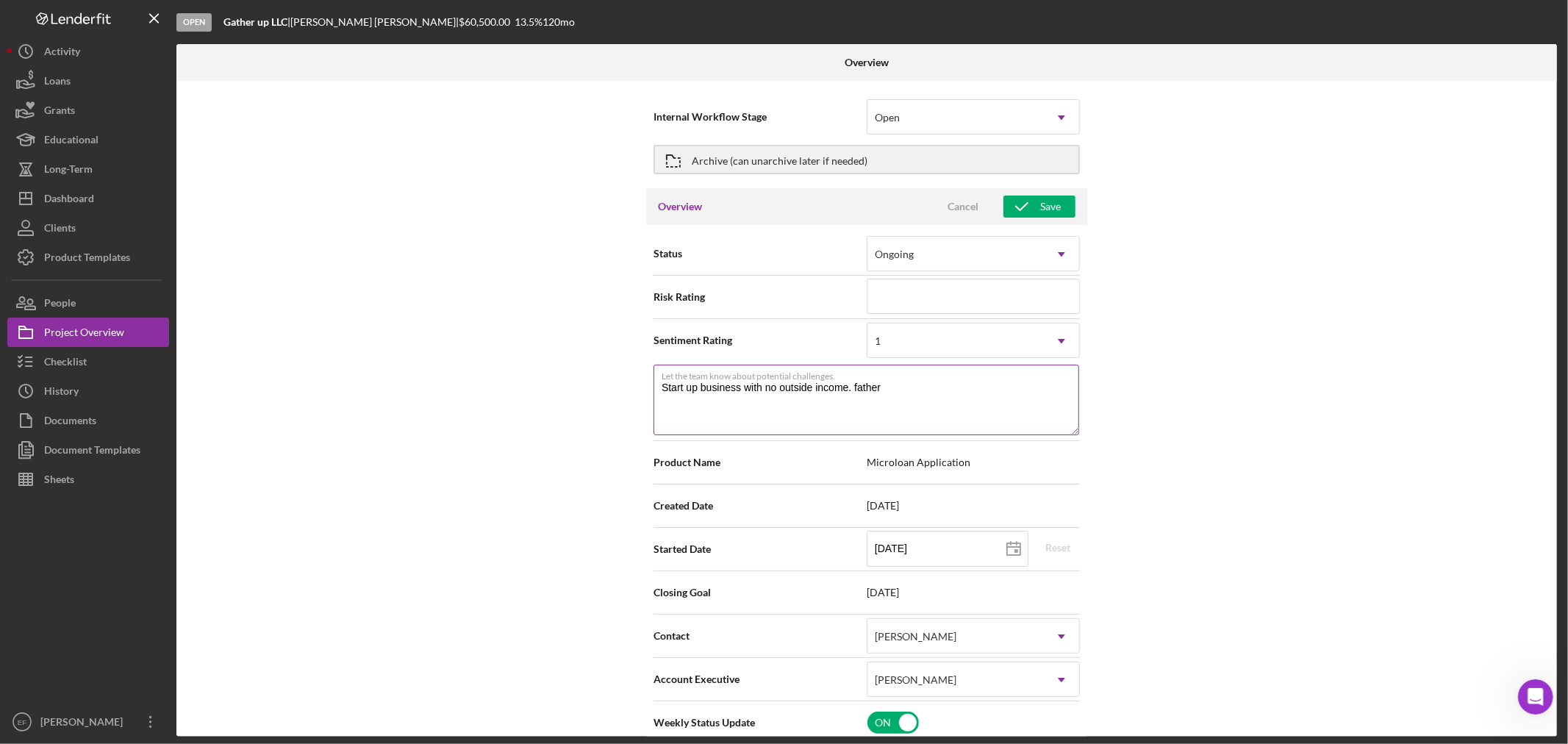
type textarea "Here's a snapshot of information that has been fully approved, as well as the i…"
type textarea "Start up business with no outside income. father w"
type textarea "Here's a snapshot of information that has been fully approved, as well as the i…"
type textarea "Start up business with no outside income. father wa"
type textarea "Here's a snapshot of information that has been fully approved, as well as the i…"
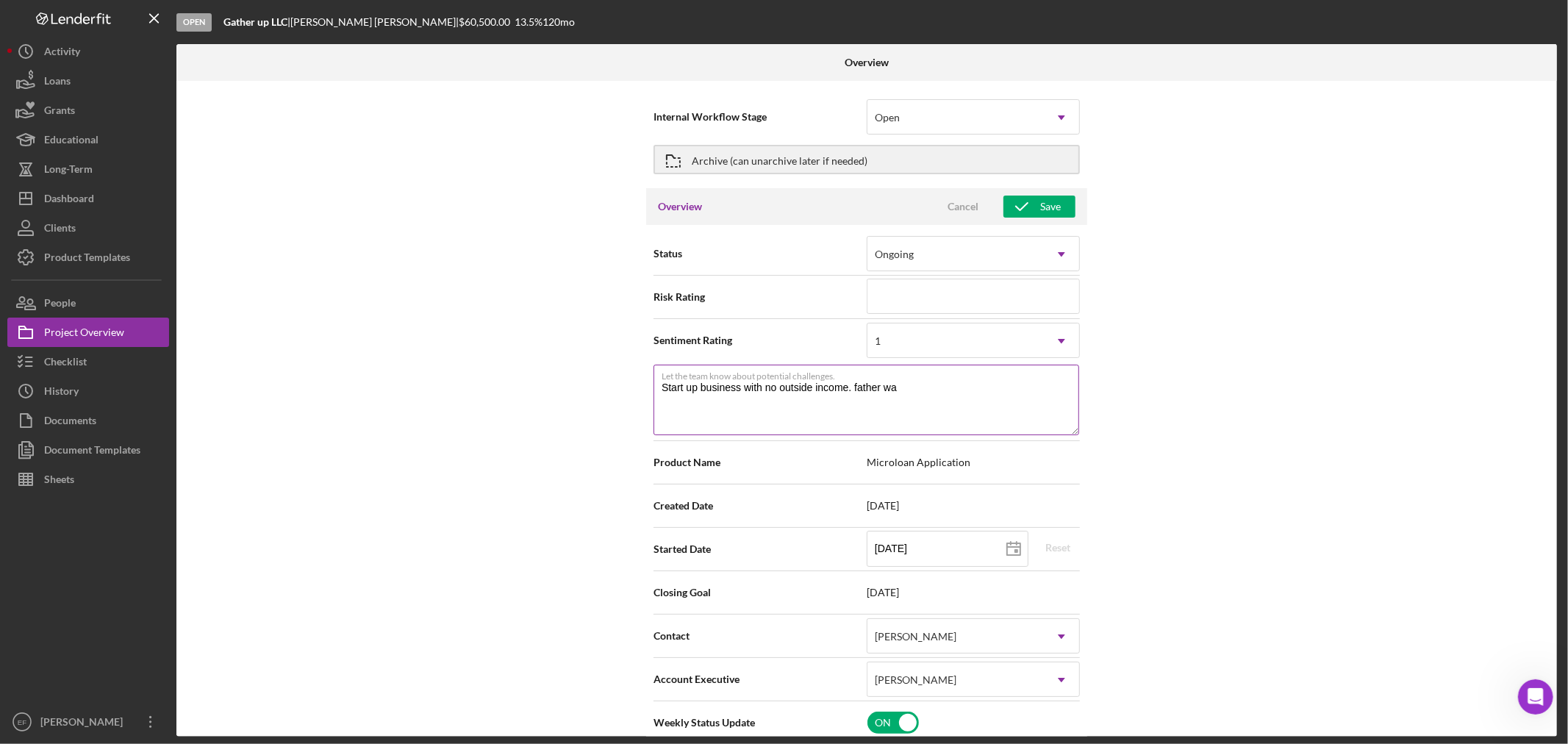
type textarea "Start up business with no outside income. father waa"
type textarea "Here's a snapshot of information that has been fully approved, as well as the i…"
type textarea "Start up business with no outside income. father waas"
type textarea "Here's a snapshot of information that has been fully approved, as well as the i…"
type textarea "Start up business with no outside income. father waas"
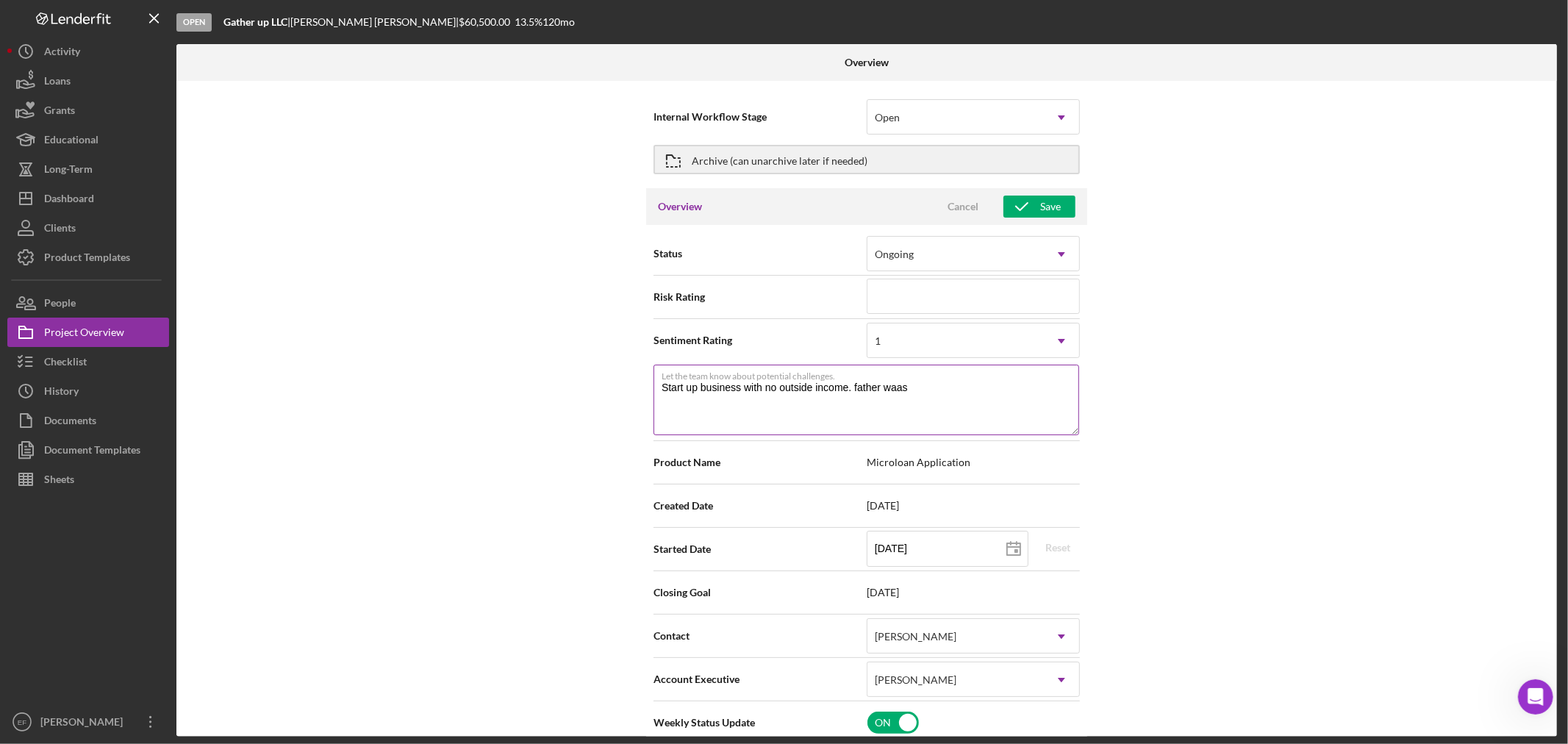
type textarea "Here's a snapshot of information that has been fully approved, as well as the i…"
type textarea "Start up business with no outside income. father [PERSON_NAME]"
type textarea "Here's a snapshot of information that has been fully approved, as well as the i…"
type textarea "Start up business with no outside income. father waas go"
type textarea "Here's a snapshot of information that has been fully approved, as well as the i…"
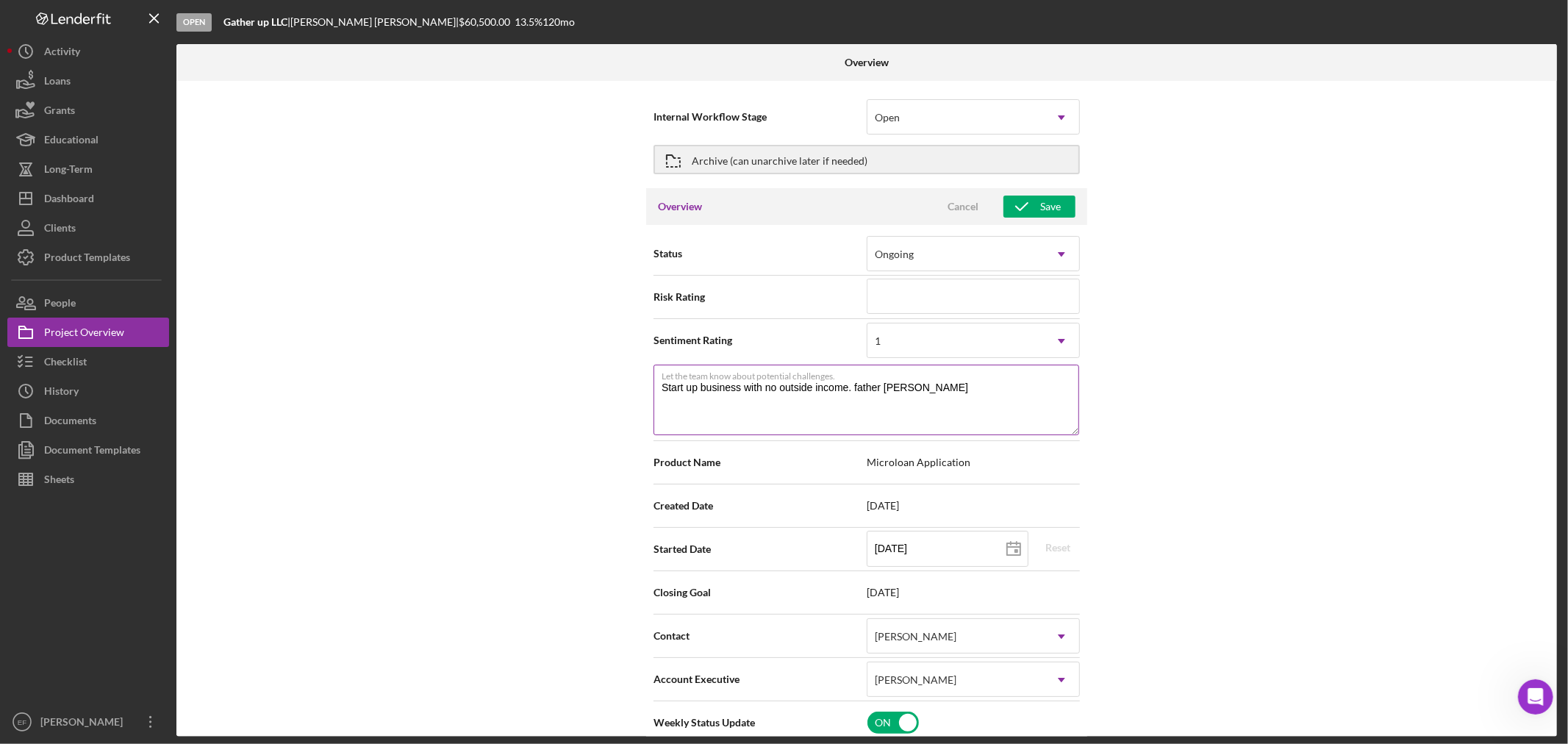
type textarea "Start up business with no outside income. father [PERSON_NAME]"
type textarea "Here's a snapshot of information that has been fully approved, as well as the i…"
type textarea "Start up business with no outside income. father waas going"
type textarea "Here's a snapshot of information that has been fully approved, as well as the i…"
type textarea "Start up business with no outside income. father waas going"
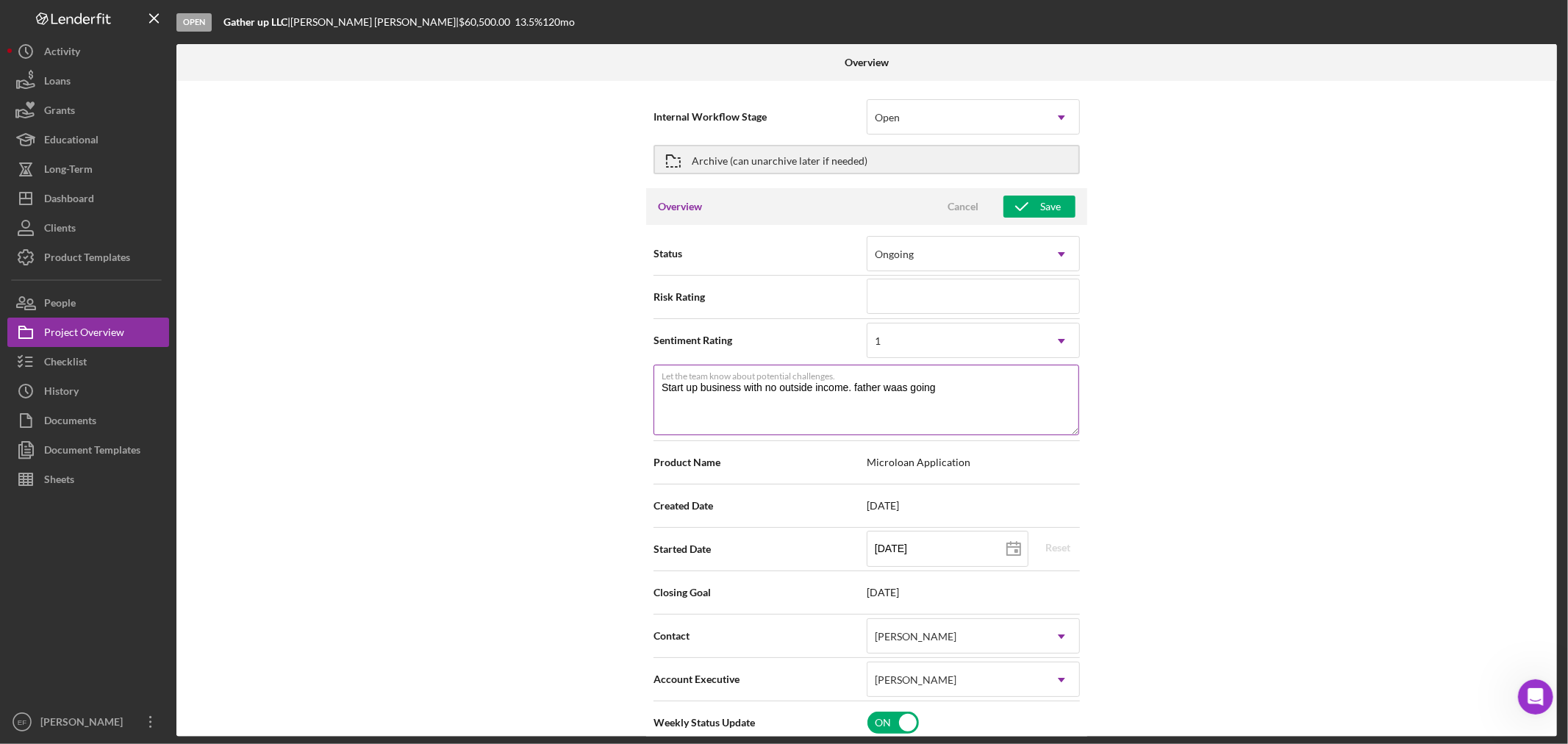
type textarea "Here's a snapshot of information that has been fully approved, as well as the i…"
type textarea "Start up business with no outside income. father waas going t"
type textarea "Here's a snapshot of information that has been fully approved, as well as the i…"
type textarea "Start up business with no outside income. father waas going to"
type textarea "Here's a snapshot of information that has been fully approved, as well as the i…"
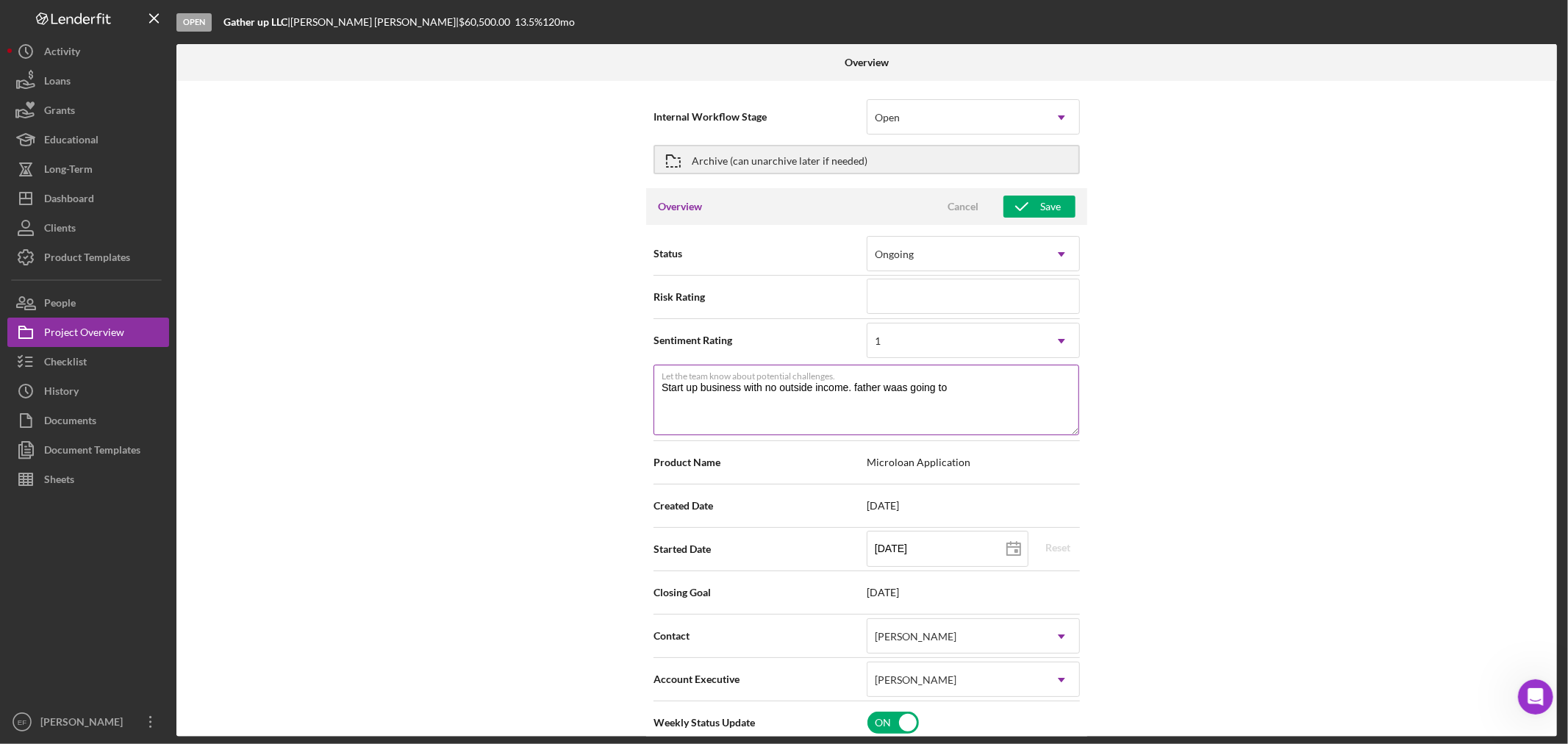
type textarea "Start up business with no outside income. father waas going to"
type textarea "Here's a snapshot of information that has been fully approved, as well as the i…"
type textarea "Start up business with no outside income. father waas going to b"
type textarea "Here's a snapshot of information that has been fully approved, as well as the i…"
type textarea "Start up business with no outside income. father waas going to be"
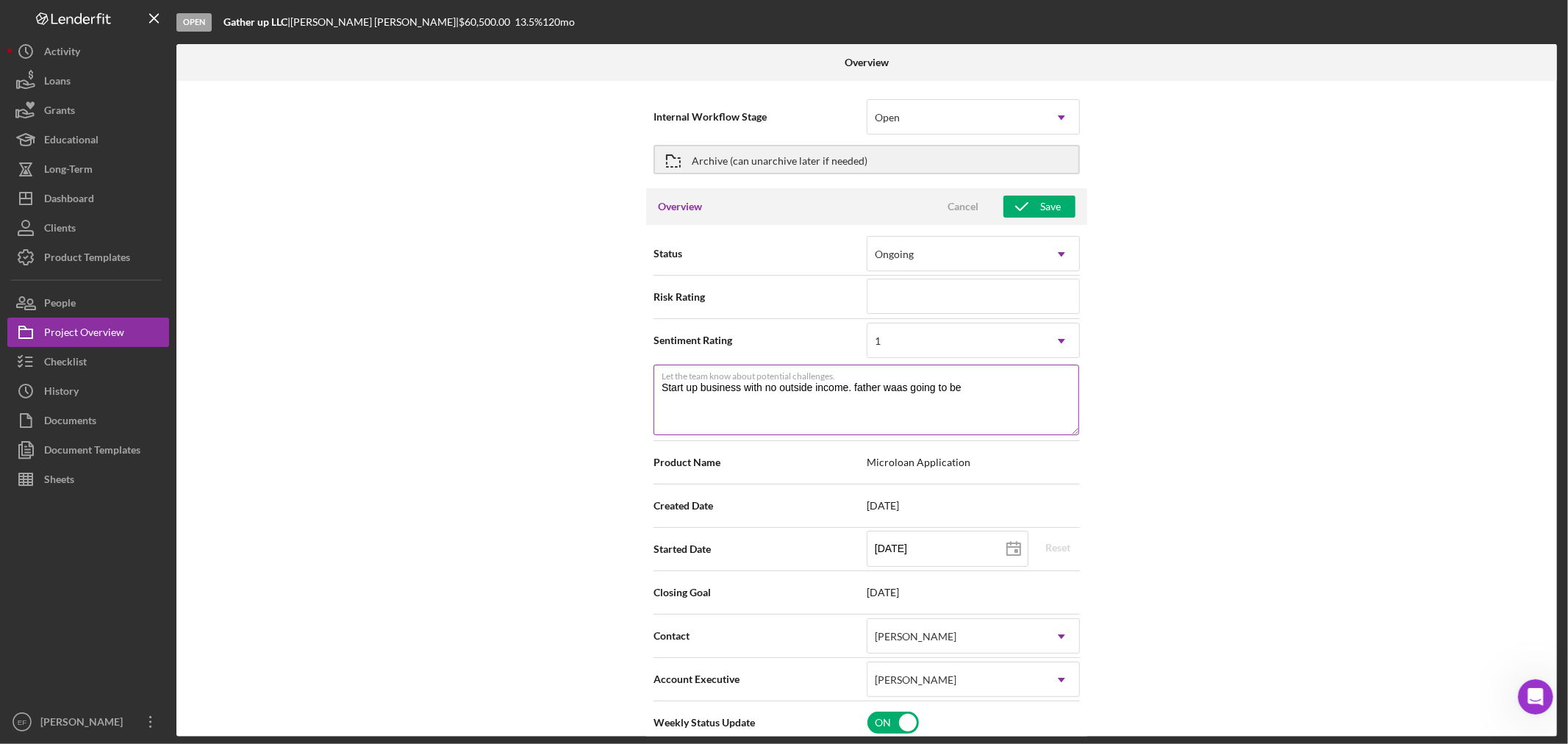
type textarea "Here's a snapshot of information that has been fully approved, as well as the i…"
type textarea "Start up business with no outside income. father waas going to be"
type textarea "Here's a snapshot of information that has been fully approved, as well as the i…"
type textarea "Start up business with no outside income. father waas going to be gu"
type textarea "Here's a snapshot of information that has been fully approved, as well as the i…"
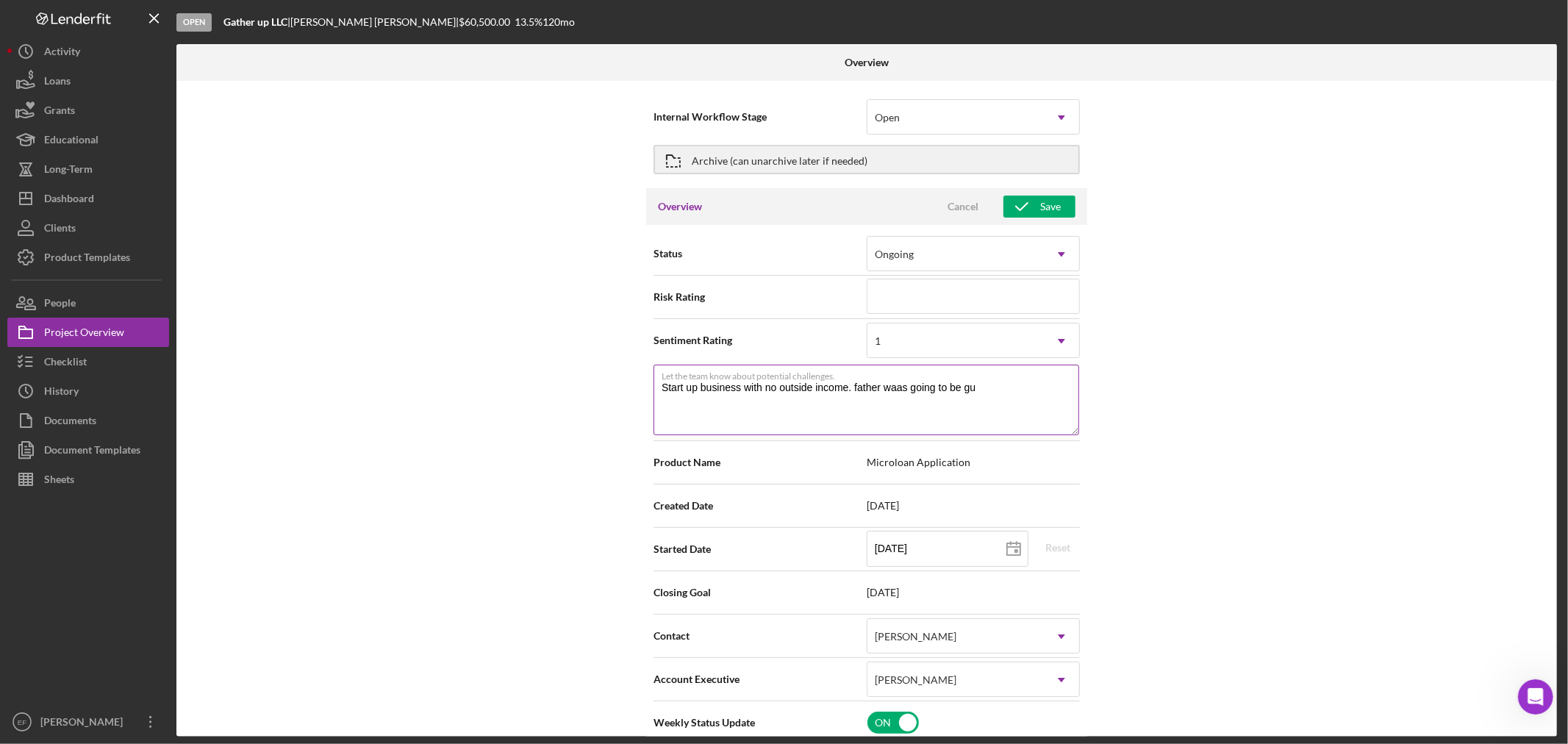
type textarea "Start up business with no outside income. father waas going to be gua"
type textarea "Here's a snapshot of information that has been fully approved, as well as the i…"
type textarea "Start up business with no outside income. father waas going to be guar"
type textarea "Here's a snapshot of information that has been fully approved, as well as the i…"
type textarea "Start up business with no outside income. father waas going to be [PERSON_NAME]"
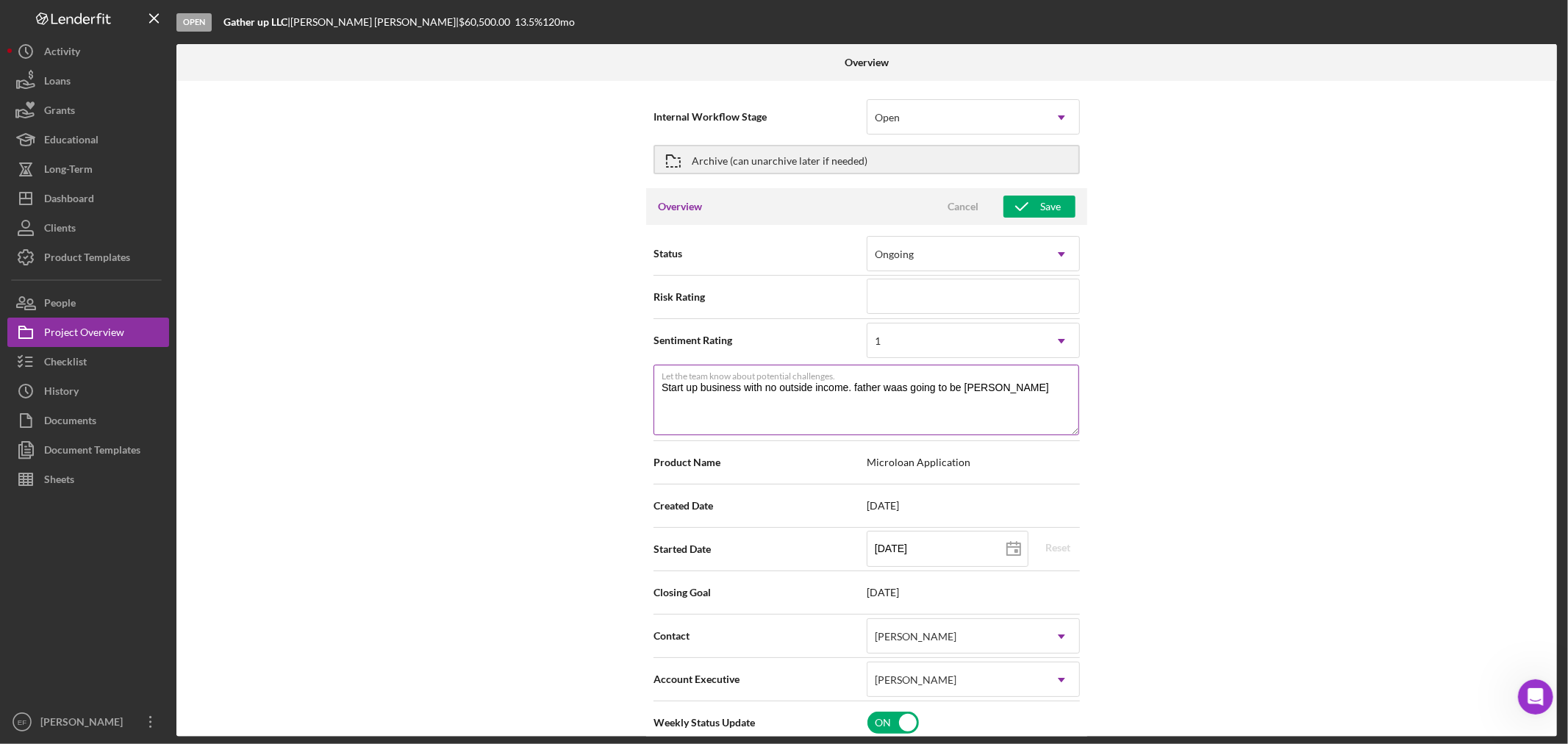
type textarea "Here's a snapshot of information that has been fully approved, as well as the i…"
type textarea "Start up business with no outside income. father waas going to be guaren"
type textarea "Here's a snapshot of information that has been fully approved, as well as the i…"
type textarea "Start up business with no outside income. father waas going to be guarent"
type textarea "Here's a snapshot of information that has been fully approved, as well as the i…"
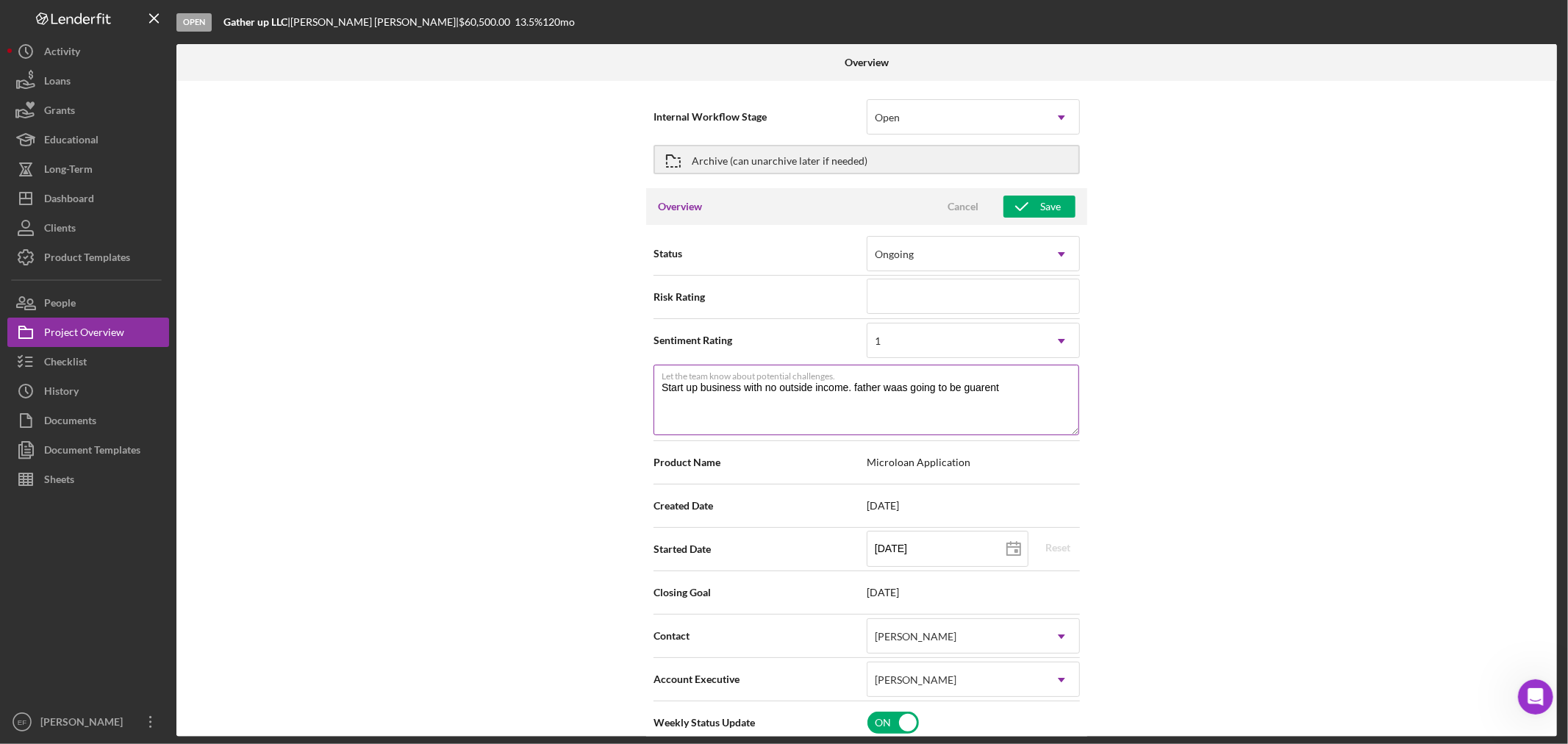
type textarea "Start up business with no outside income. father waas going to be guarento"
type textarea "Here's a snapshot of information that has been fully approved, as well as the i…"
type textarea "Start up business with no outside income. father waas going to be guarentor"
type textarea "Here's a snapshot of information that has been fully approved, as well as the i…"
type textarea "Start up business with no outside income. father waas going to be guarentor"
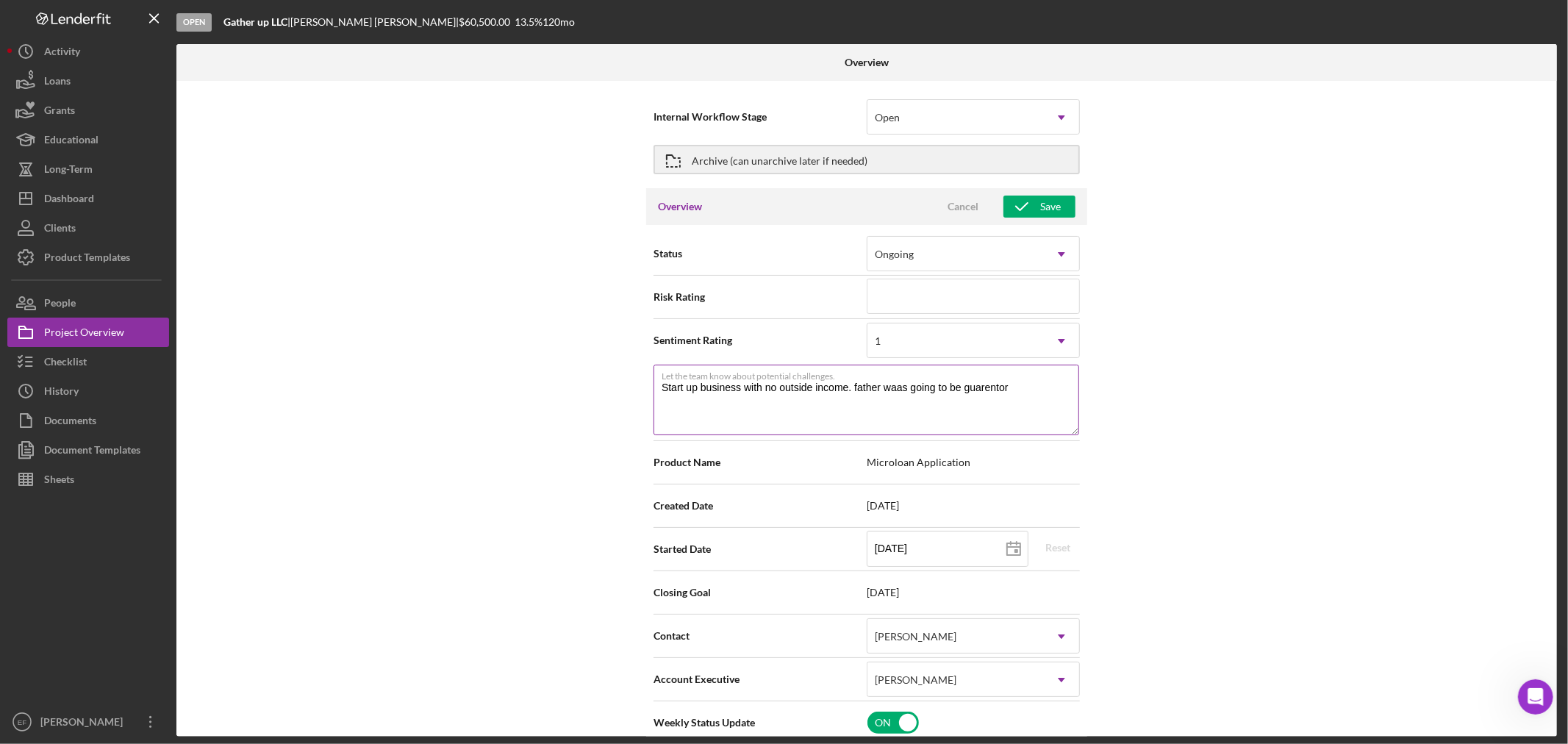
type textarea "Here's a snapshot of information that has been fully approved, as well as the i…"
type textarea "Start up business with no outside income. father waas going to be guarentor o"
type textarea "Here's a snapshot of information that has been fully approved, as well as the i…"
type textarea "Start up business with no outside income. father [PERSON_NAME] going to be guar…"
type textarea "Here's a snapshot of information that has been fully approved, as well as the i…"
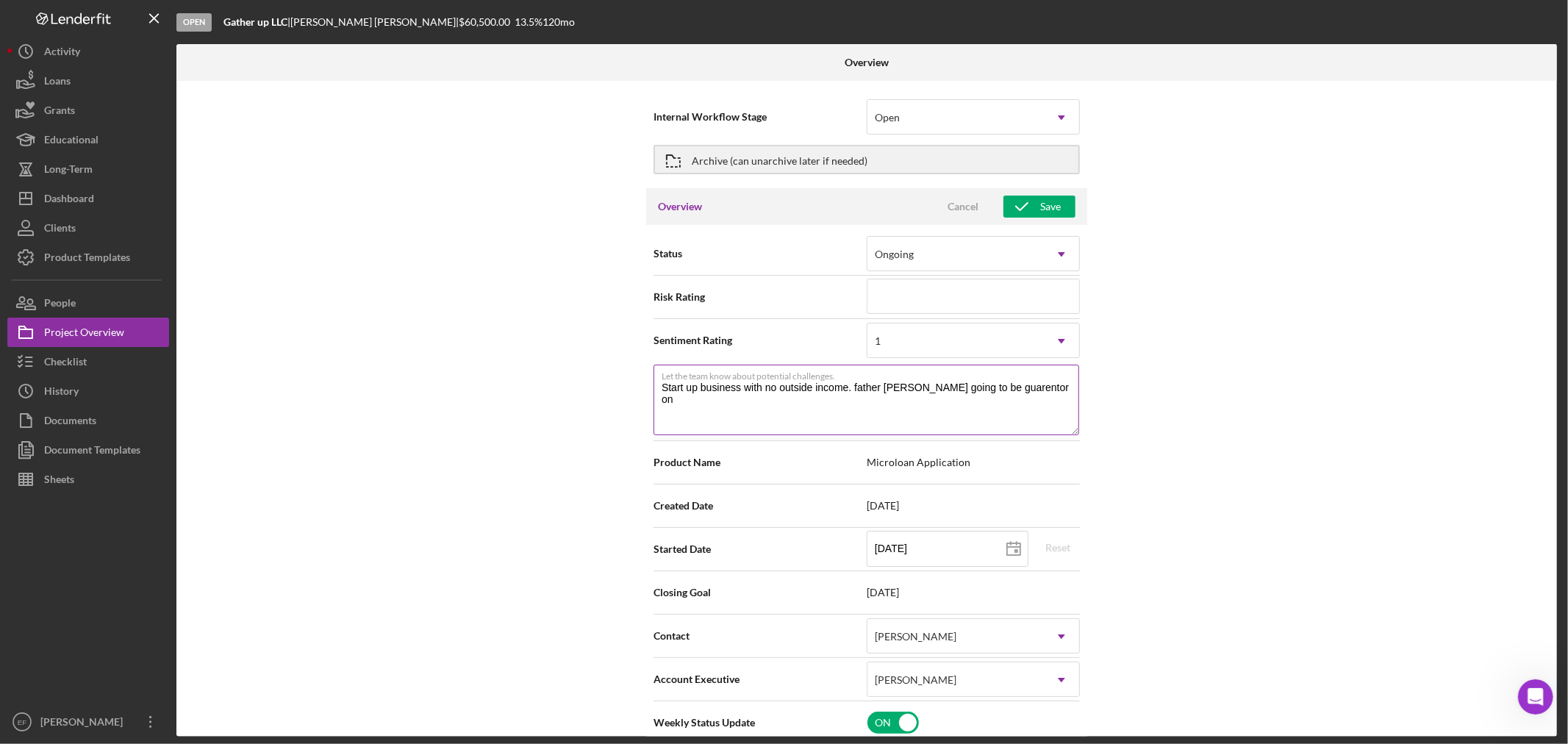
type textarea "Start up business with no outside income. father [PERSON_NAME] going to be guar…"
type textarea "Here's a snapshot of information that has been fully approved, as well as the i…"
type textarea "Start up business with no outside income. father waas going to be guarentor on …"
type textarea "Here's a snapshot of information that has been fully approved, as well as the i…"
type textarea "Start up business with no outside income. father waas going to be guarentor on …"
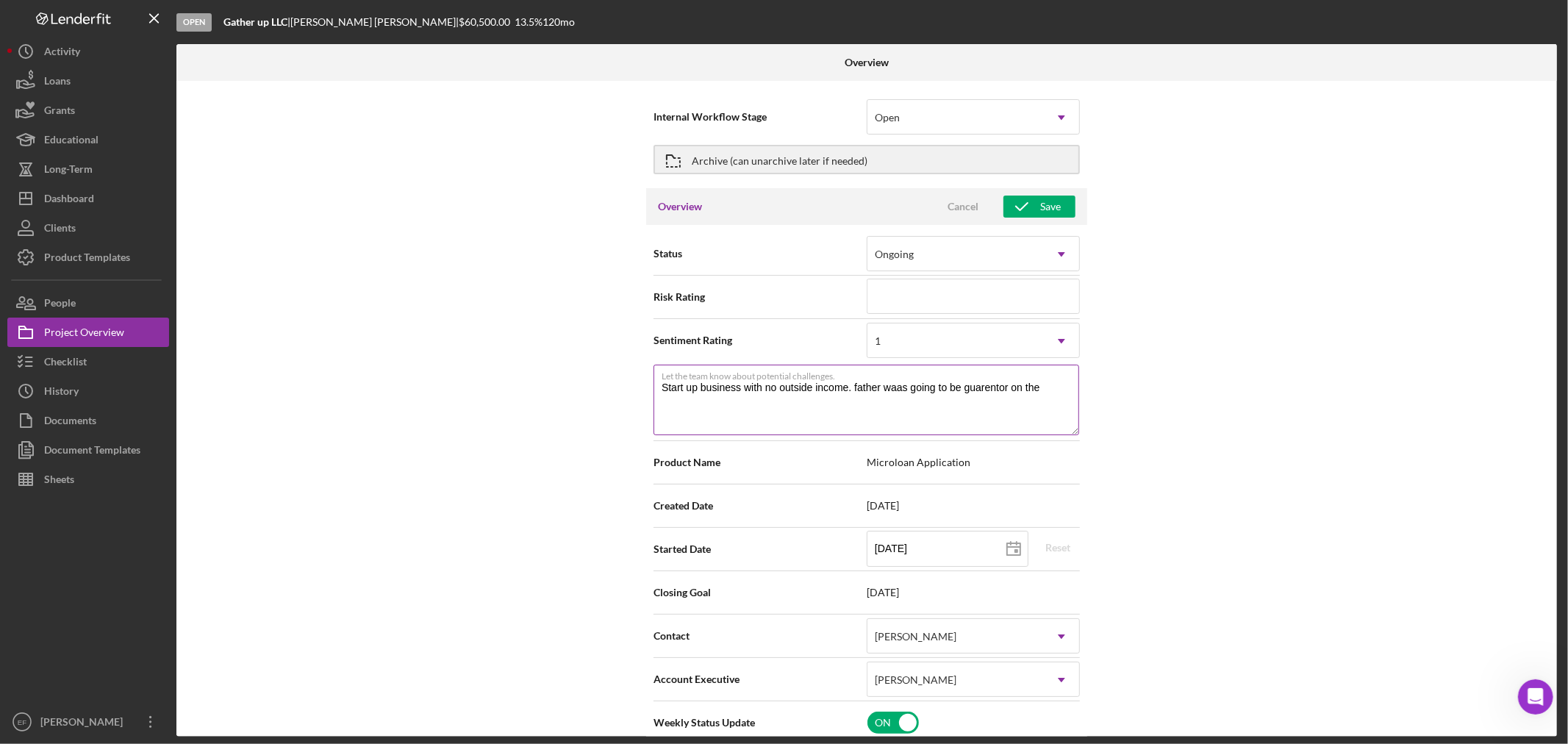
type textarea "Here's a snapshot of information that has been fully approved, as well as the i…"
type textarea "Start up business with no outside income. father waas going to be guarentor on …"
type textarea "Here's a snapshot of information that has been fully approved, as well as the i…"
type textarea "Start up business with no outside income. father waas going to be guarentor on …"
type textarea "Here's a snapshot of information that has been fully approved, as well as the i…"
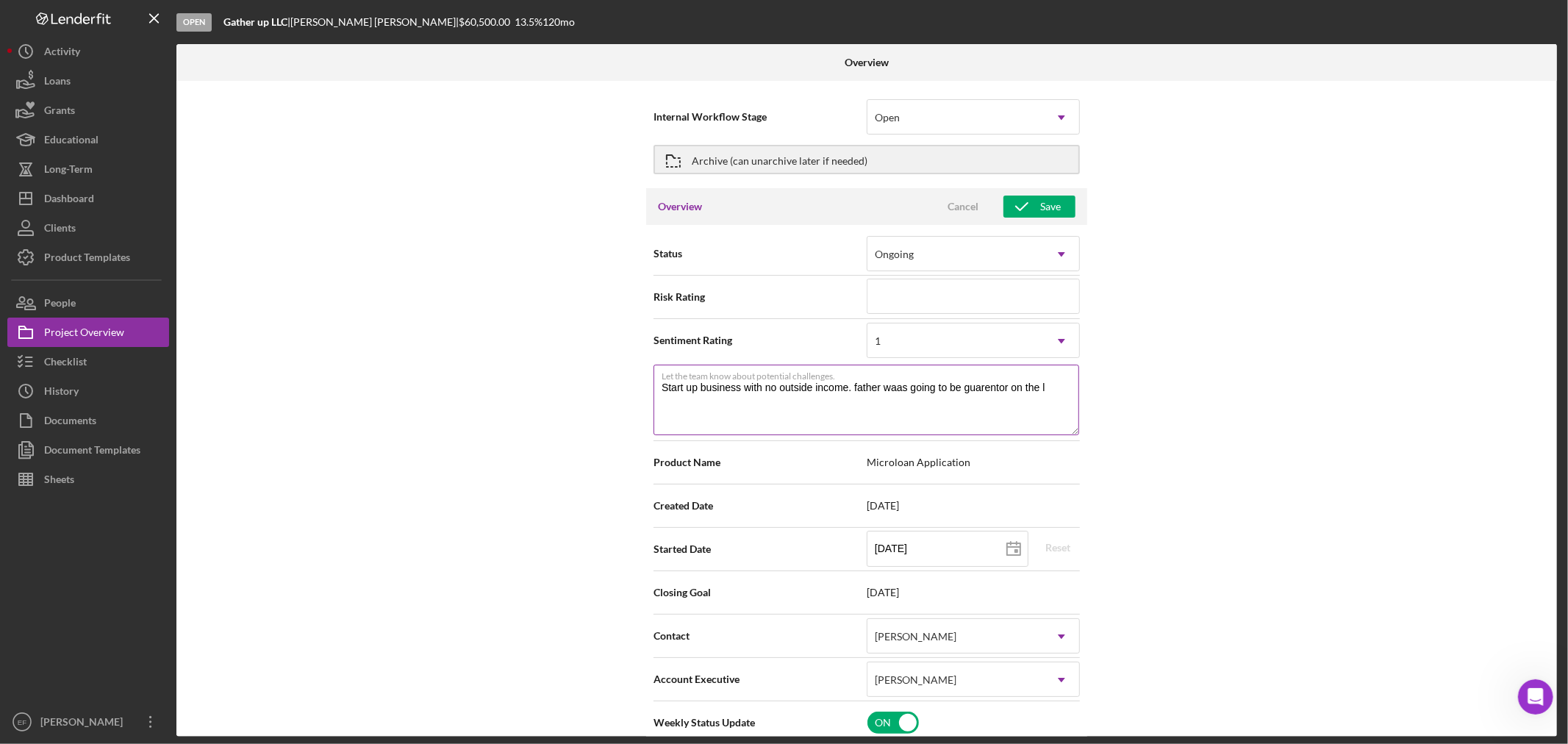
type textarea "Start up business with no outside income. father waas going to be guarentor on …"
type textarea "Here's a snapshot of information that has been fully approved, as well as the i…"
type textarea "Start up business with no outside income. father waas going to be guarentor on …"
type textarea "Here's a snapshot of information that has been fully approved, as well as the i…"
type textarea "Start up business with no outside income. father [PERSON_NAME] going to be guar…"
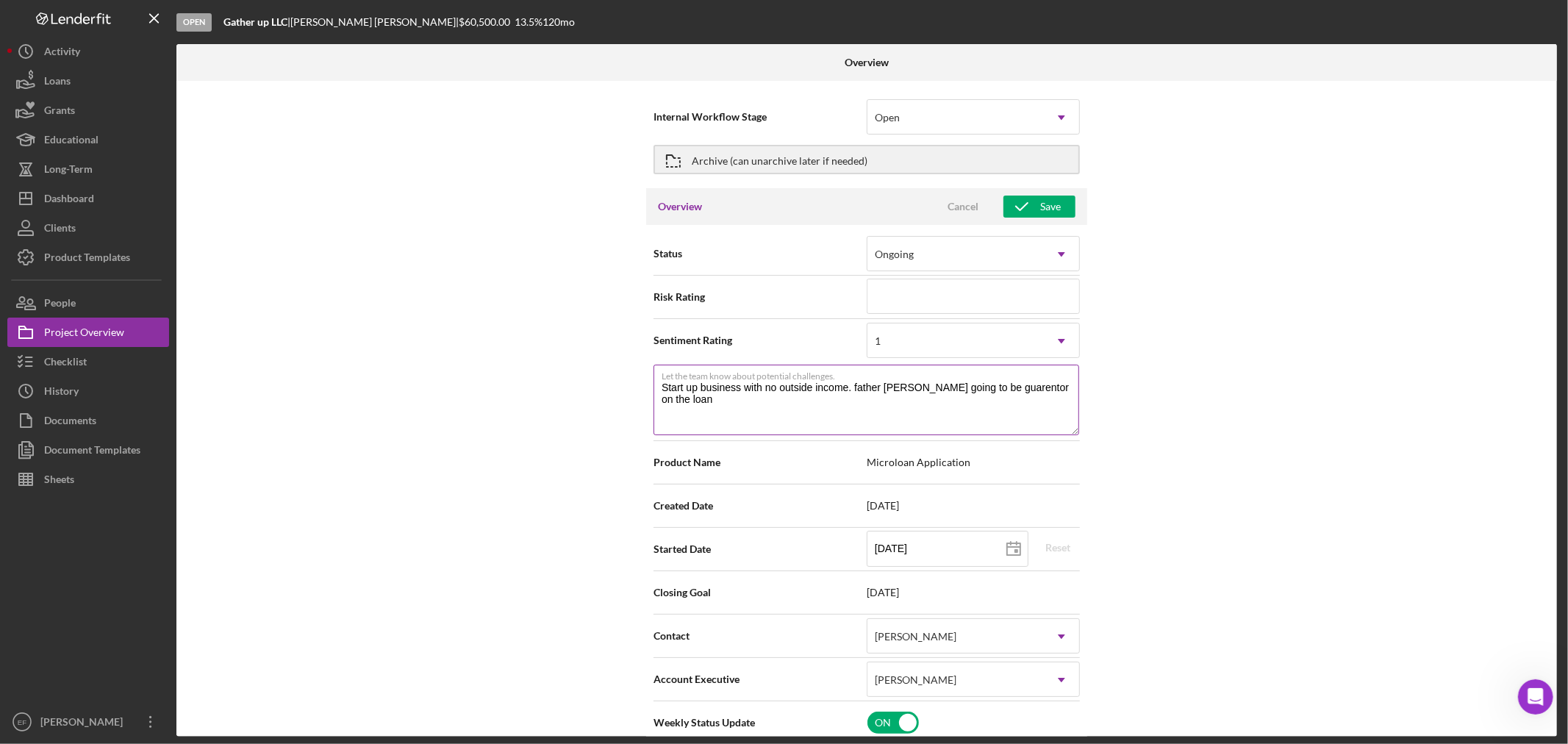
type textarea "Here's a snapshot of information that has been fully approved, as well as the i…"
type textarea "Start up business with no outside income. father [PERSON_NAME] going to be guar…"
click at [893, 386] on textarea "Start up business with no outside income. father [PERSON_NAME] going to be guar…" at bounding box center [866, 400] width 426 height 71
drag, startPoint x: 849, startPoint y: 405, endPoint x: 541, endPoint y: 365, distance: 310.6
click at [541, 365] on div "Internal Workflow Stage Open Icon/Dropdown Arrow Archive (can unarchive later i…" at bounding box center [866, 408] width 1380 height 655
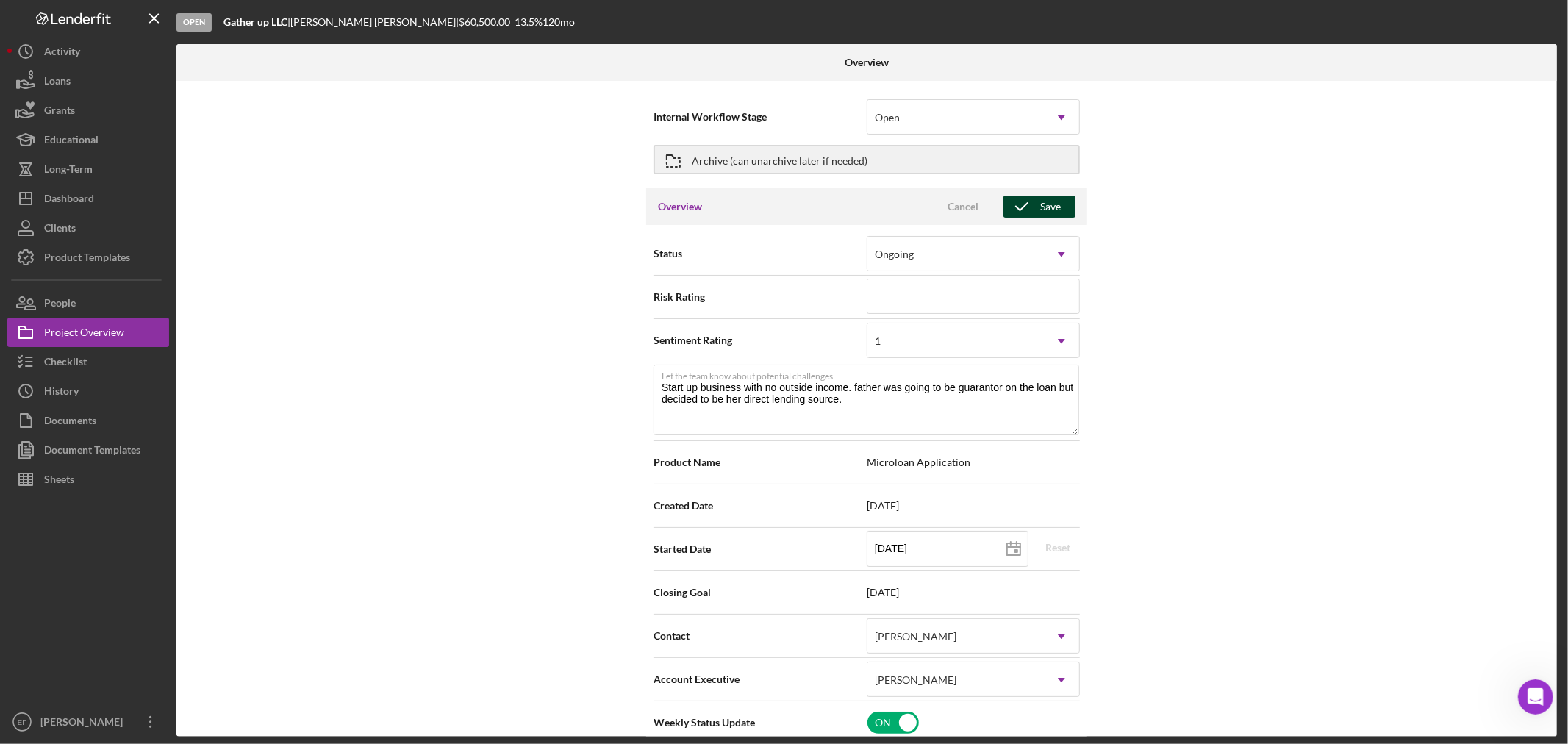
click at [1030, 203] on icon "button" at bounding box center [1021, 206] width 37 height 37
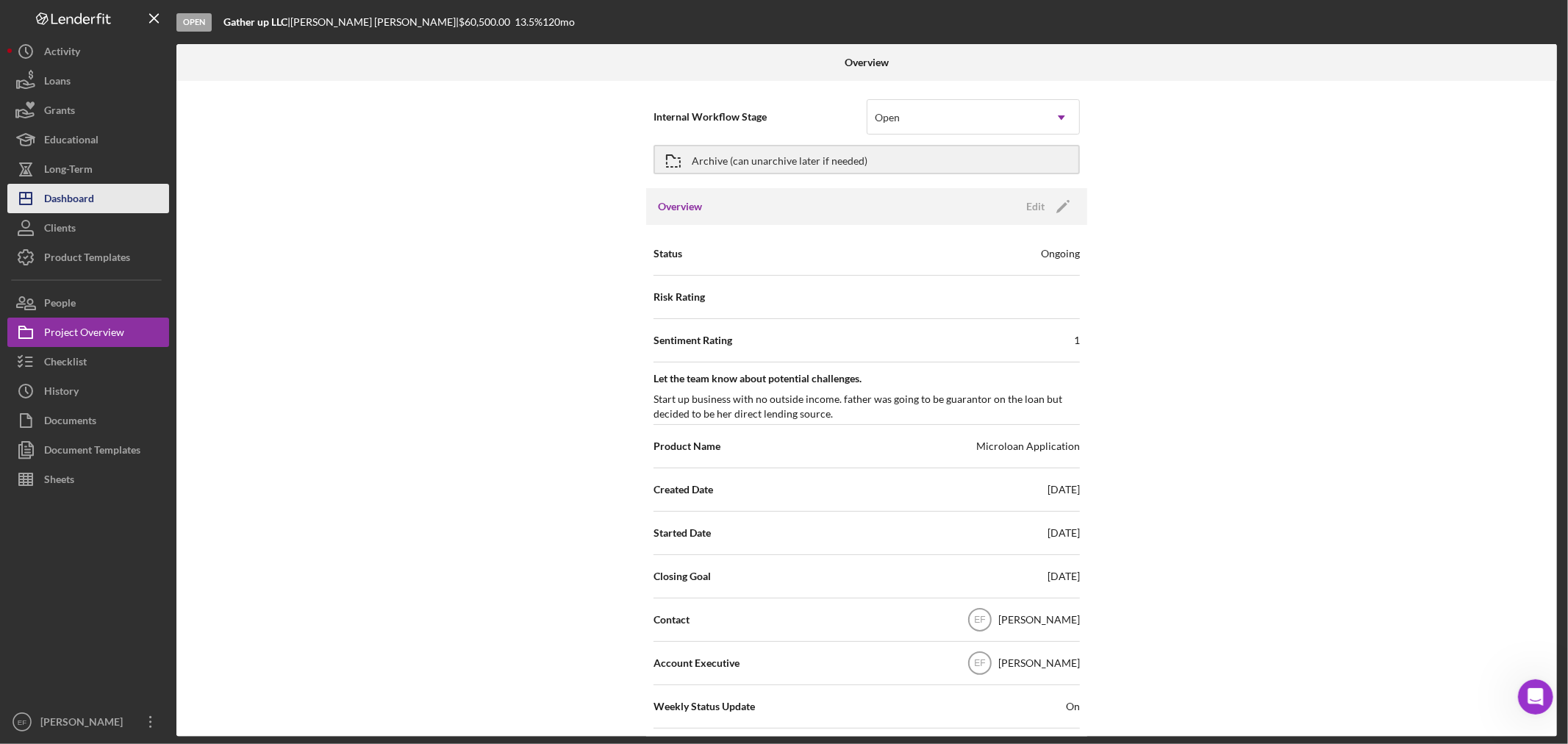
click at [57, 201] on div "Dashboard" at bounding box center [69, 200] width 50 height 33
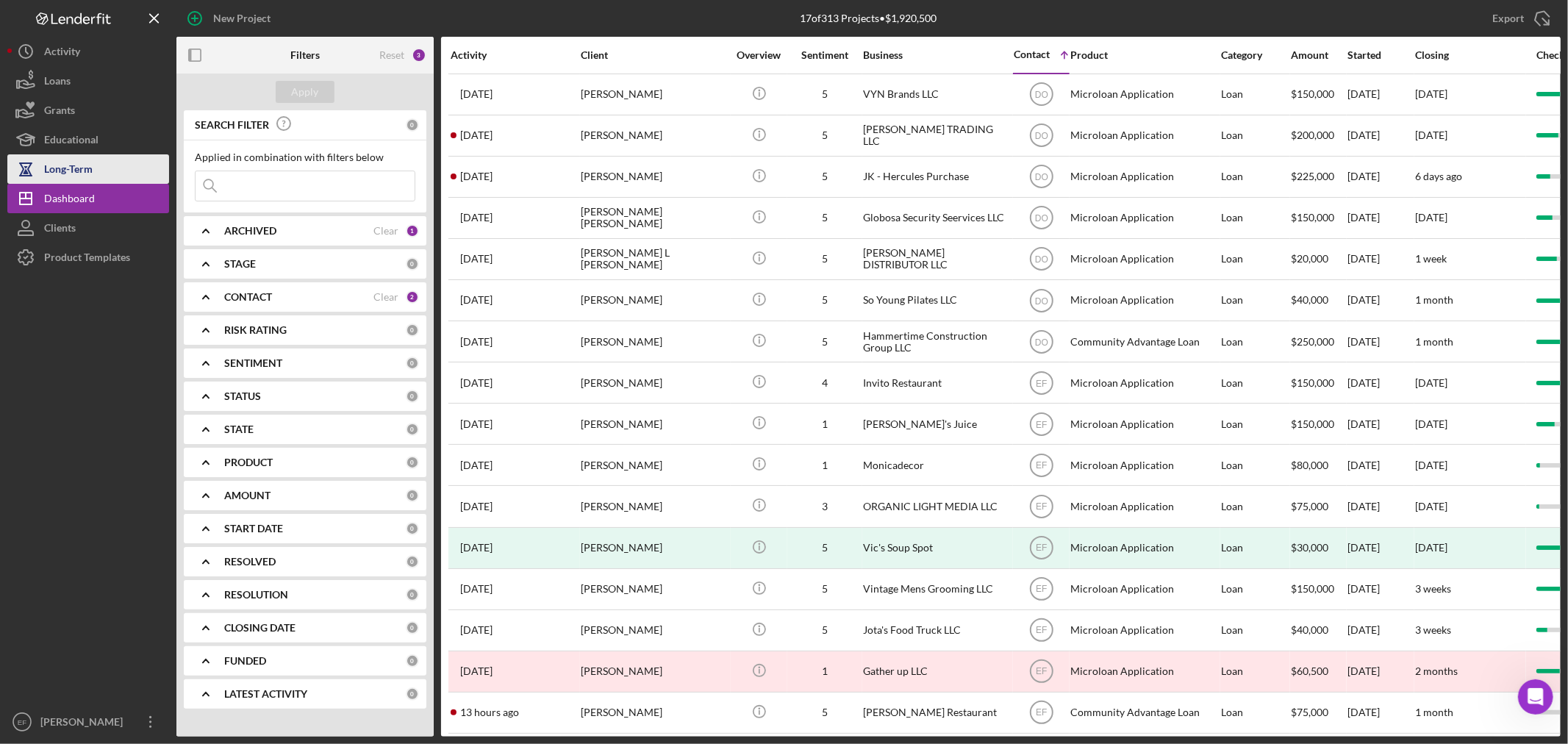
drag, startPoint x: 54, startPoint y: 163, endPoint x: 55, endPoint y: 171, distance: 8.1
click at [54, 162] on div "Long-Term" at bounding box center [68, 171] width 48 height 33
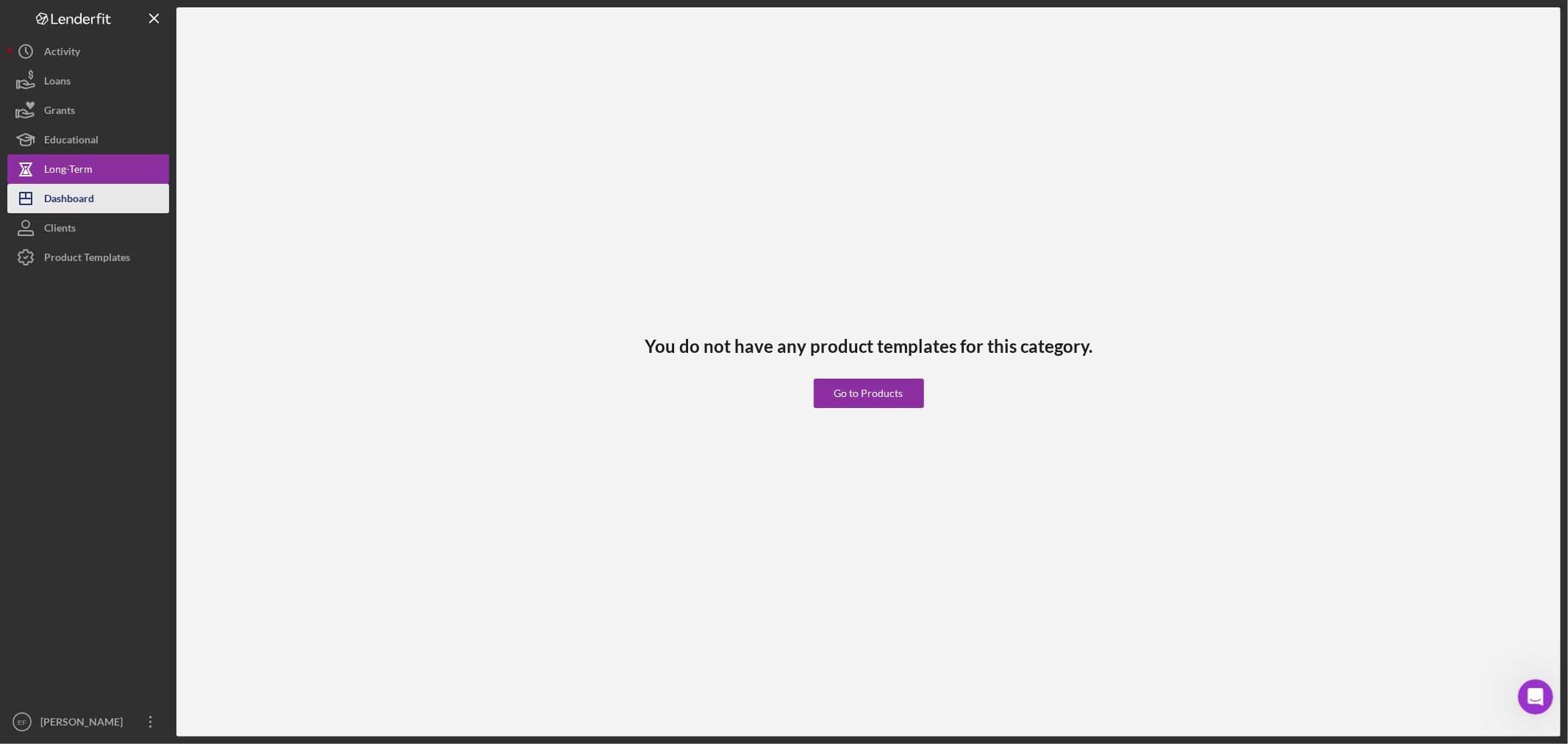
click at [61, 196] on div "Dashboard" at bounding box center [69, 200] width 50 height 33
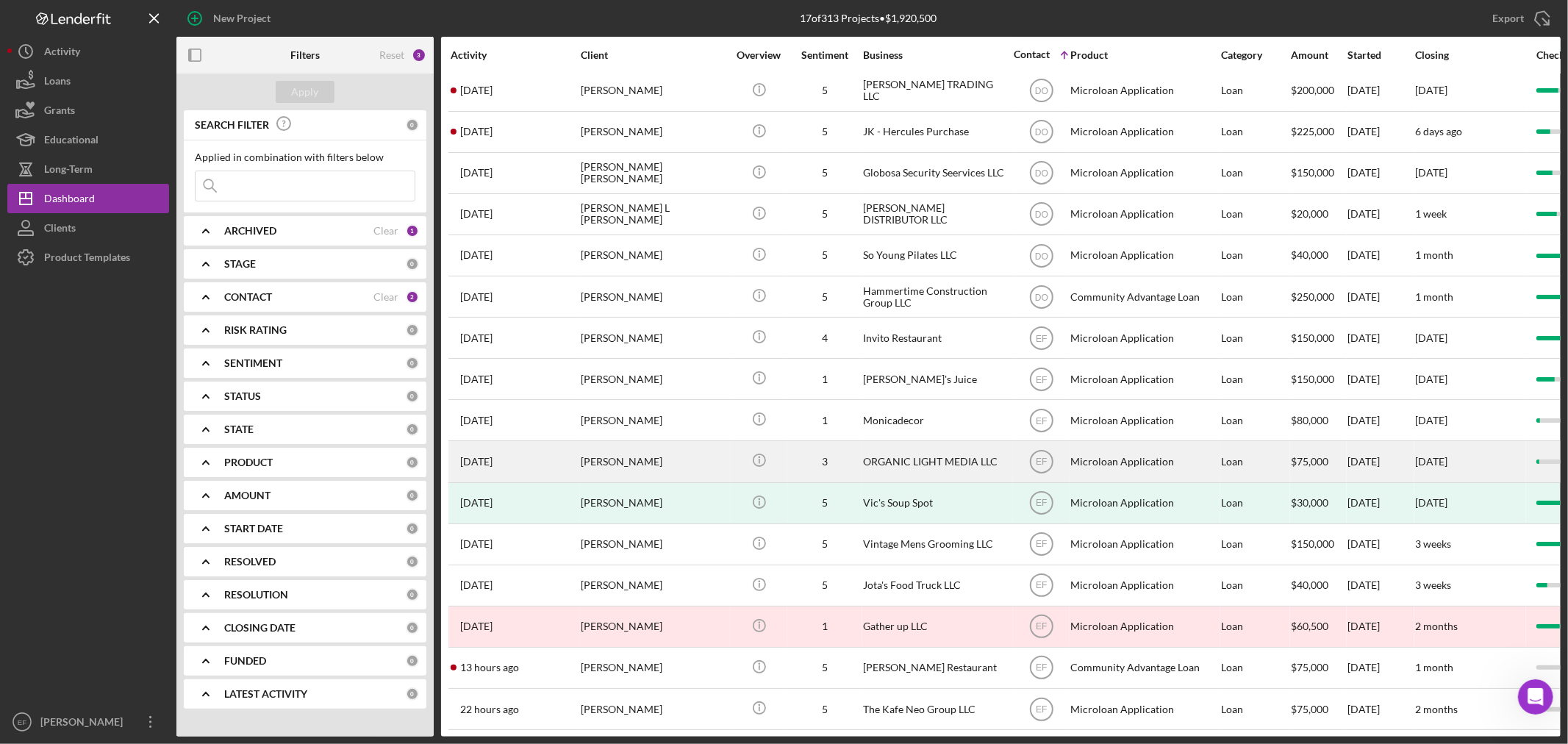
scroll to position [69, 0]
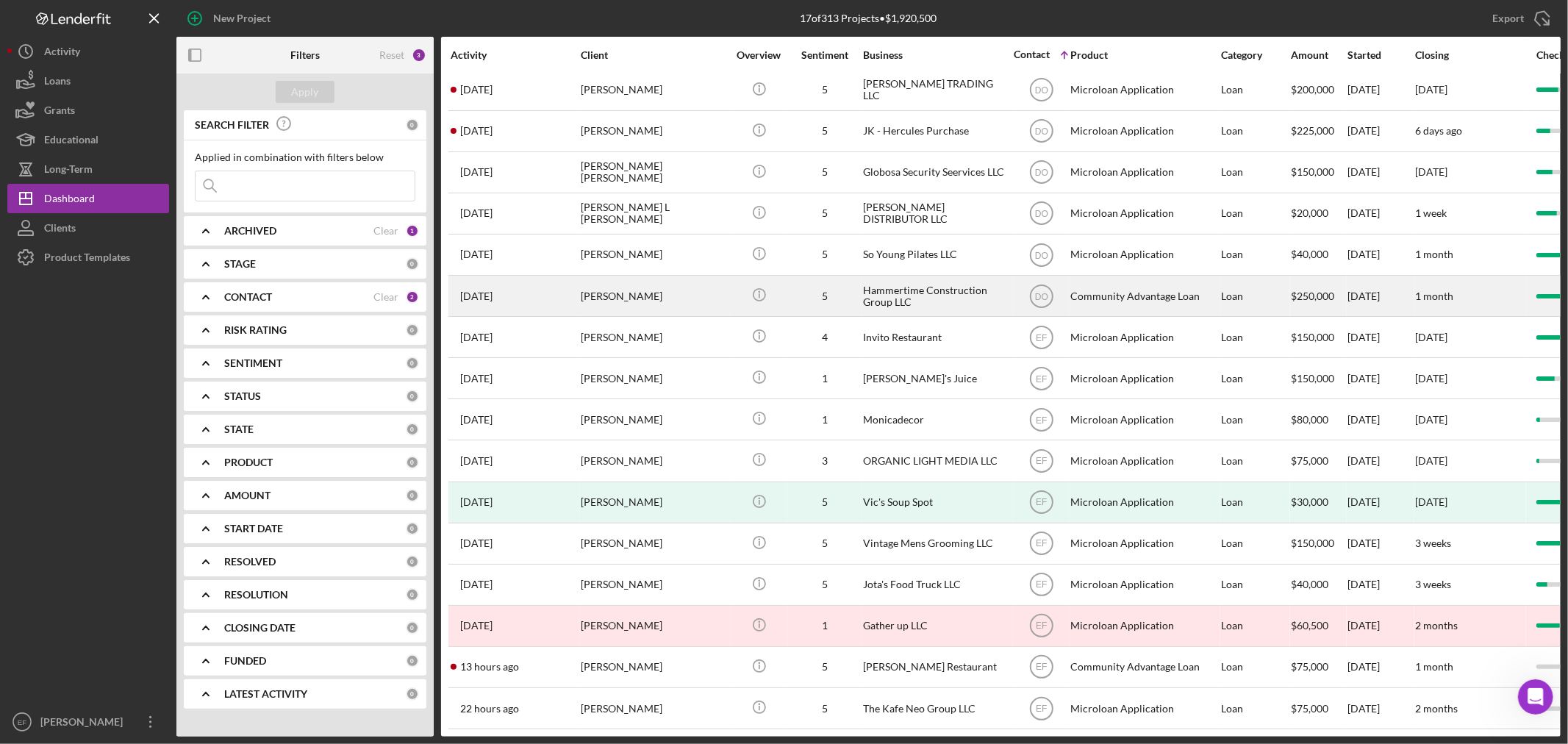
click at [869, 277] on div "Hammertime Construction Group LLC" at bounding box center [936, 296] width 147 height 39
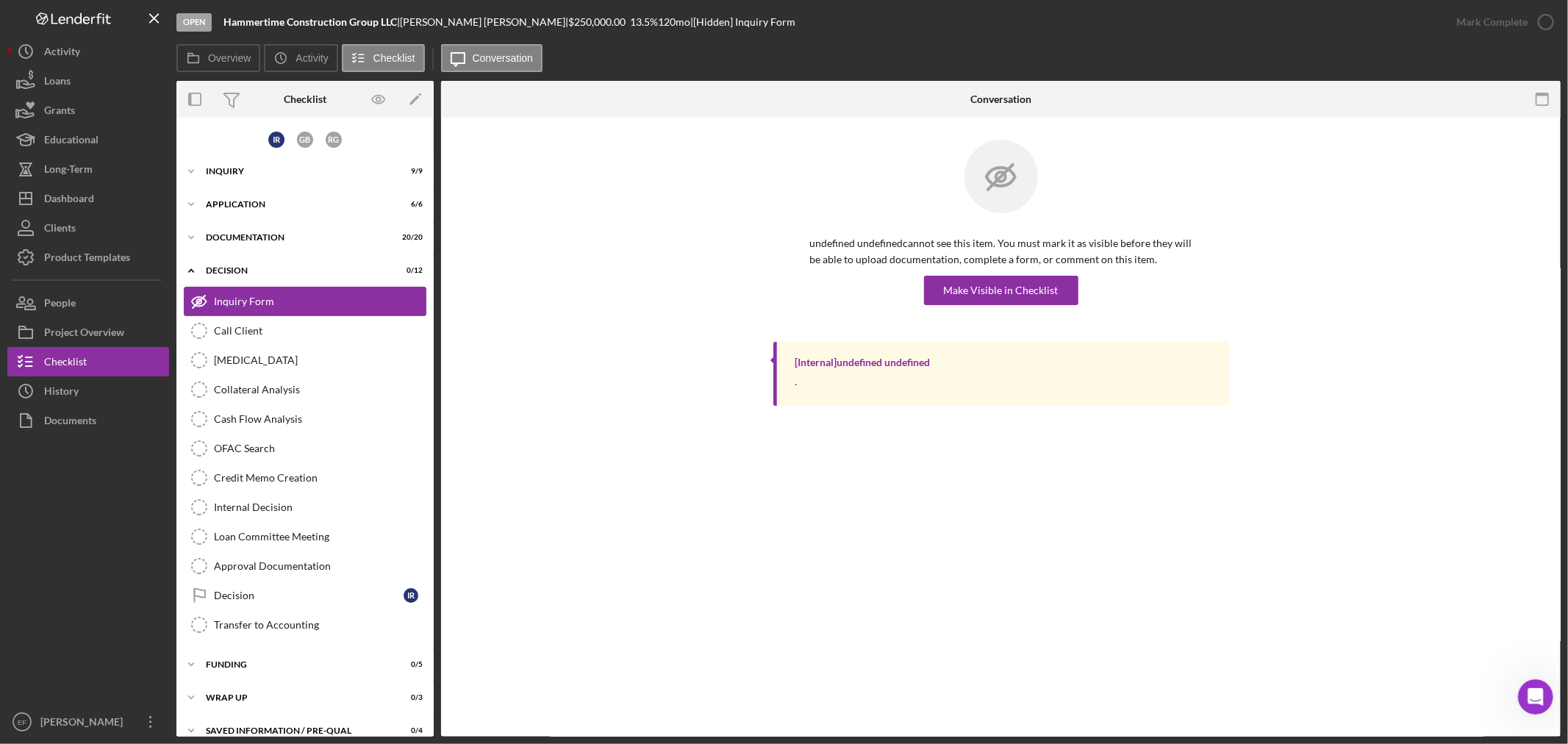
click at [199, 297] on icon "Inquiry Form" at bounding box center [198, 300] width 37 height 37
click at [254, 290] on link "Inquiry Form Inquiry Form" at bounding box center [304, 300] width 242 height 29
click at [277, 204] on div "Application" at bounding box center [310, 204] width 210 height 9
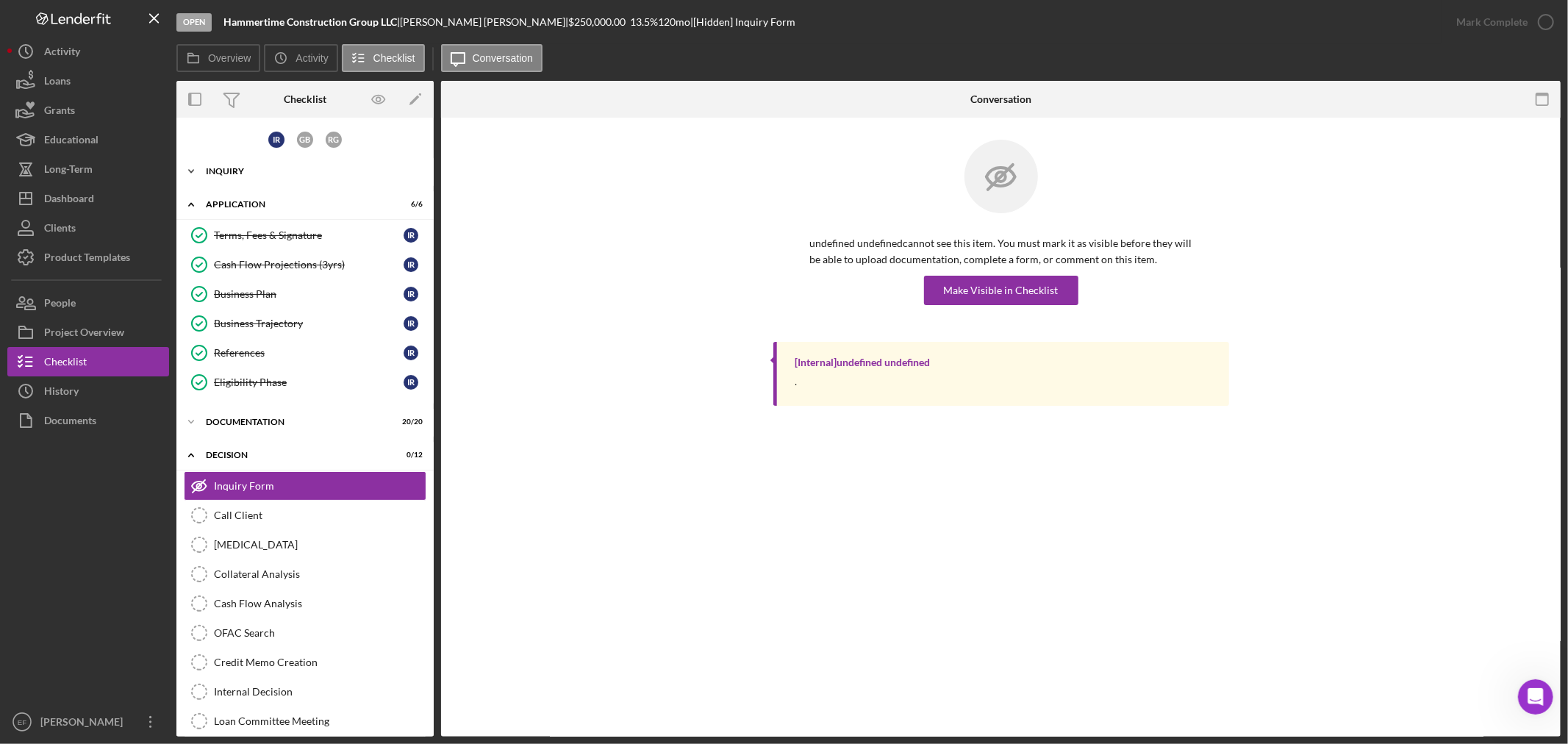
click at [259, 174] on div "Icon/Expander Inquiry 9 / 9" at bounding box center [305, 171] width 257 height 29
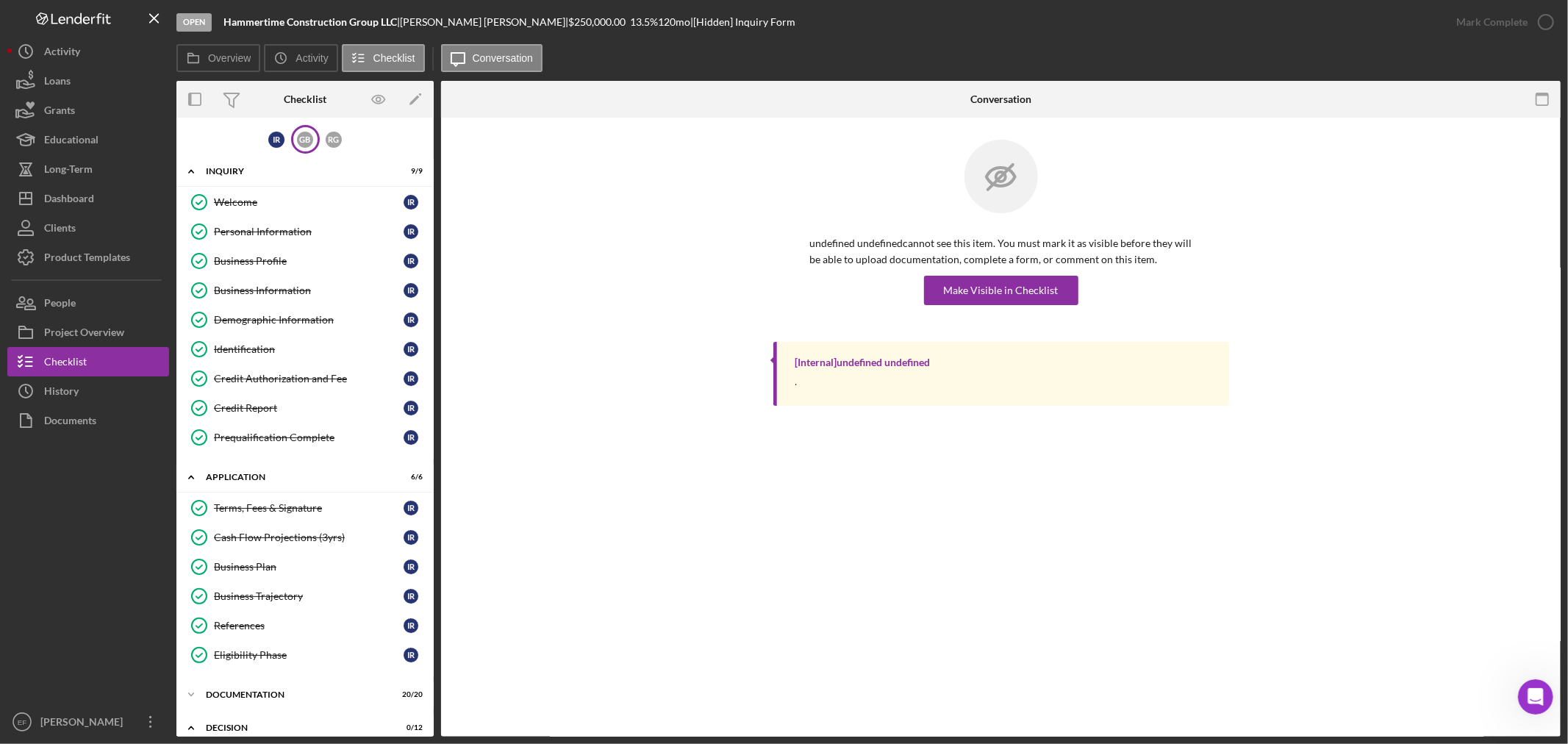
click at [297, 133] on div "G B" at bounding box center [305, 139] width 16 height 16
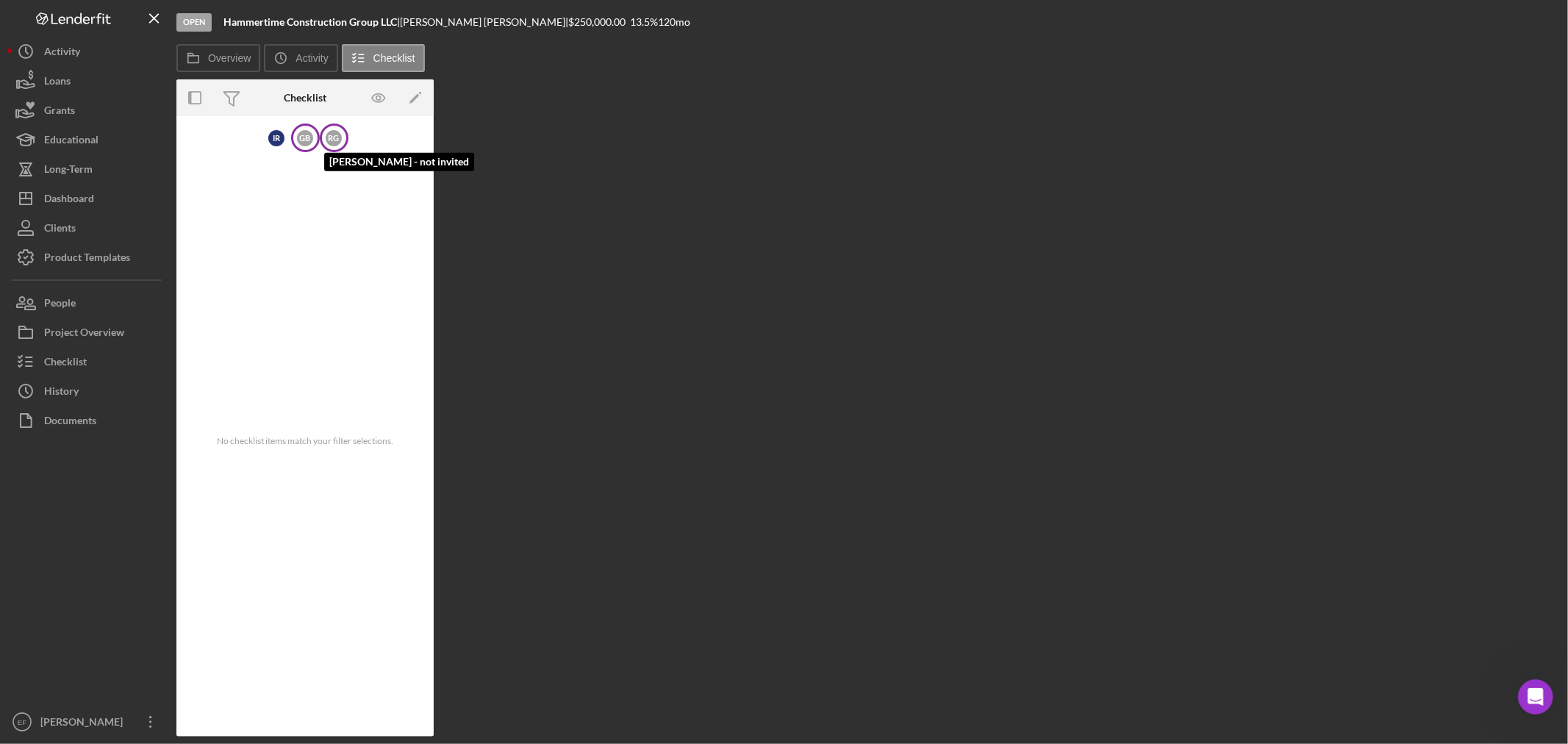
click at [338, 133] on div "R G" at bounding box center [334, 138] width 16 height 16
click at [277, 135] on div "I R" at bounding box center [277, 138] width 16 height 16
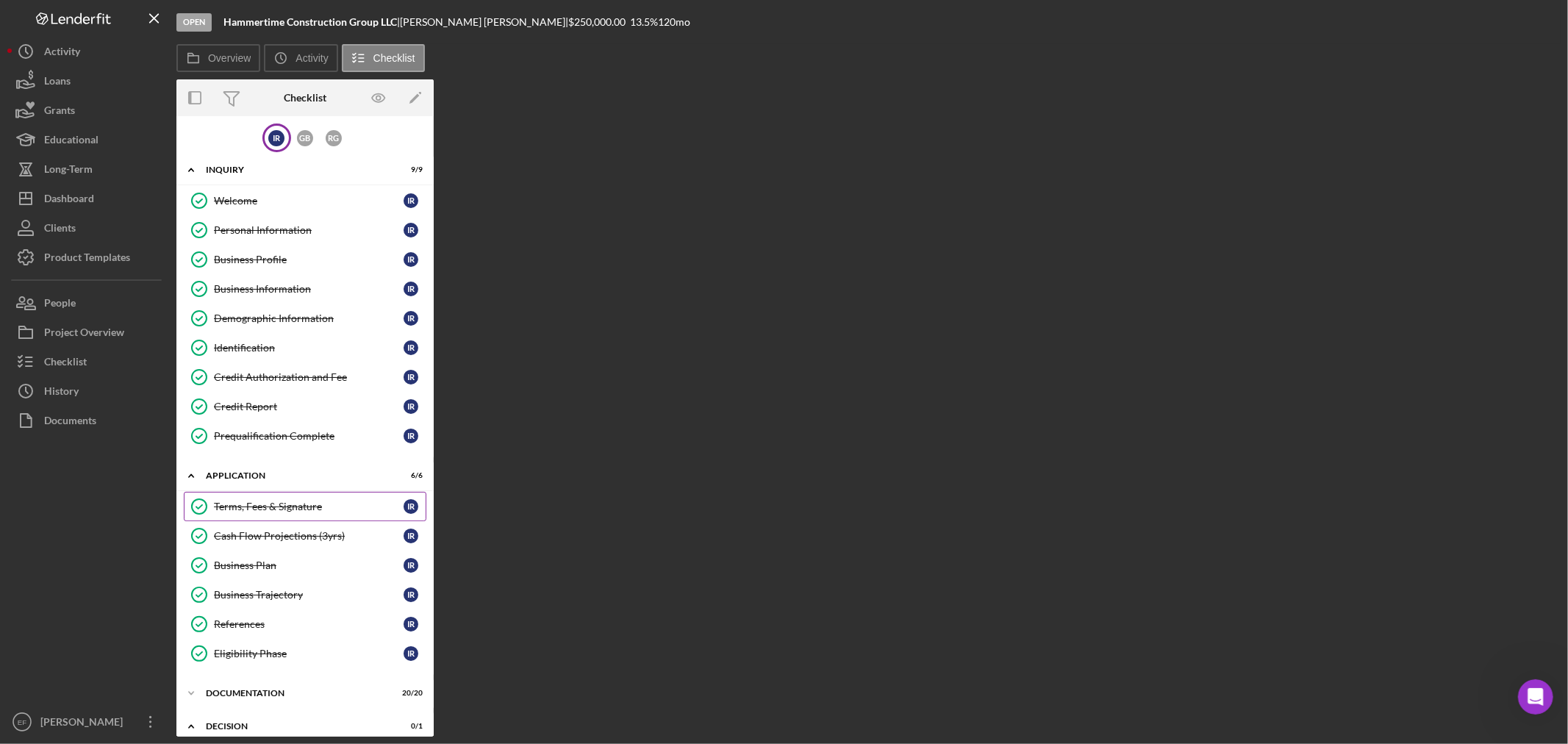
click at [309, 498] on link "Terms, Fees & Signature Terms, Fees & Signature I R" at bounding box center [304, 505] width 242 height 29
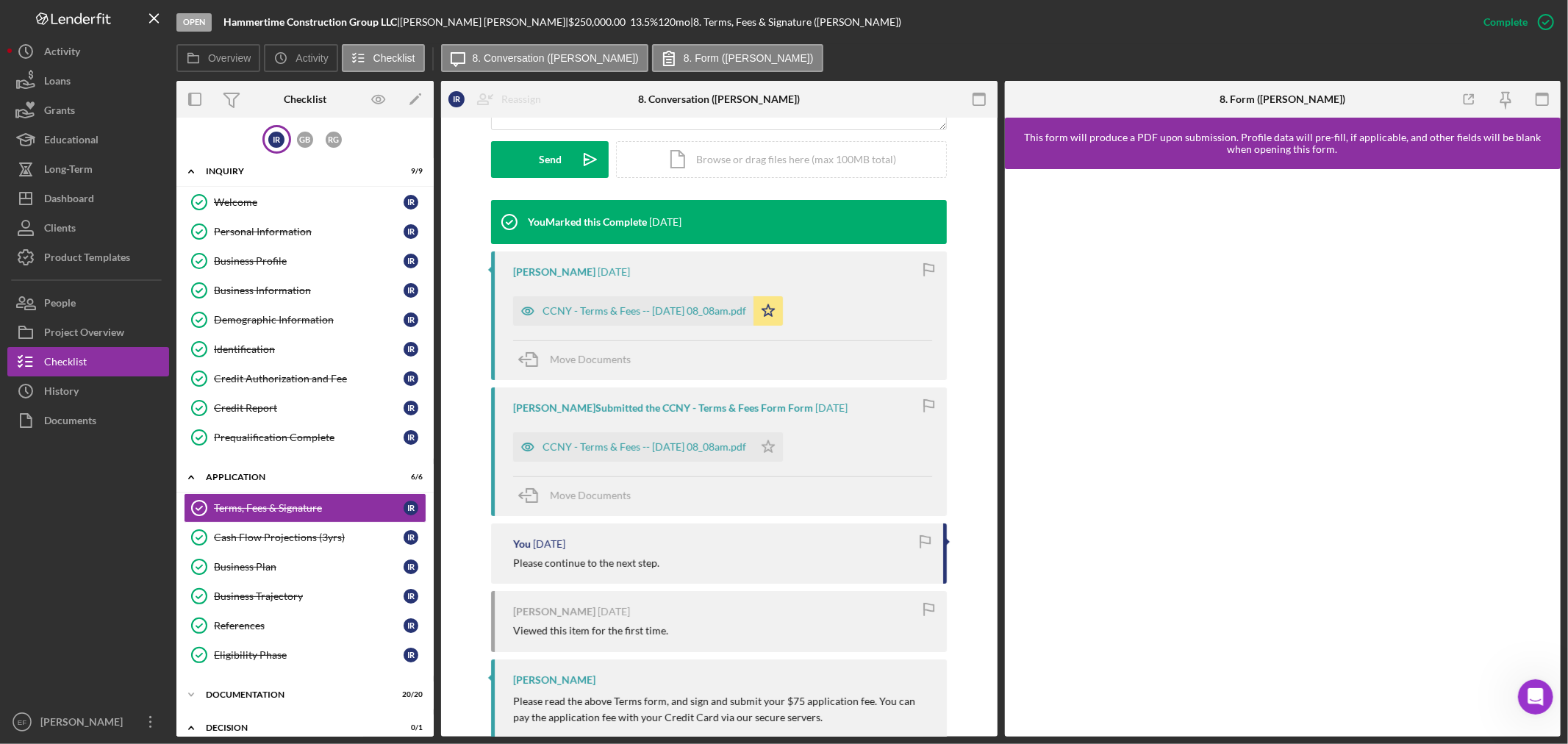
scroll to position [627, 0]
